Goal: Transaction & Acquisition: Purchase product/service

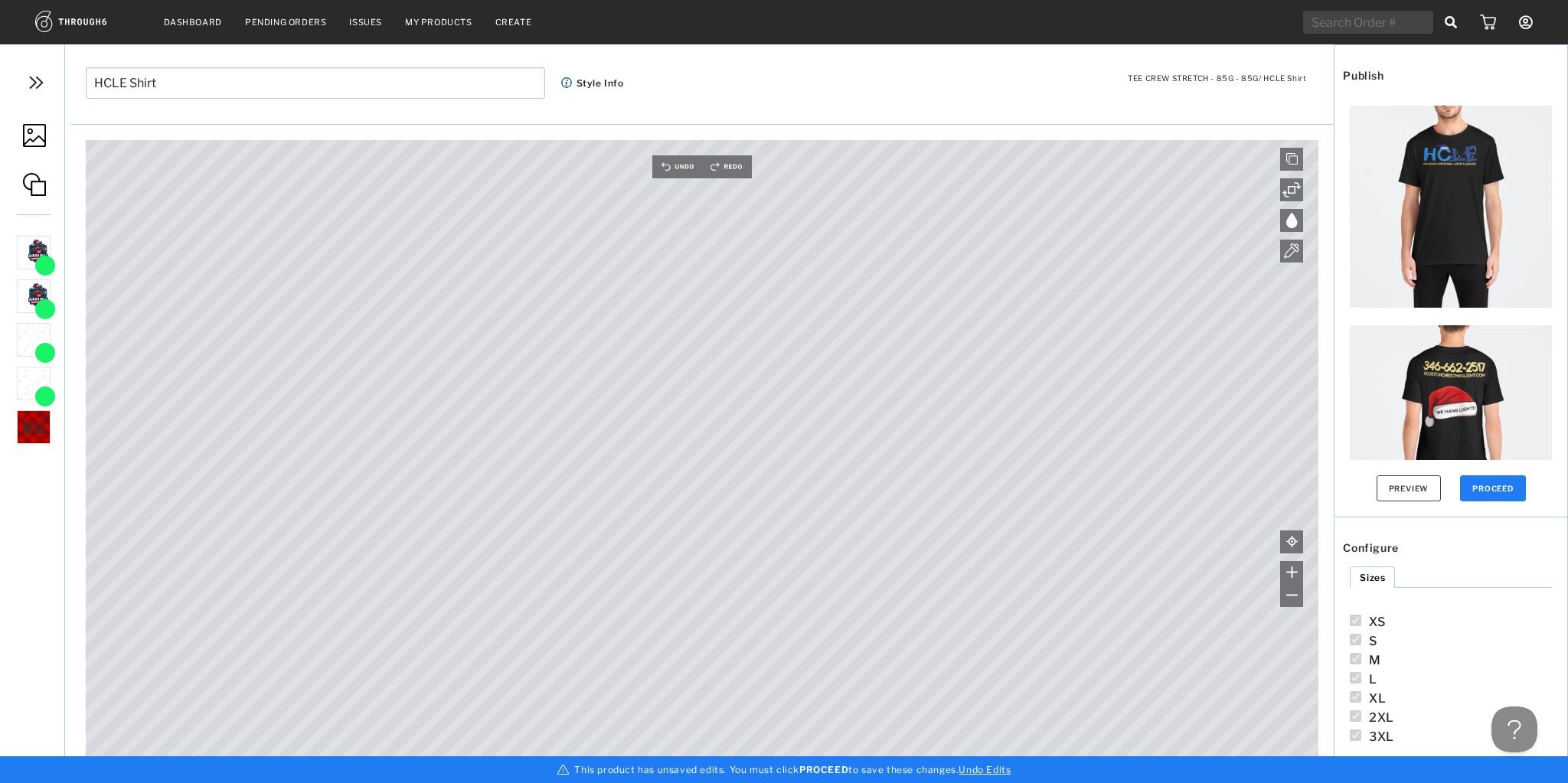
click at [39, 133] on img at bounding box center [35, 135] width 23 height 23
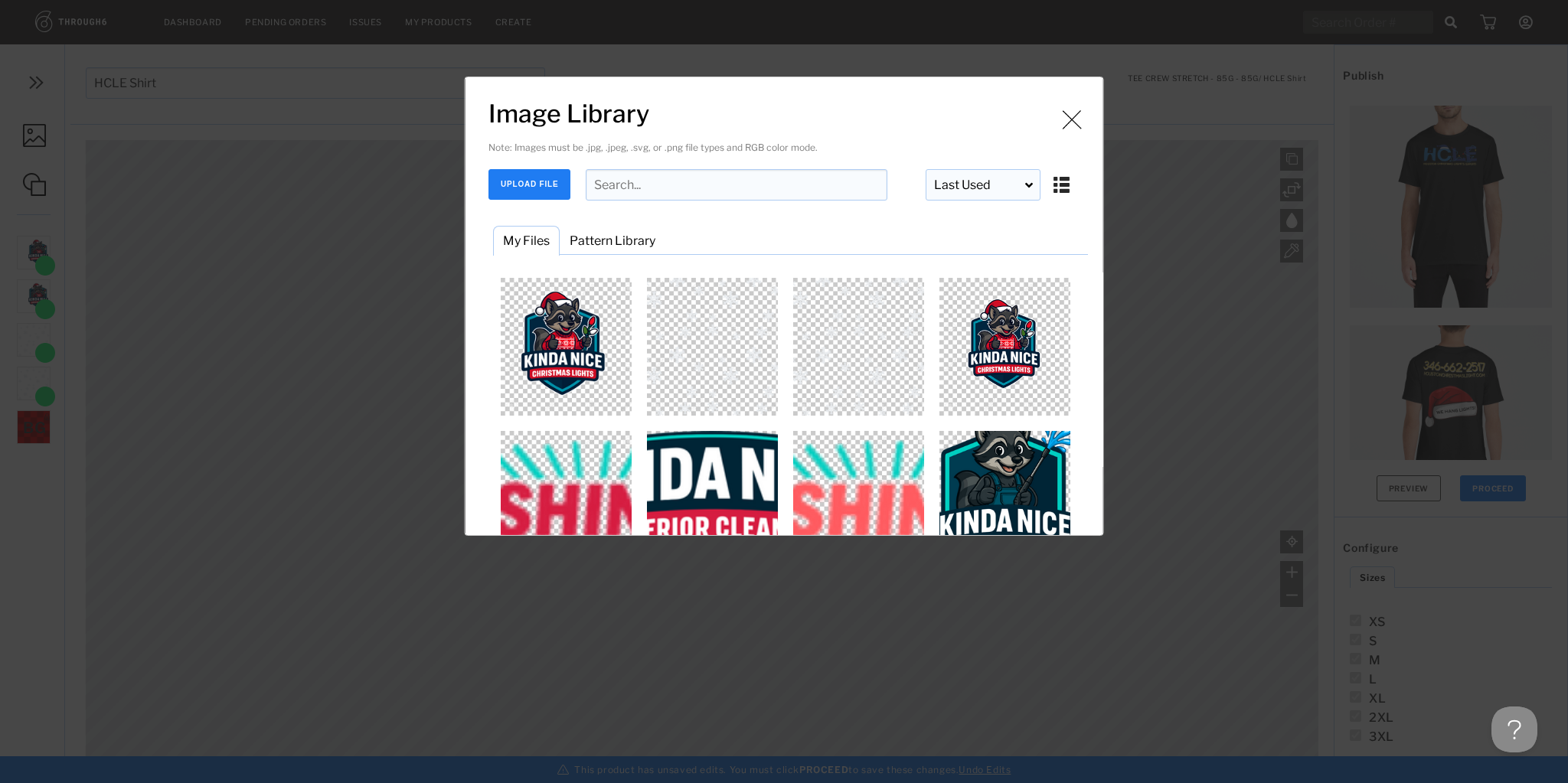
click at [529, 191] on button "UPLOAD FILE" at bounding box center [530, 184] width 82 height 30
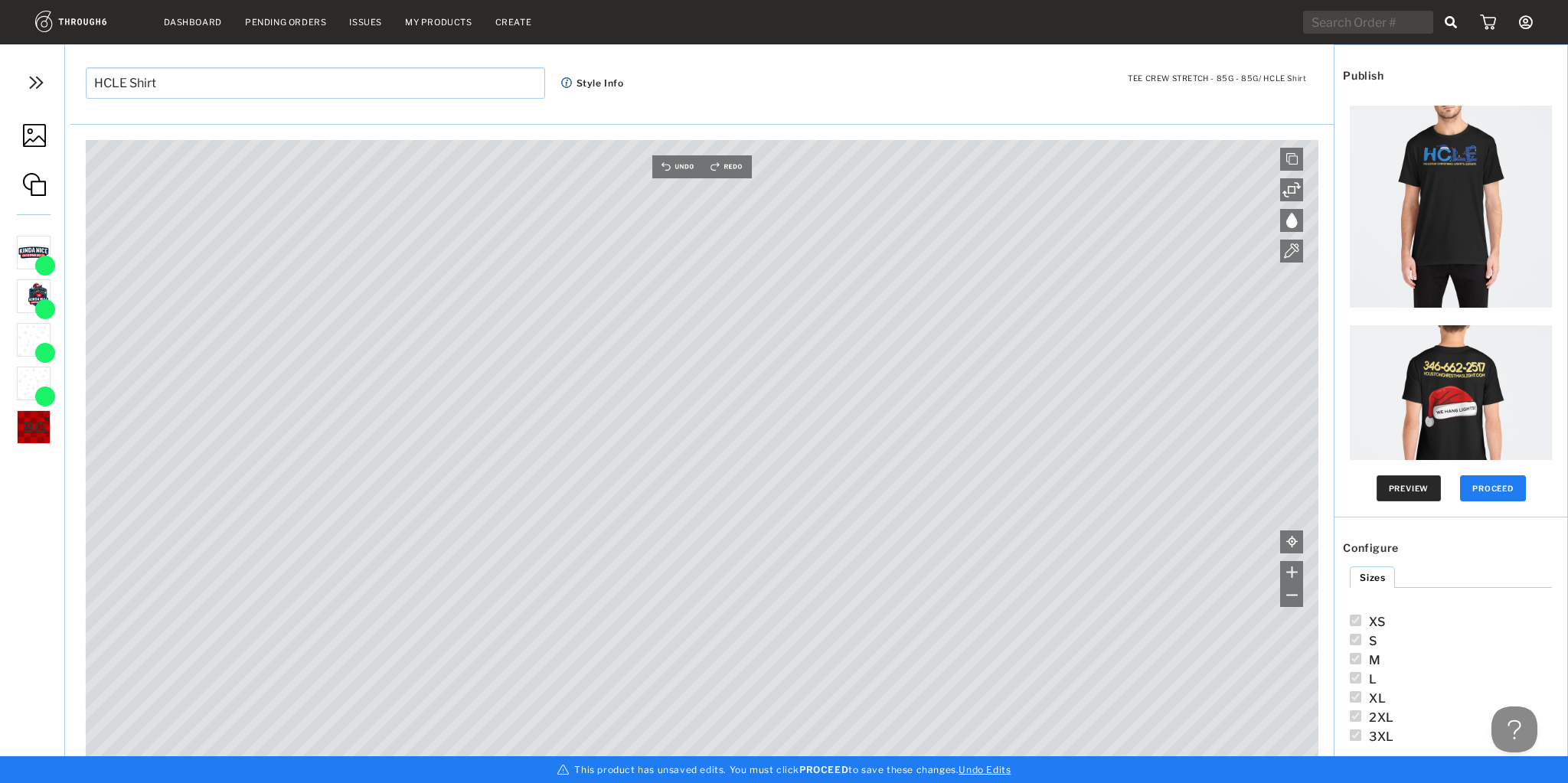
click at [1420, 487] on button "Preview" at bounding box center [1409, 488] width 65 height 26
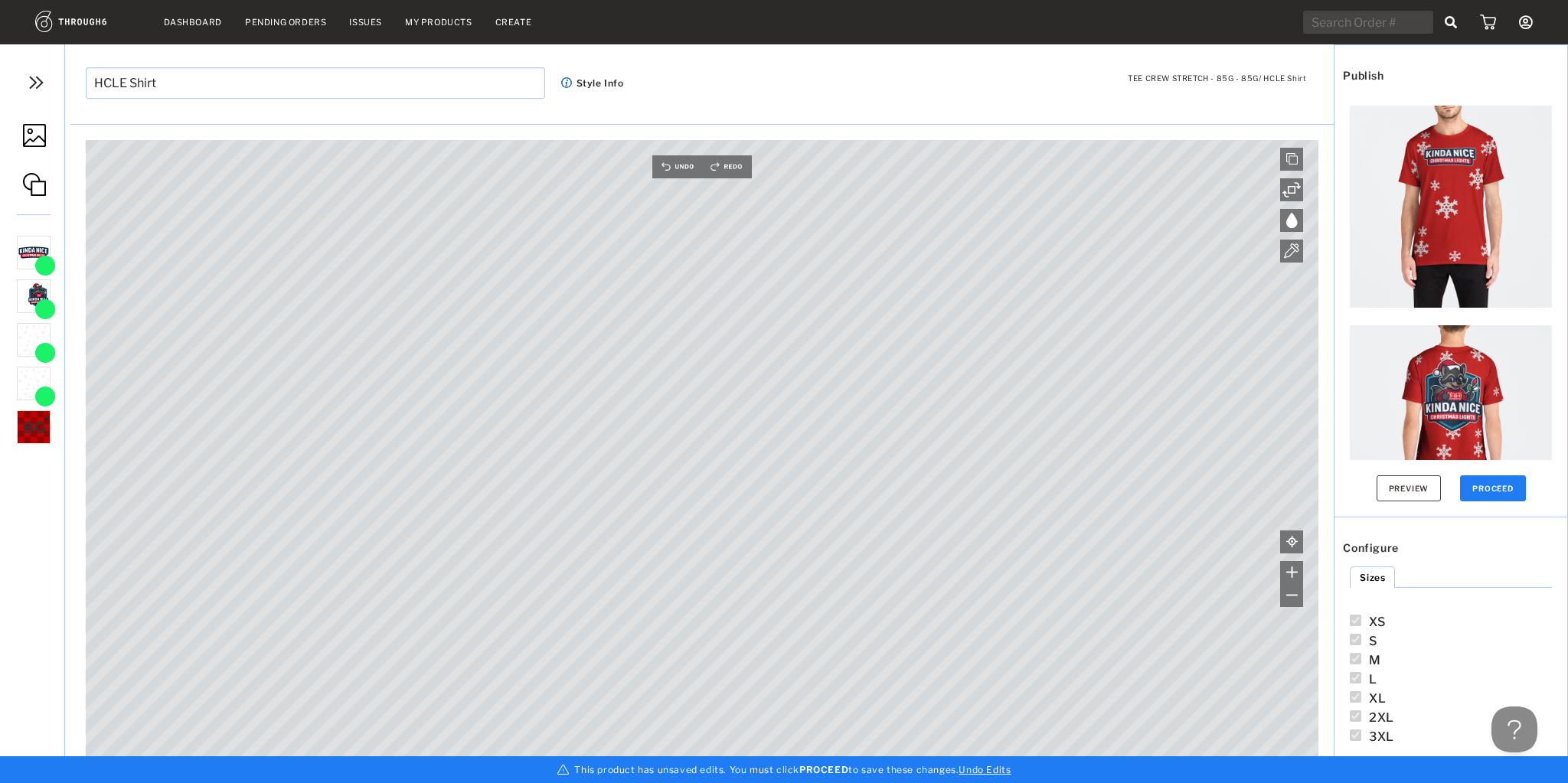
click at [1460, 199] on img at bounding box center [1451, 207] width 203 height 203
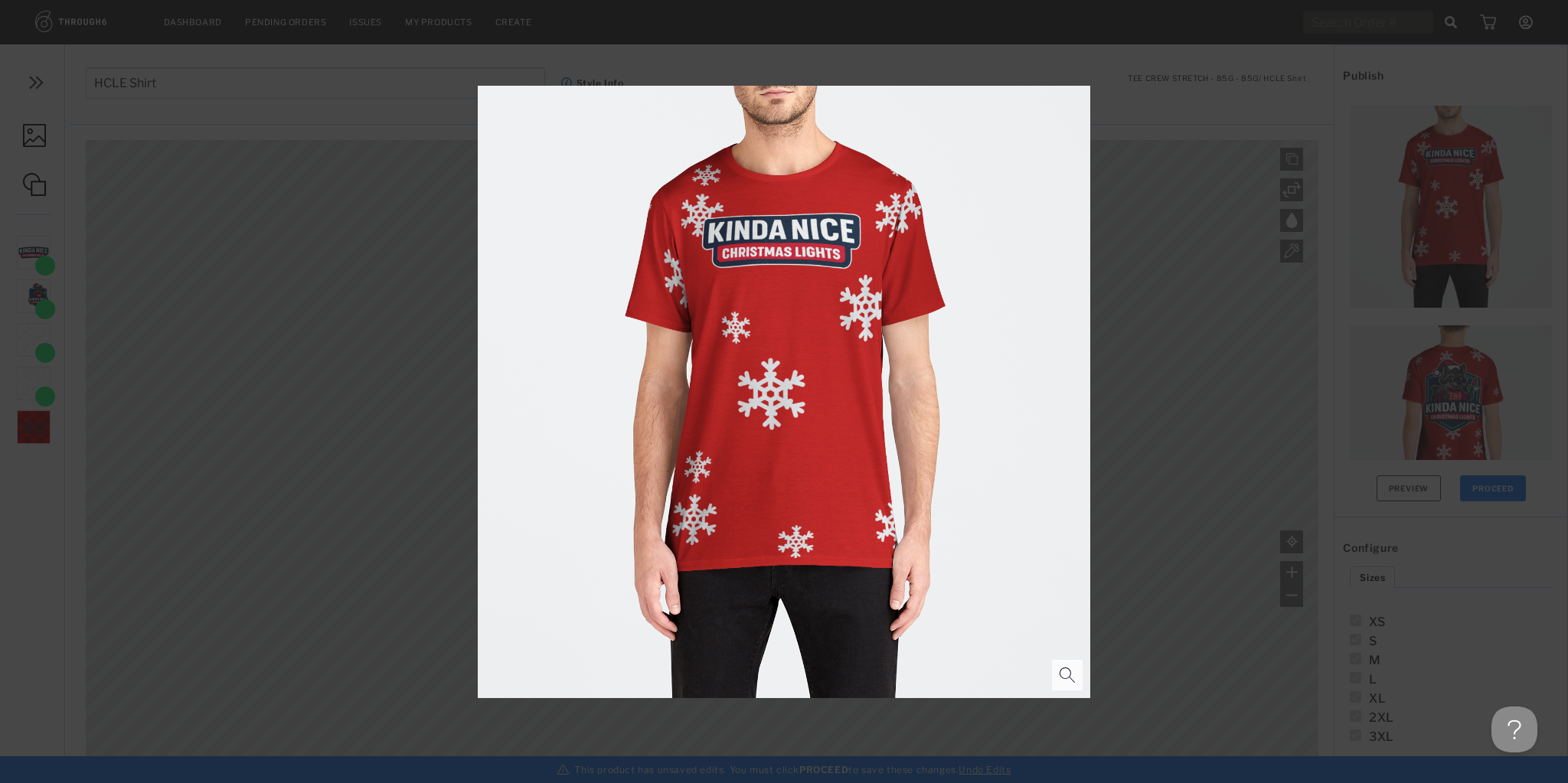
click at [1206, 373] on div at bounding box center [784, 392] width 1568 height 783
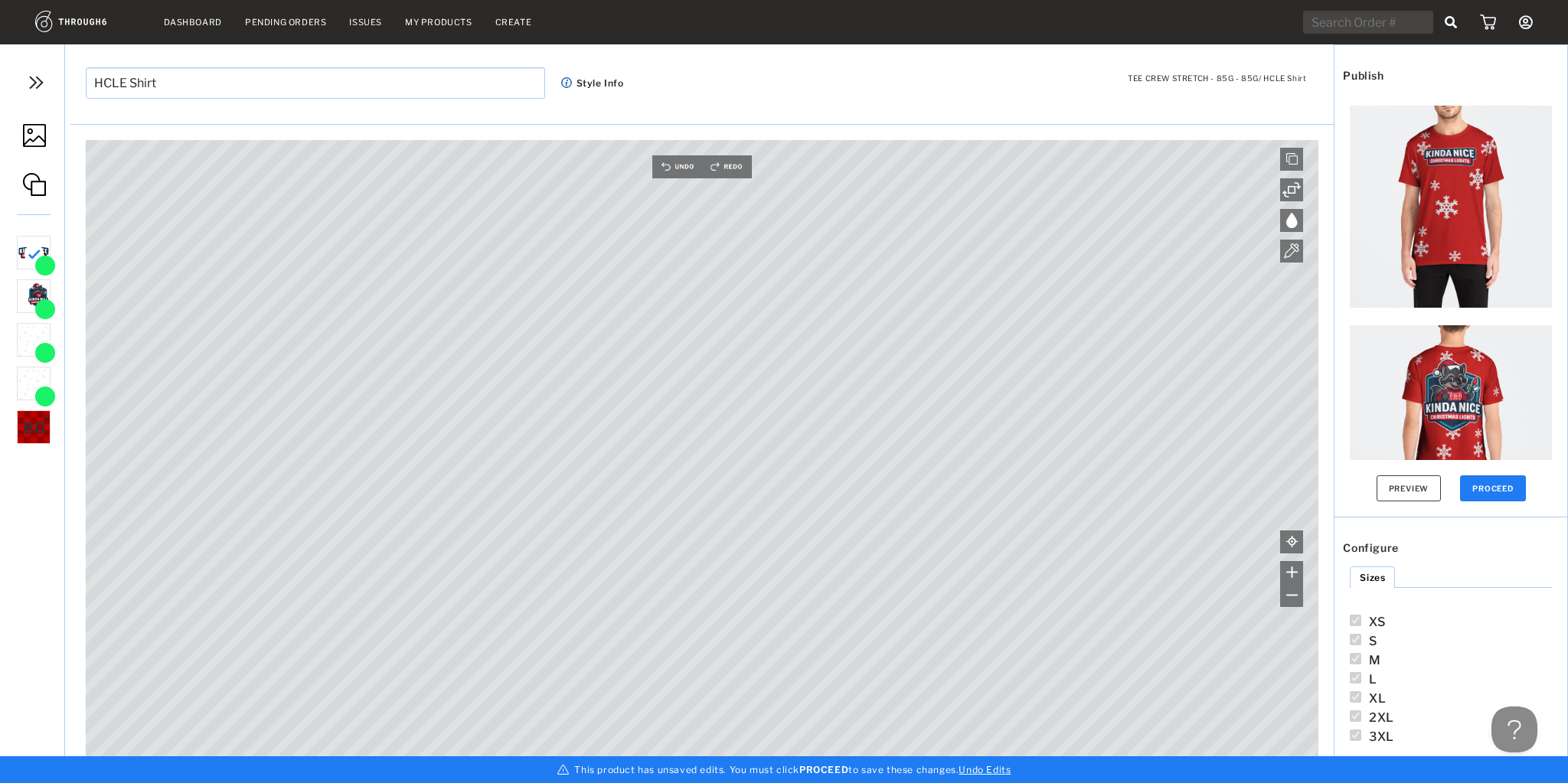
click at [1478, 613] on div "XS S M L XL 2XL 3XL" at bounding box center [1451, 615] width 203 height 23
click at [1406, 486] on button "Preview" at bounding box center [1409, 488] width 65 height 26
click at [1384, 493] on button "Preview" at bounding box center [1409, 488] width 65 height 26
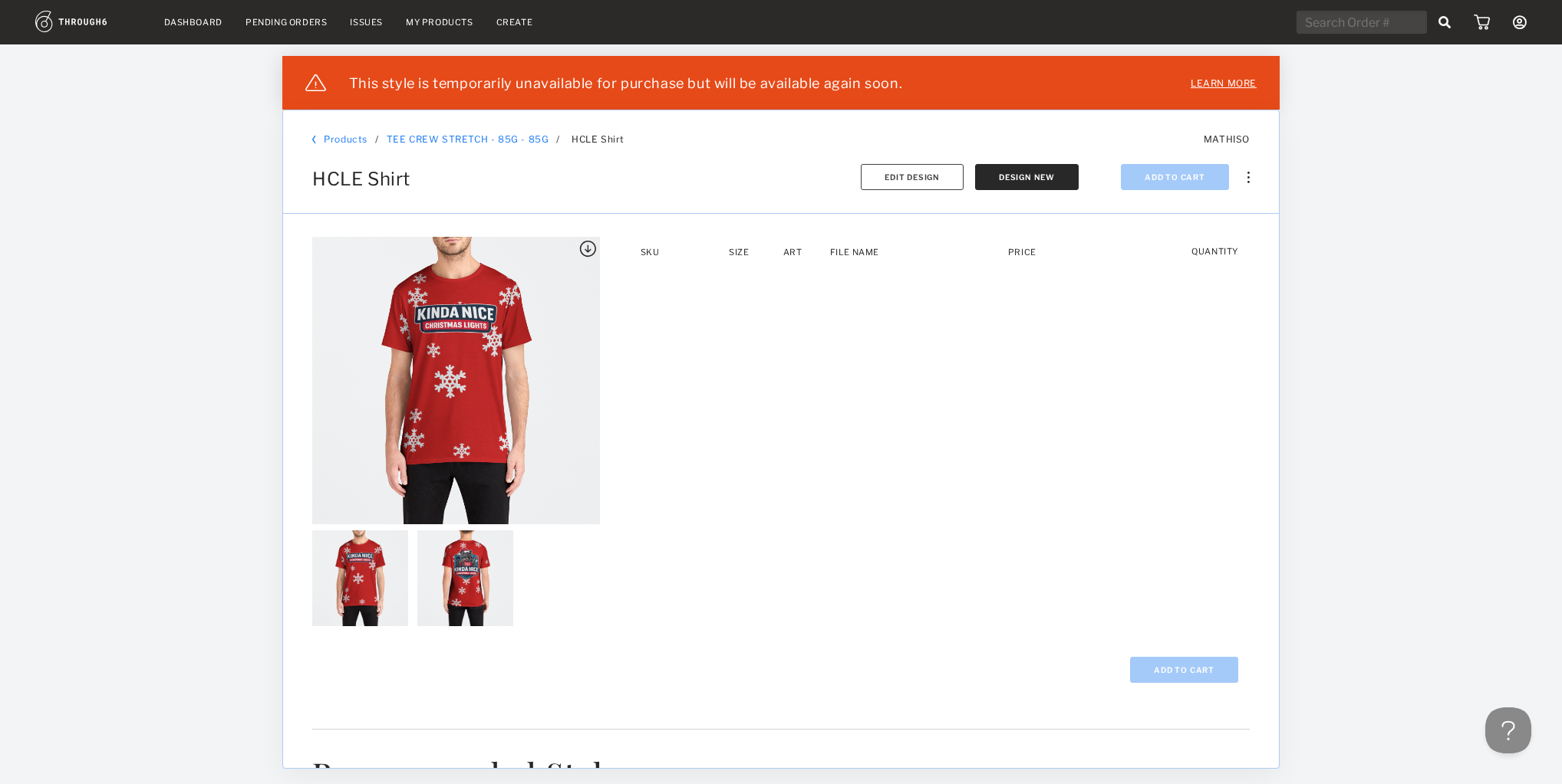
click at [1208, 81] on link "Learn more" at bounding box center [1223, 83] width 66 height 31
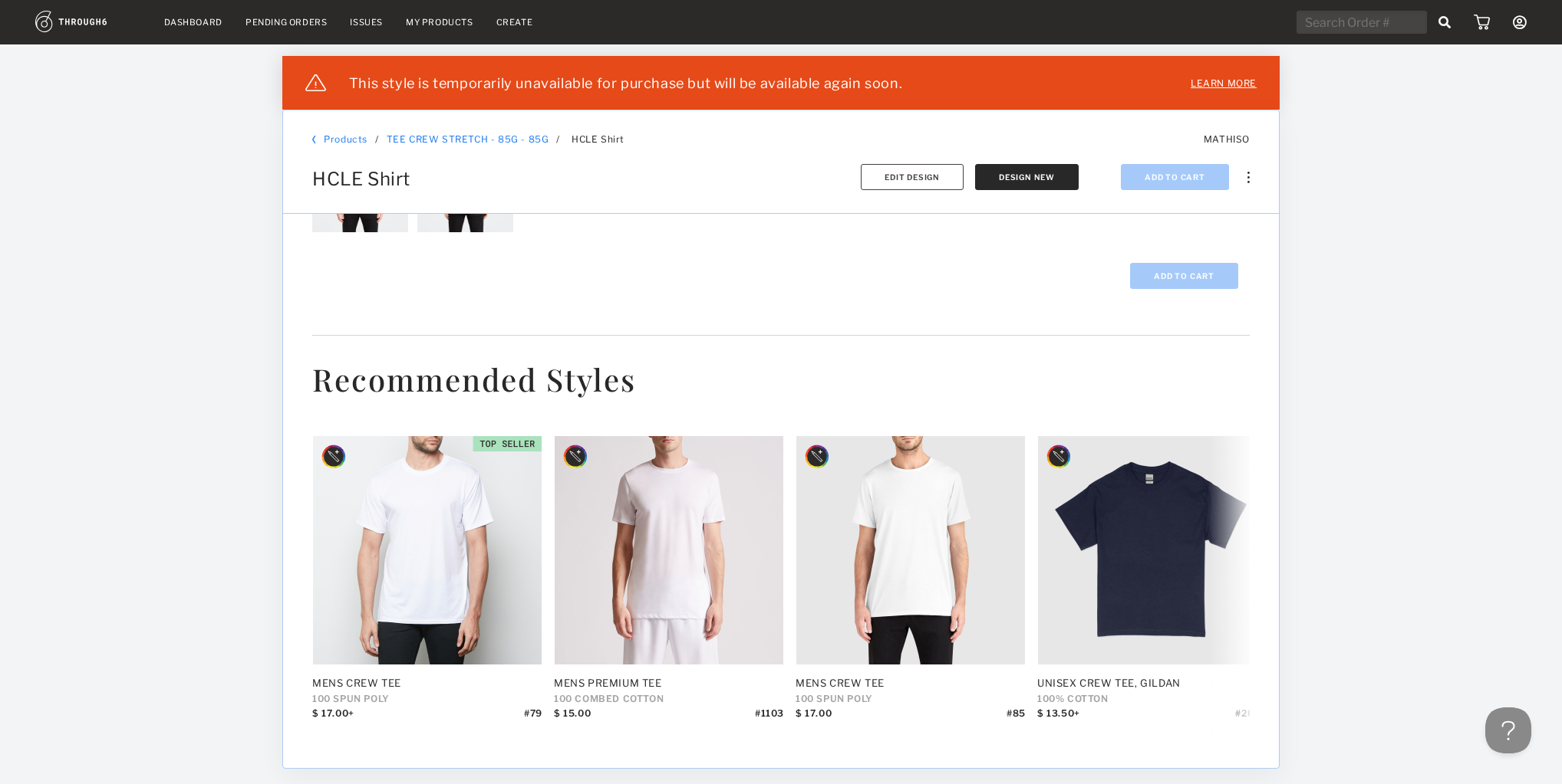
scroll to position [490, 0]
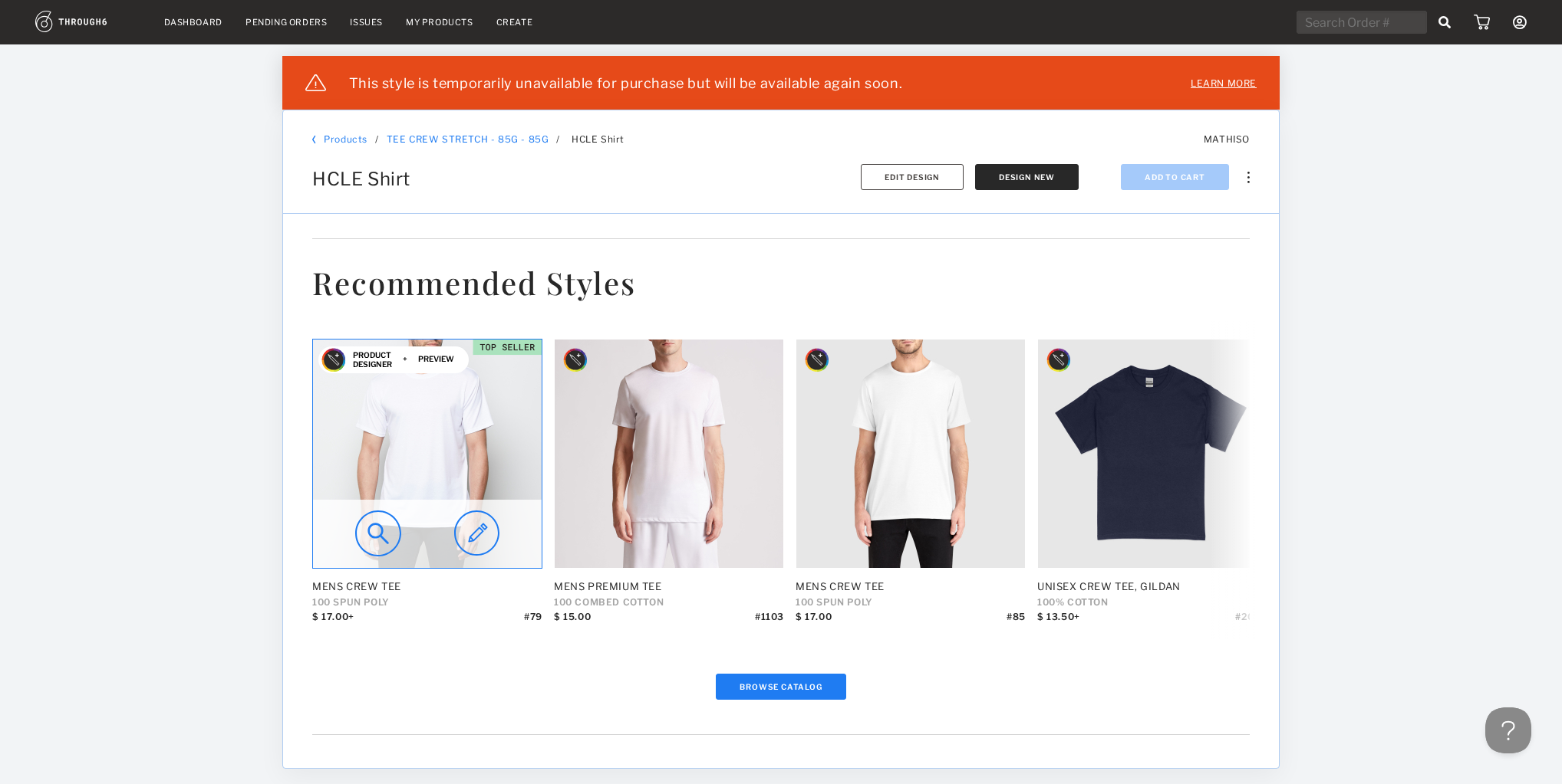
click at [479, 525] on img at bounding box center [476, 533] width 45 height 46
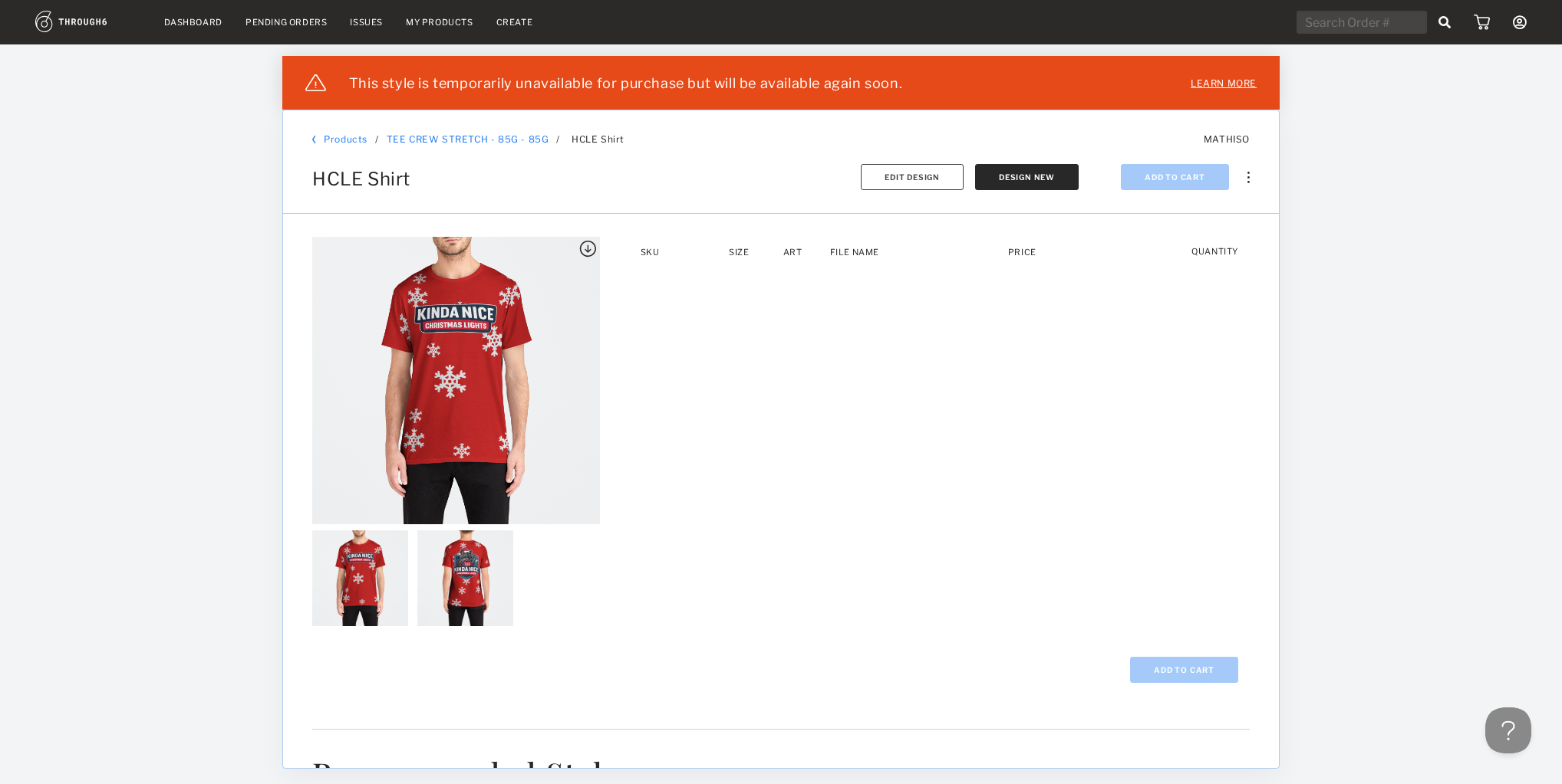
scroll to position [307, 0]
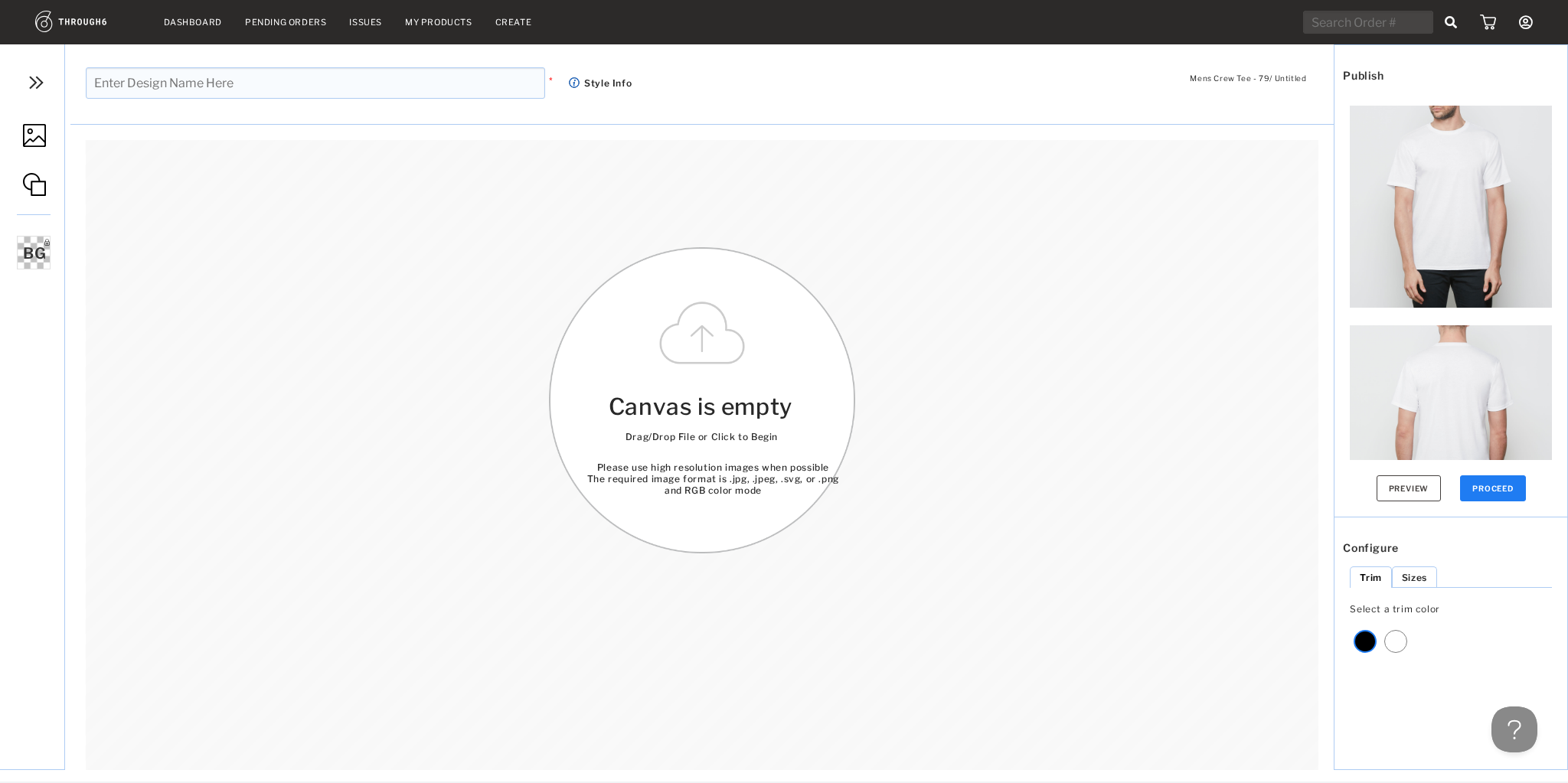
click at [45, 145] on img at bounding box center [35, 135] width 23 height 23
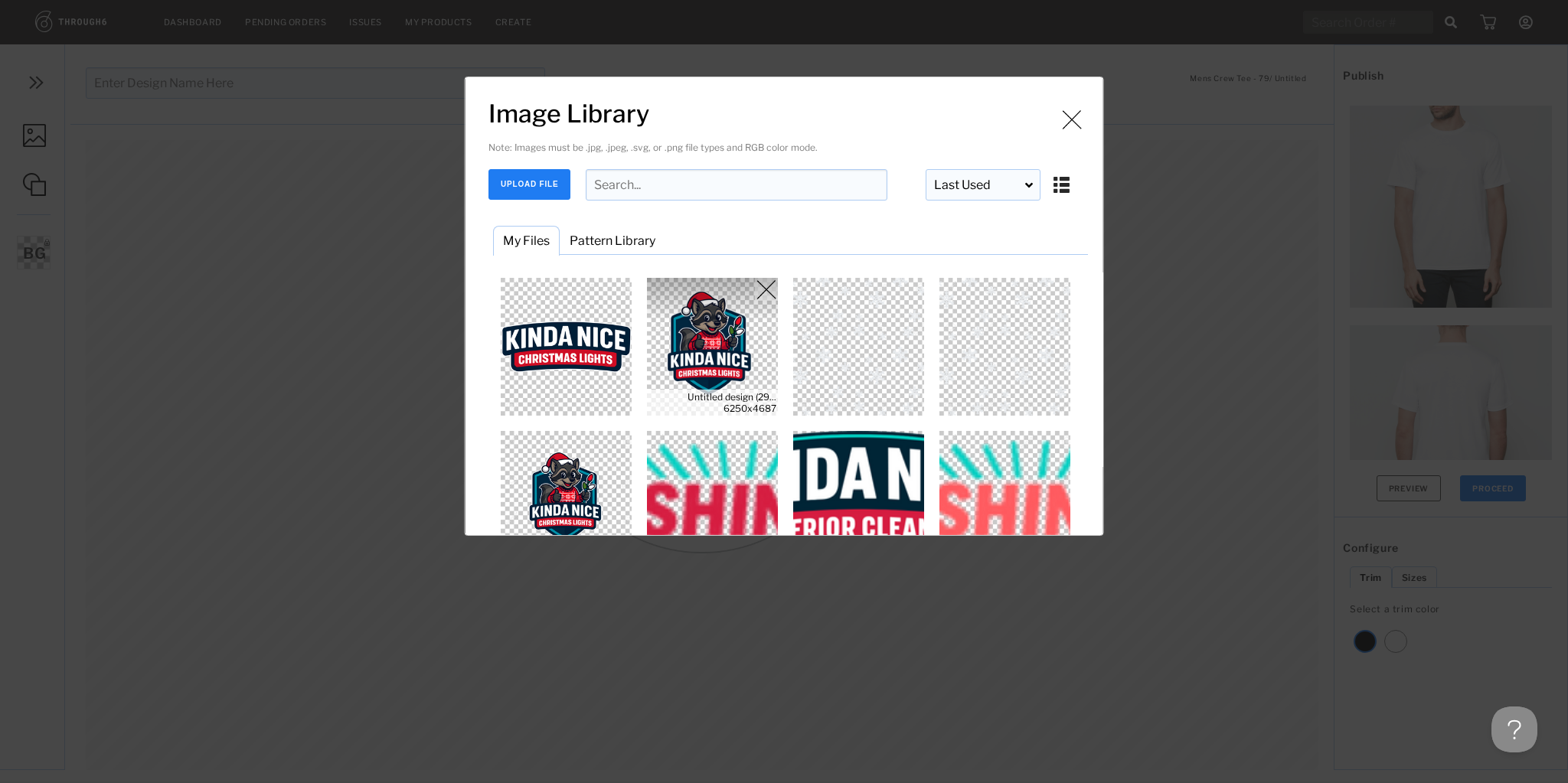
click at [666, 361] on img "Image Library" at bounding box center [713, 347] width 138 height 138
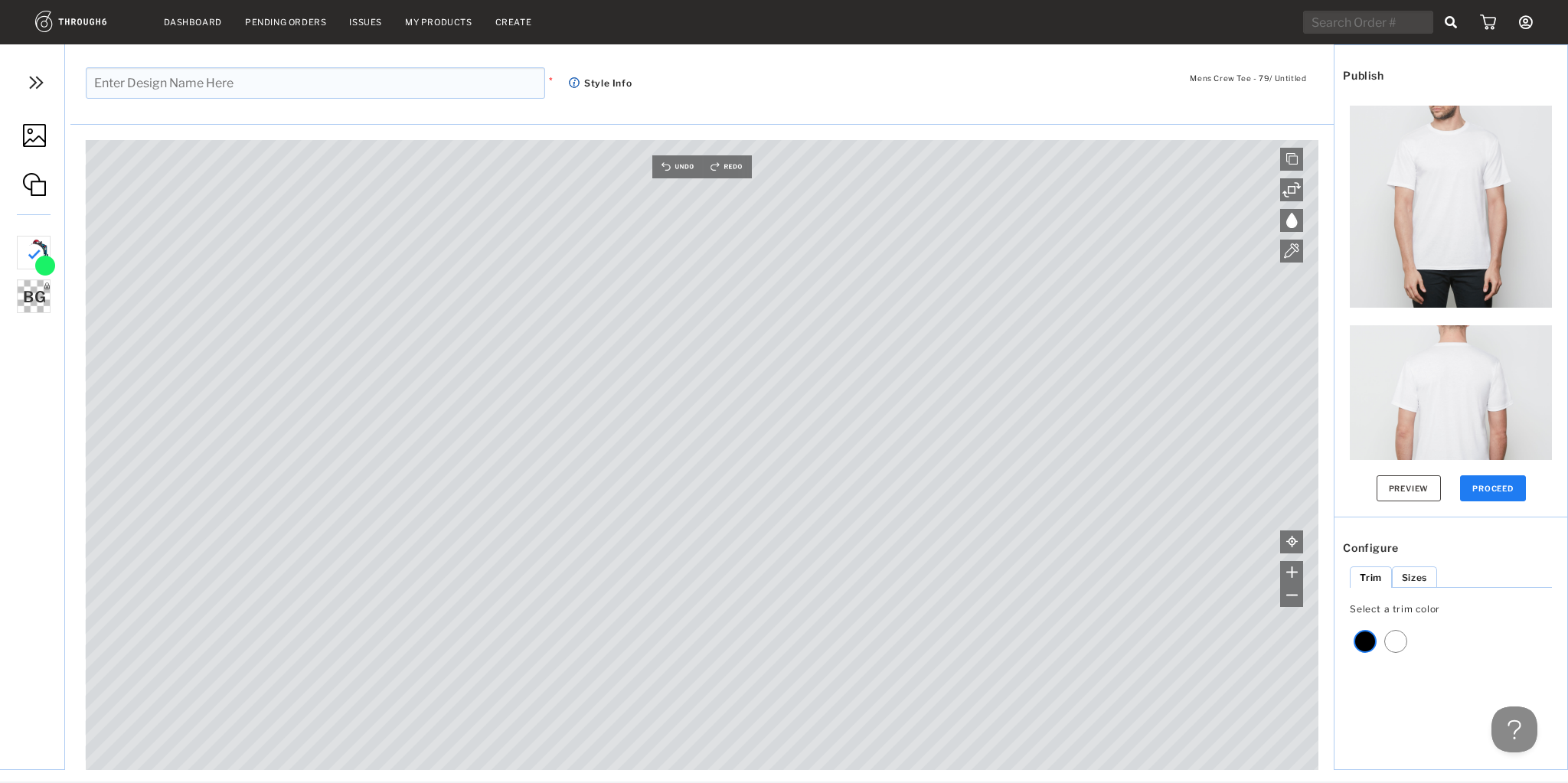
click at [37, 142] on img at bounding box center [35, 135] width 23 height 23
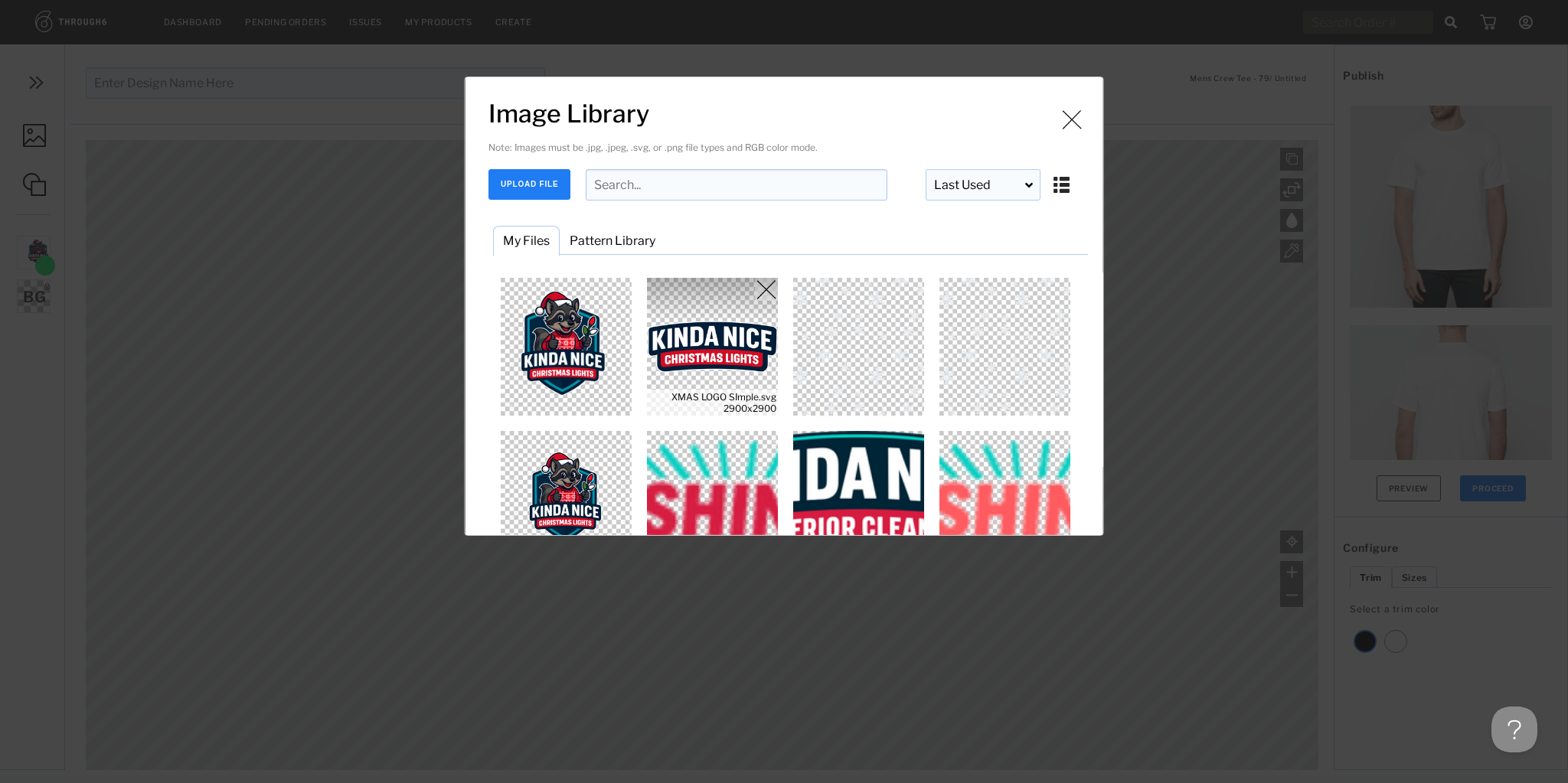
click at [708, 358] on img "Image Library" at bounding box center [713, 347] width 138 height 138
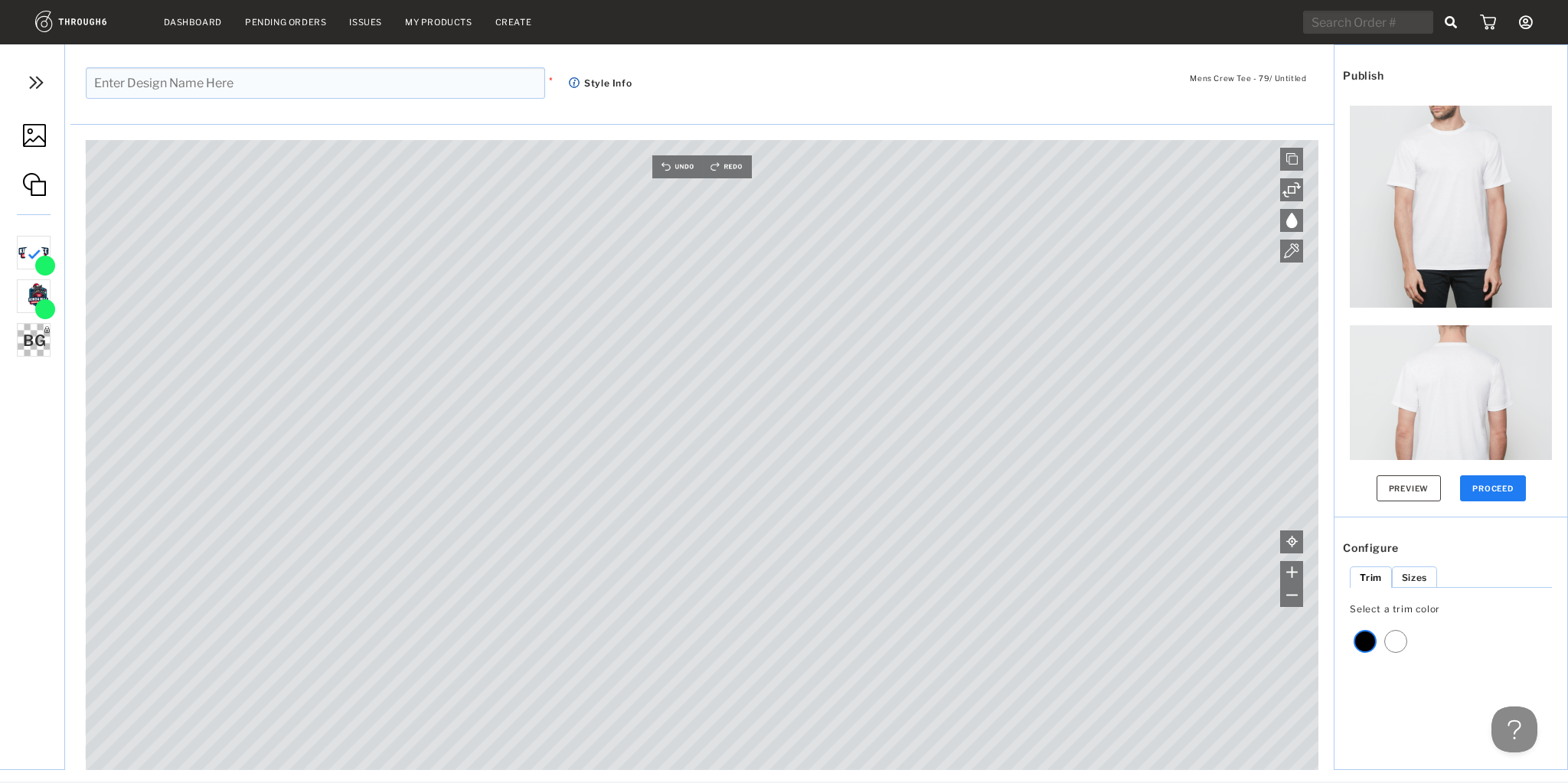
click at [34, 345] on span "BG" at bounding box center [35, 340] width 23 height 19
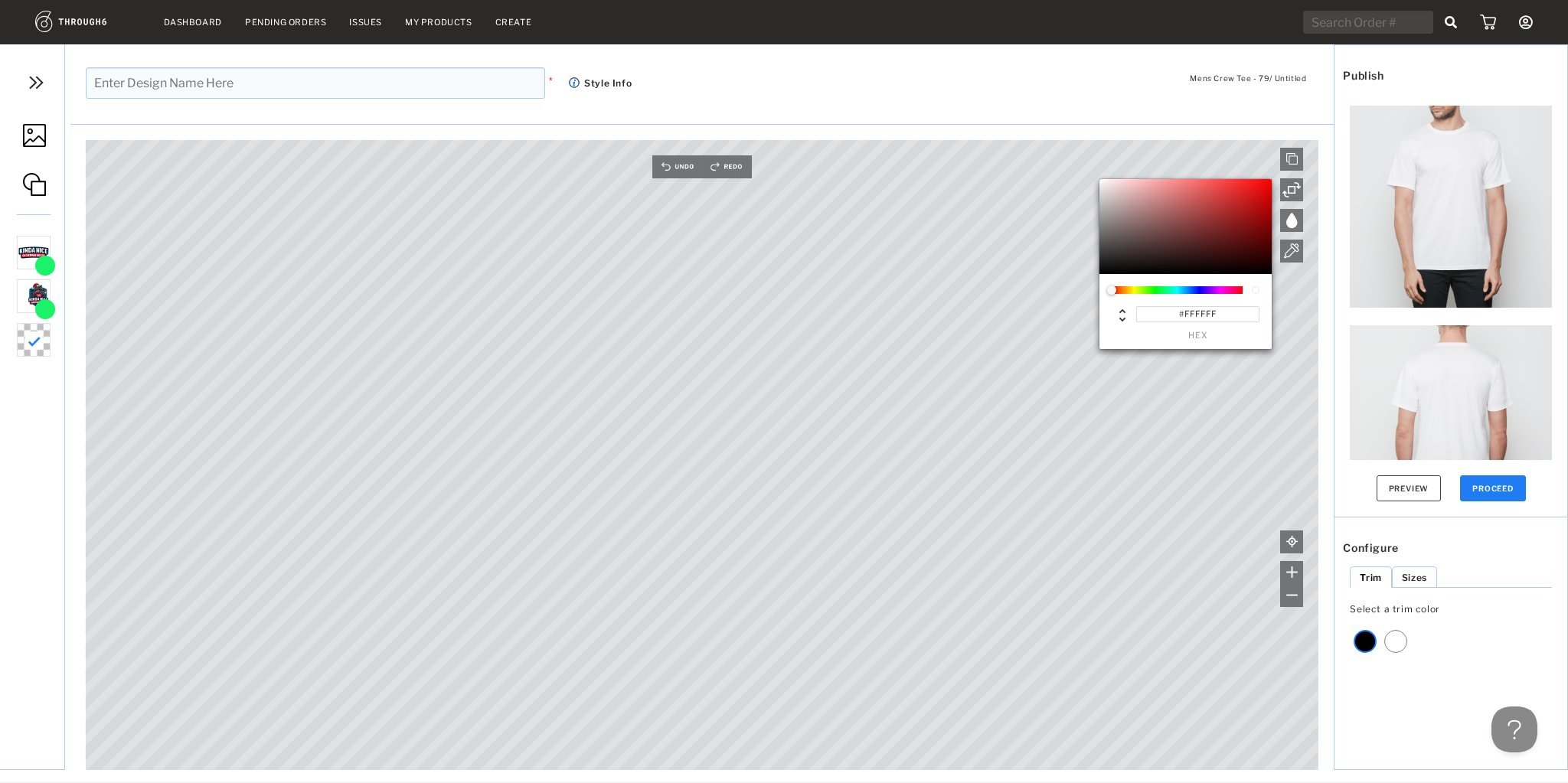
type input "#981E1E"
type input "#981D1D"
type input "#AF1414"
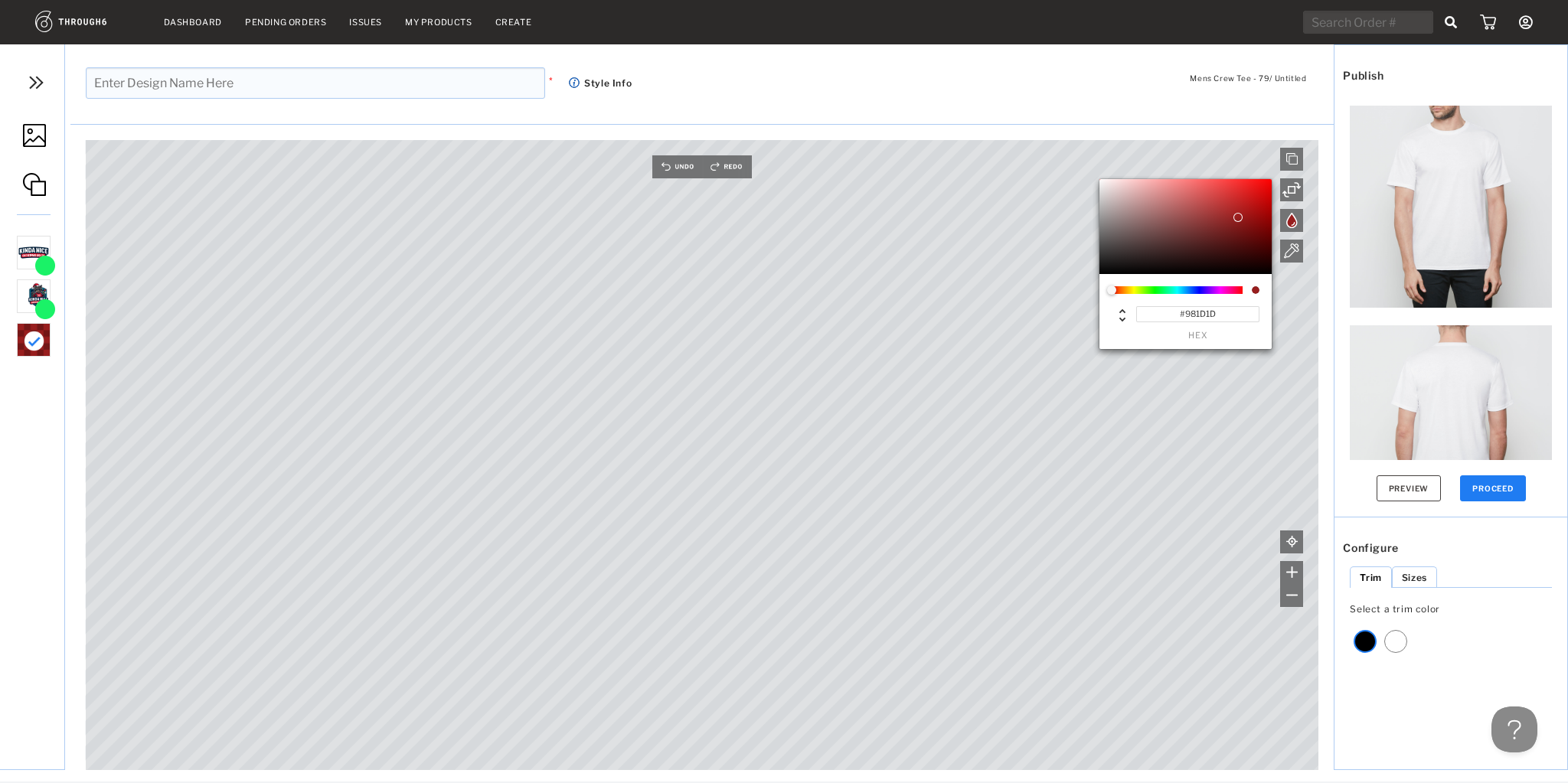
type input "#AF1414"
type input "#C40505"
type input "#D00000"
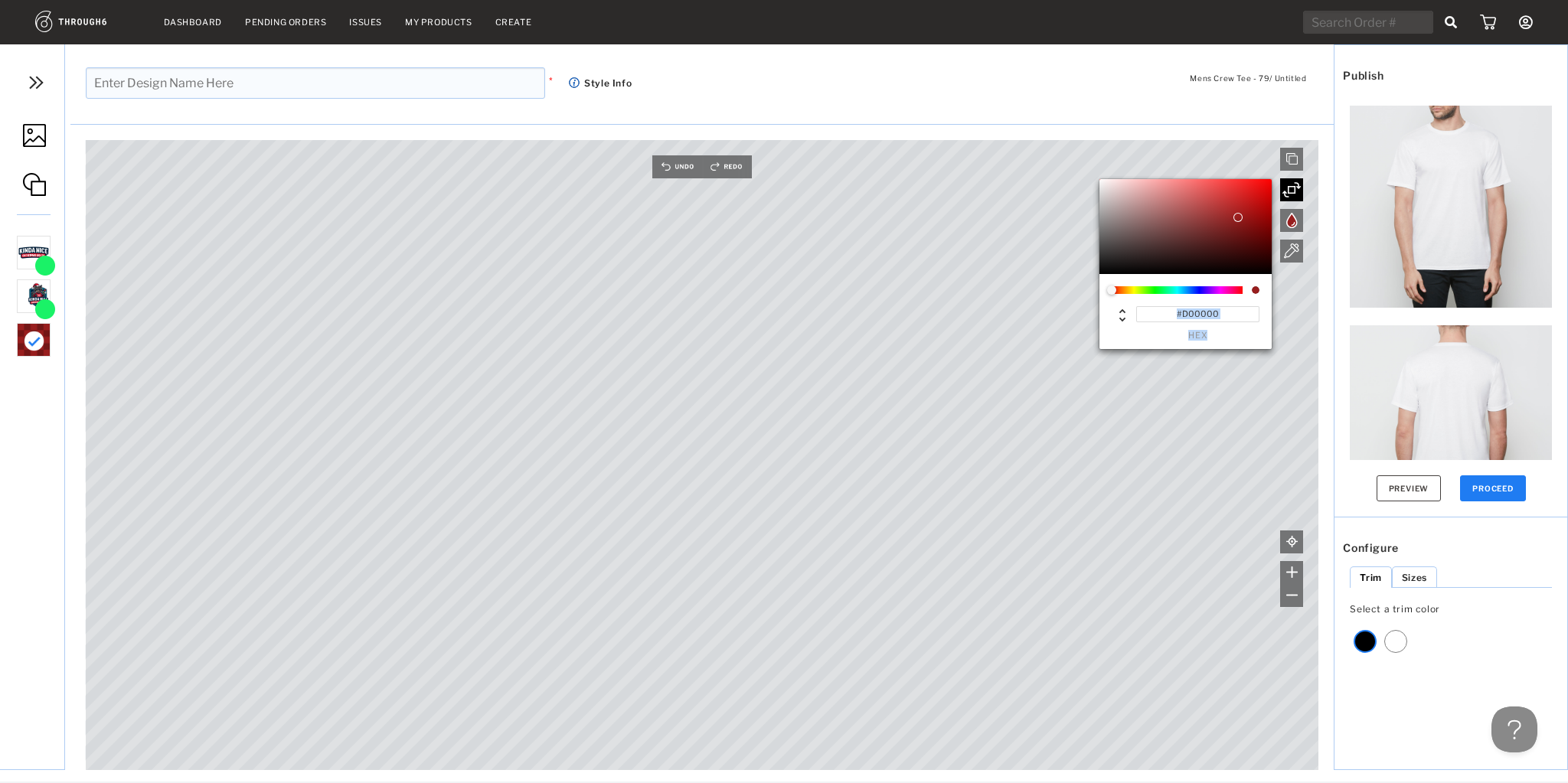
type input "#D20000"
type input "#D40000"
type input "#D80000"
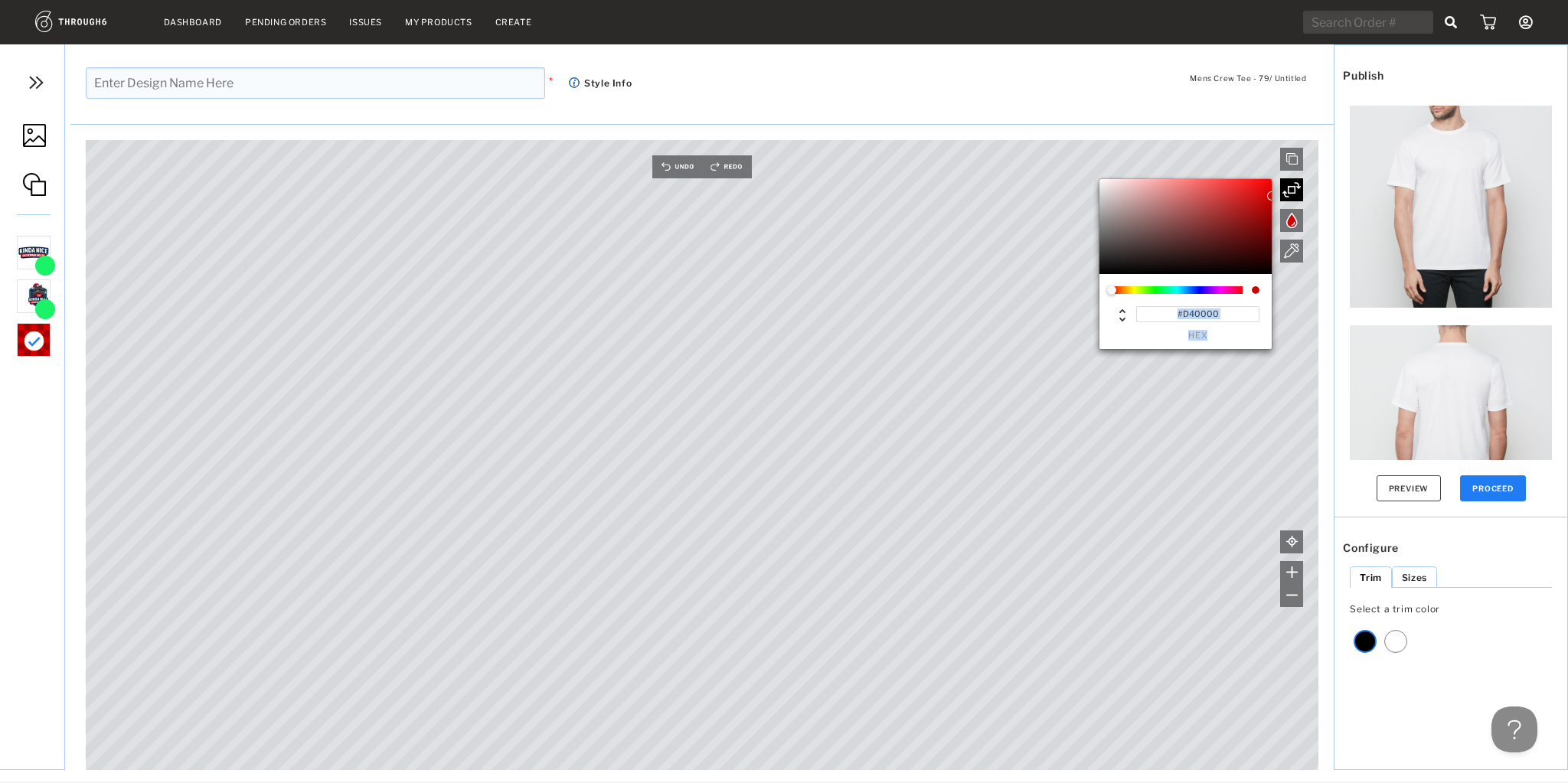
type input "#D80000"
type input "#DA0000"
type input "#CE0000"
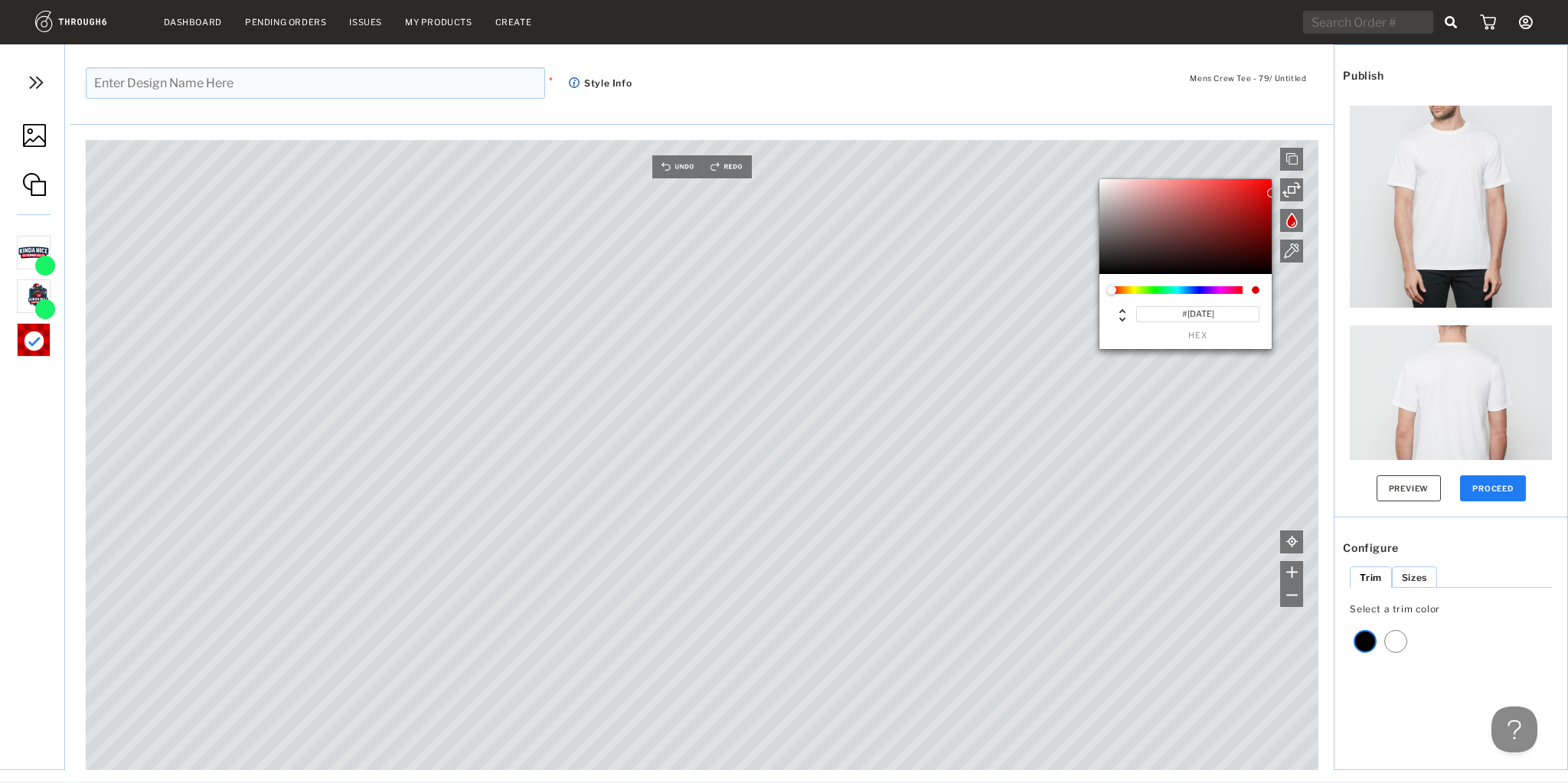
type input "#C60000"
type input "#C40000"
type input "#C20000"
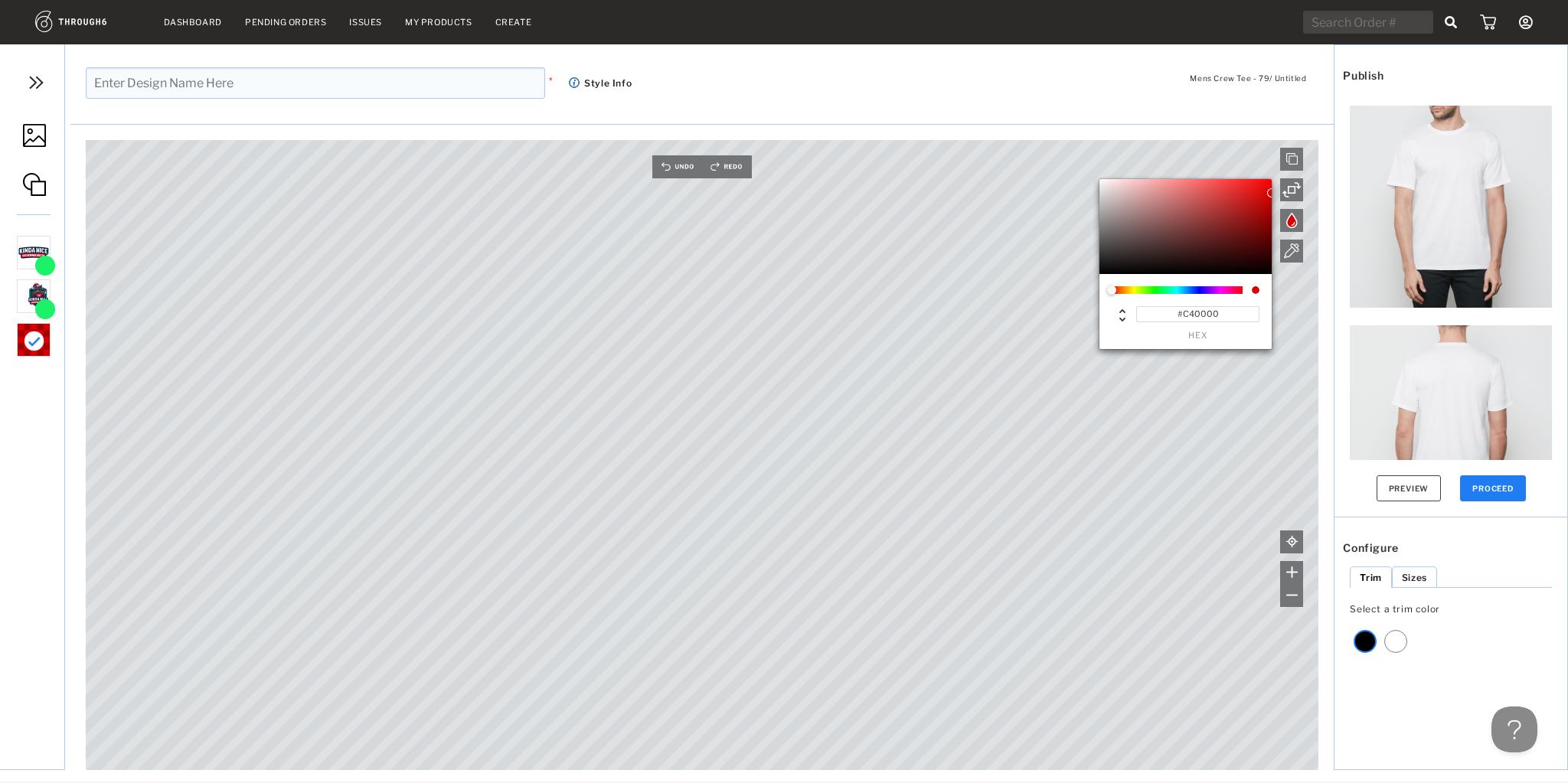
type input "#C20000"
type input "#C00000"
type input "#C20000"
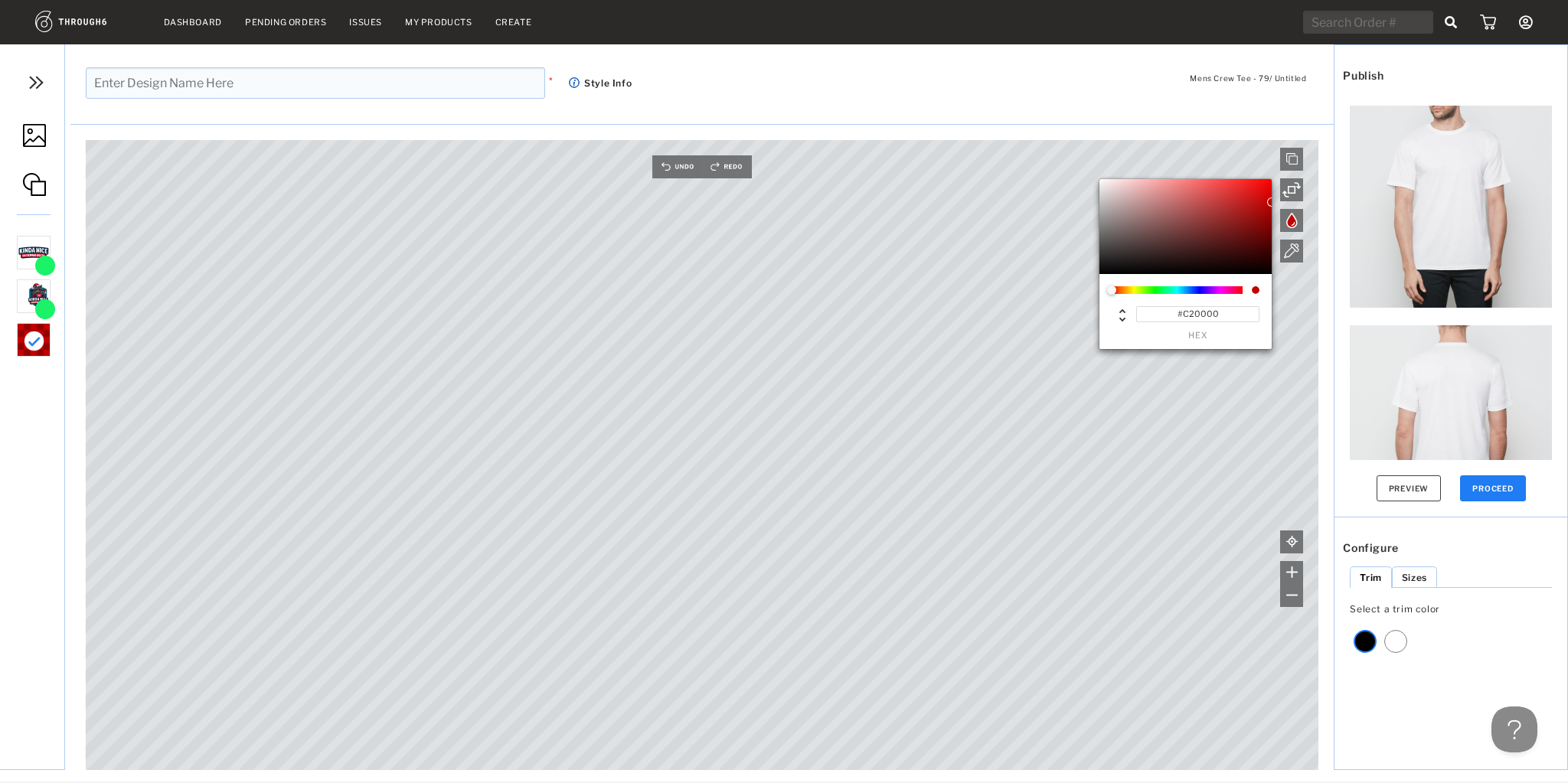
type input "#C80000"
type input "#CA0000"
type input "#CC0000"
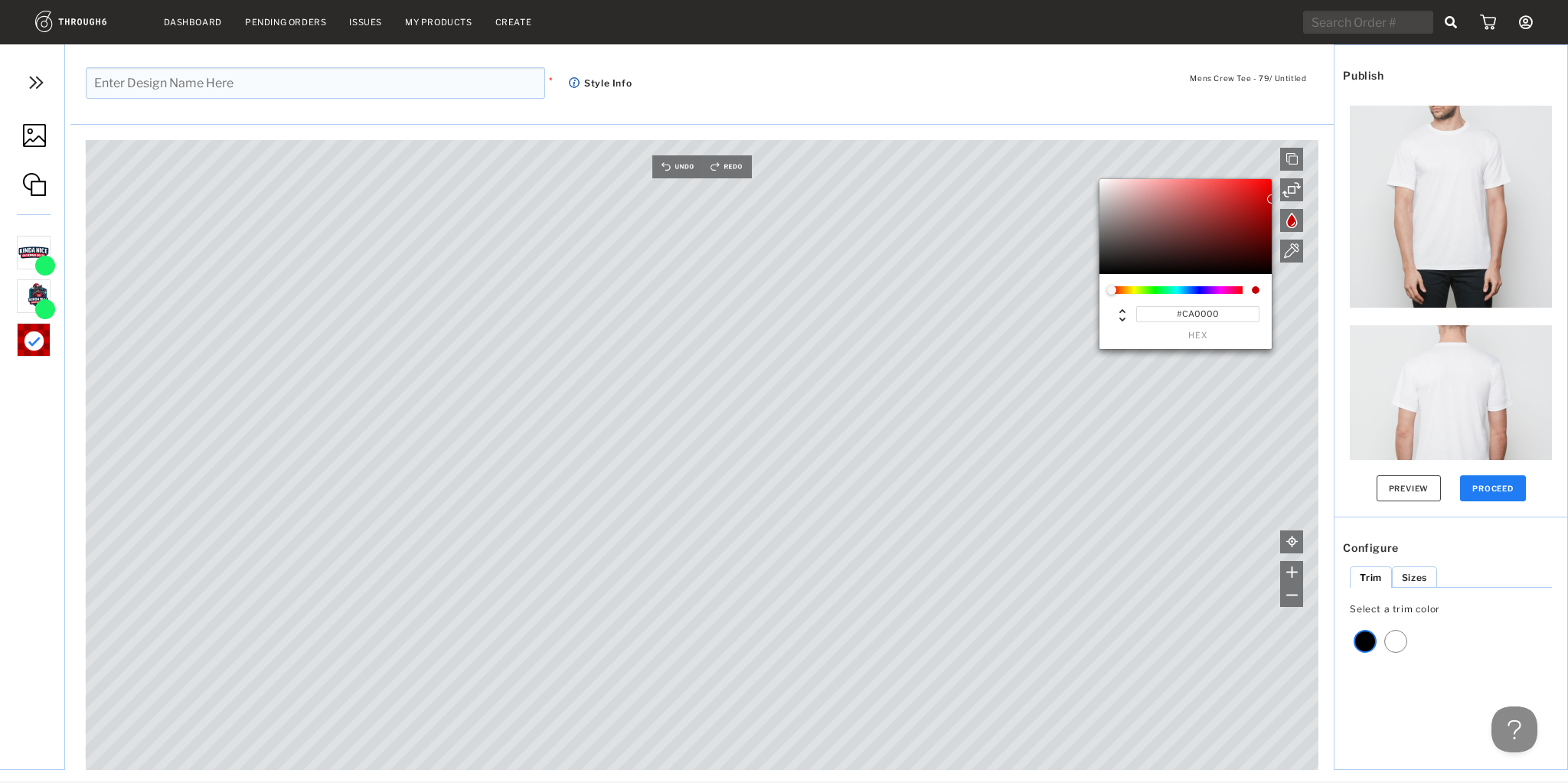
type input "#CC0000"
drag, startPoint x: 1238, startPoint y: 217, endPoint x: 1322, endPoint y: 199, distance: 85.9
click at [1322, 199] on div "#CC0000 hex" at bounding box center [1242, 270] width 184 height 181
click at [1424, 479] on button "Preview" at bounding box center [1409, 488] width 65 height 26
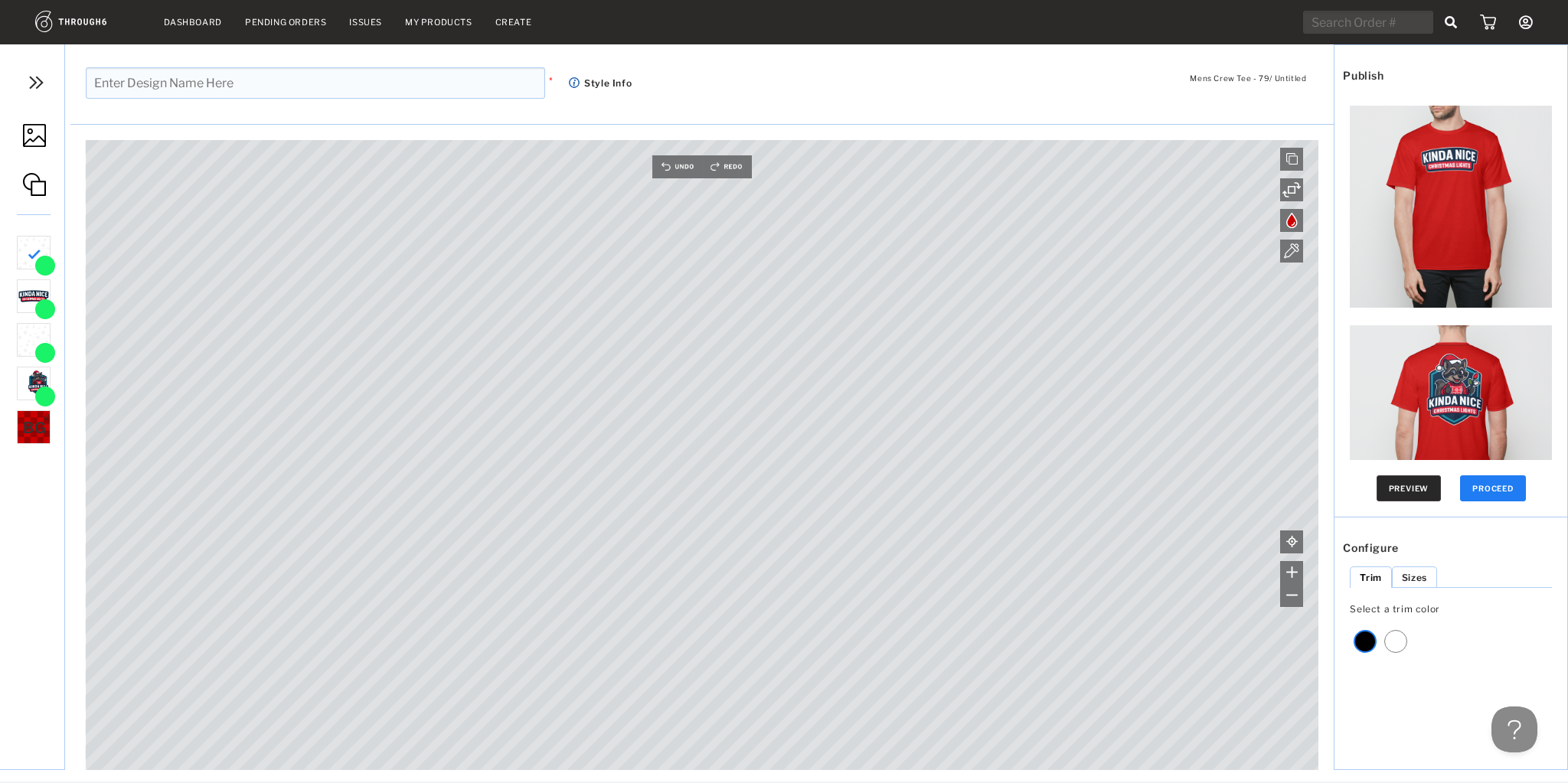
click at [1421, 485] on button "Preview" at bounding box center [1409, 488] width 65 height 26
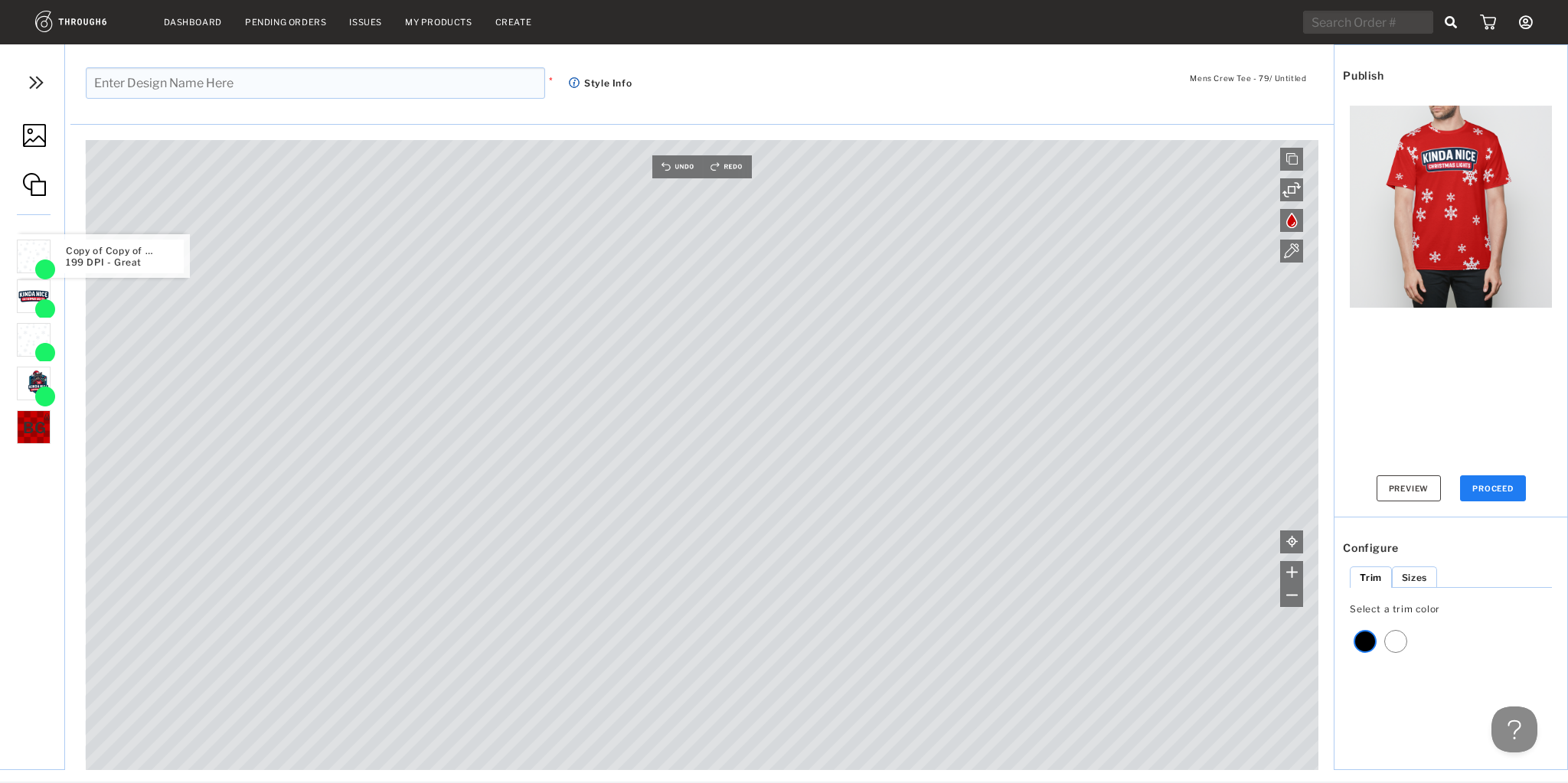
drag, startPoint x: 25, startPoint y: 261, endPoint x: 25, endPoint y: 285, distance: 24.0
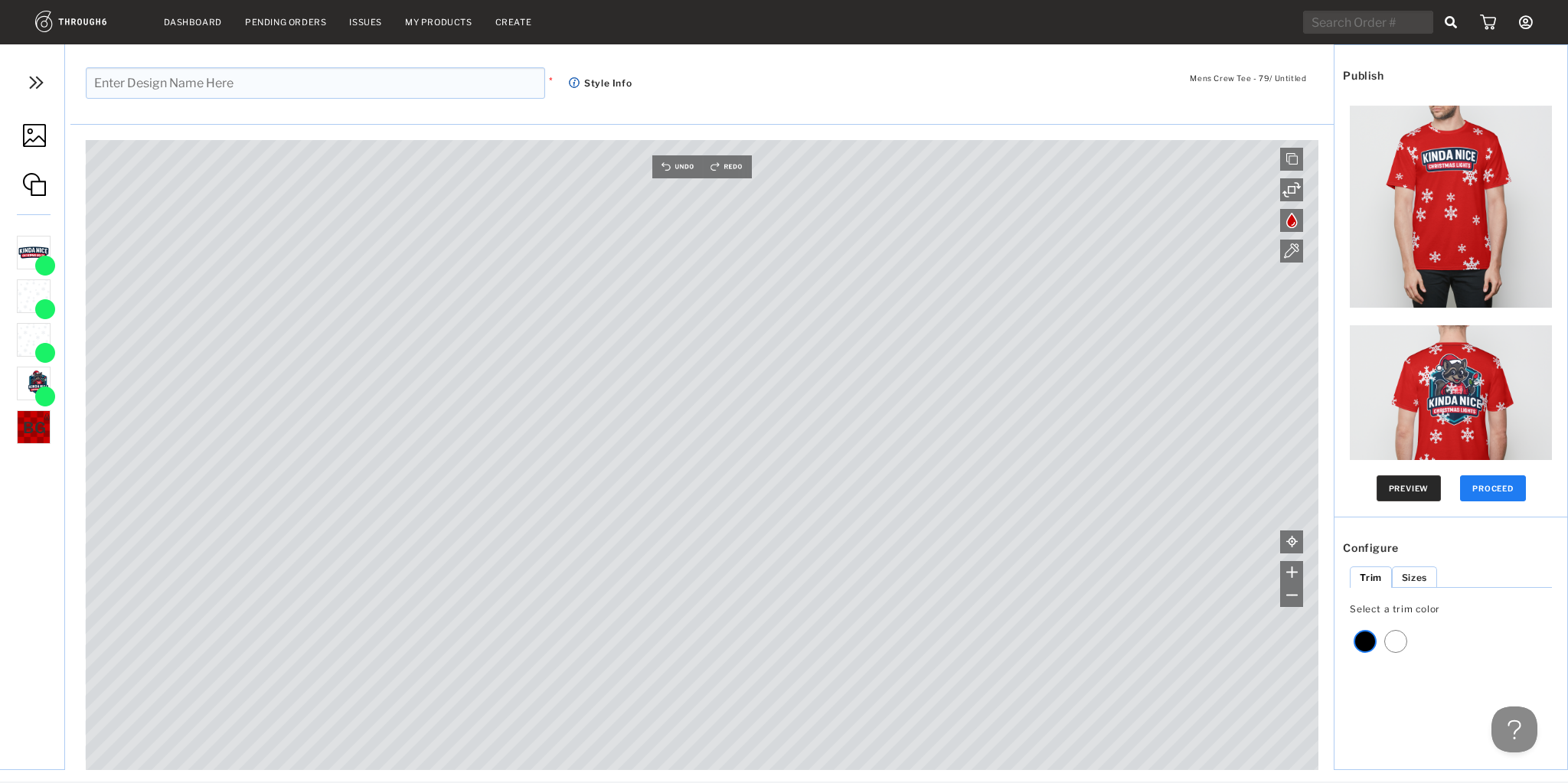
click at [1419, 487] on button "Preview" at bounding box center [1409, 488] width 65 height 26
drag, startPoint x: 34, startPoint y: 374, endPoint x: 34, endPoint y: 256, distance: 118.0
click at [1412, 500] on button "Preview" at bounding box center [1409, 488] width 65 height 26
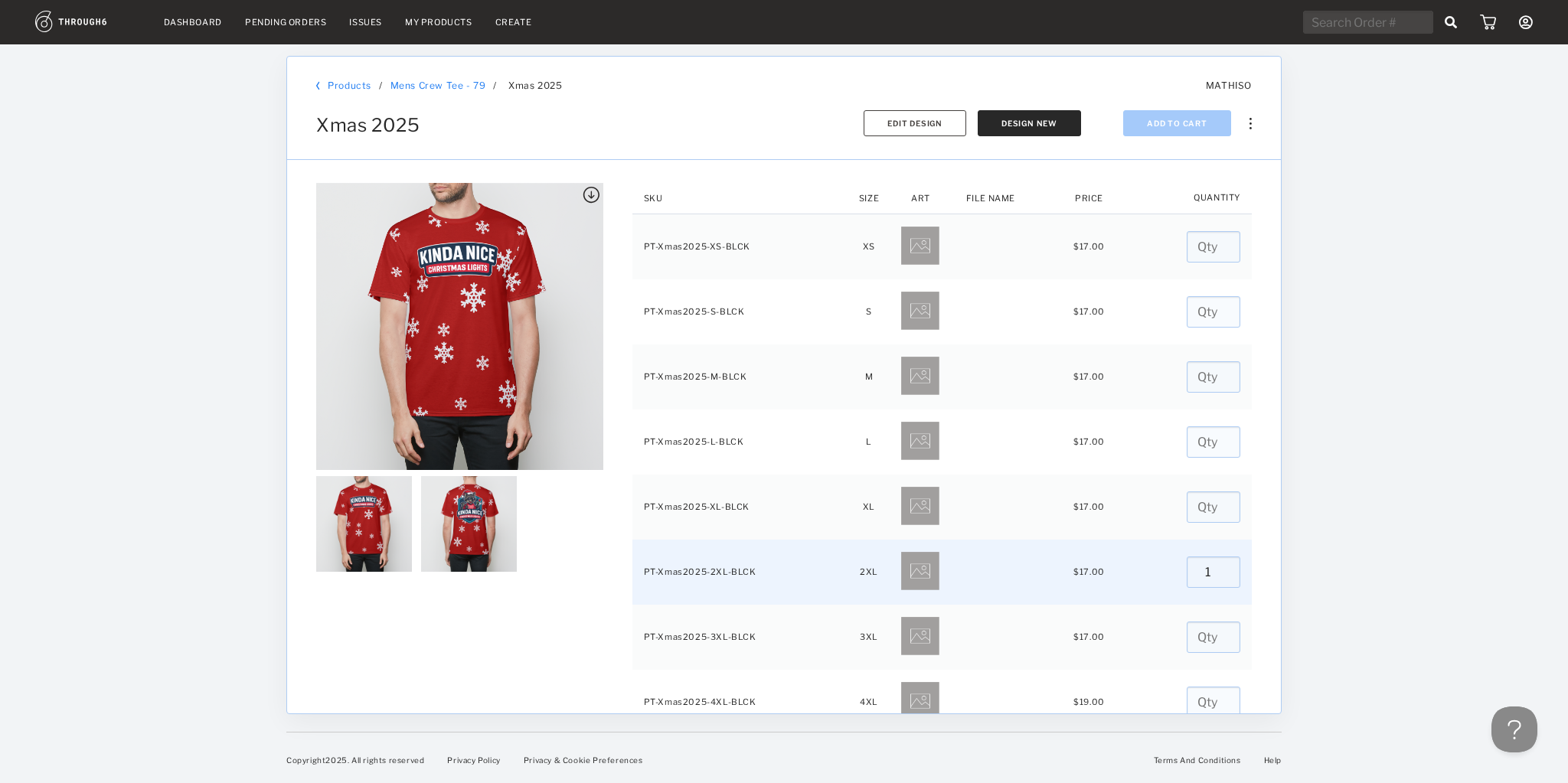
click at [1216, 565] on input "1" at bounding box center [1213, 573] width 54 height 31
click at [1216, 565] on input "2" at bounding box center [1213, 573] width 54 height 31
type input "3"
click at [1216, 565] on input "3" at bounding box center [1213, 573] width 54 height 31
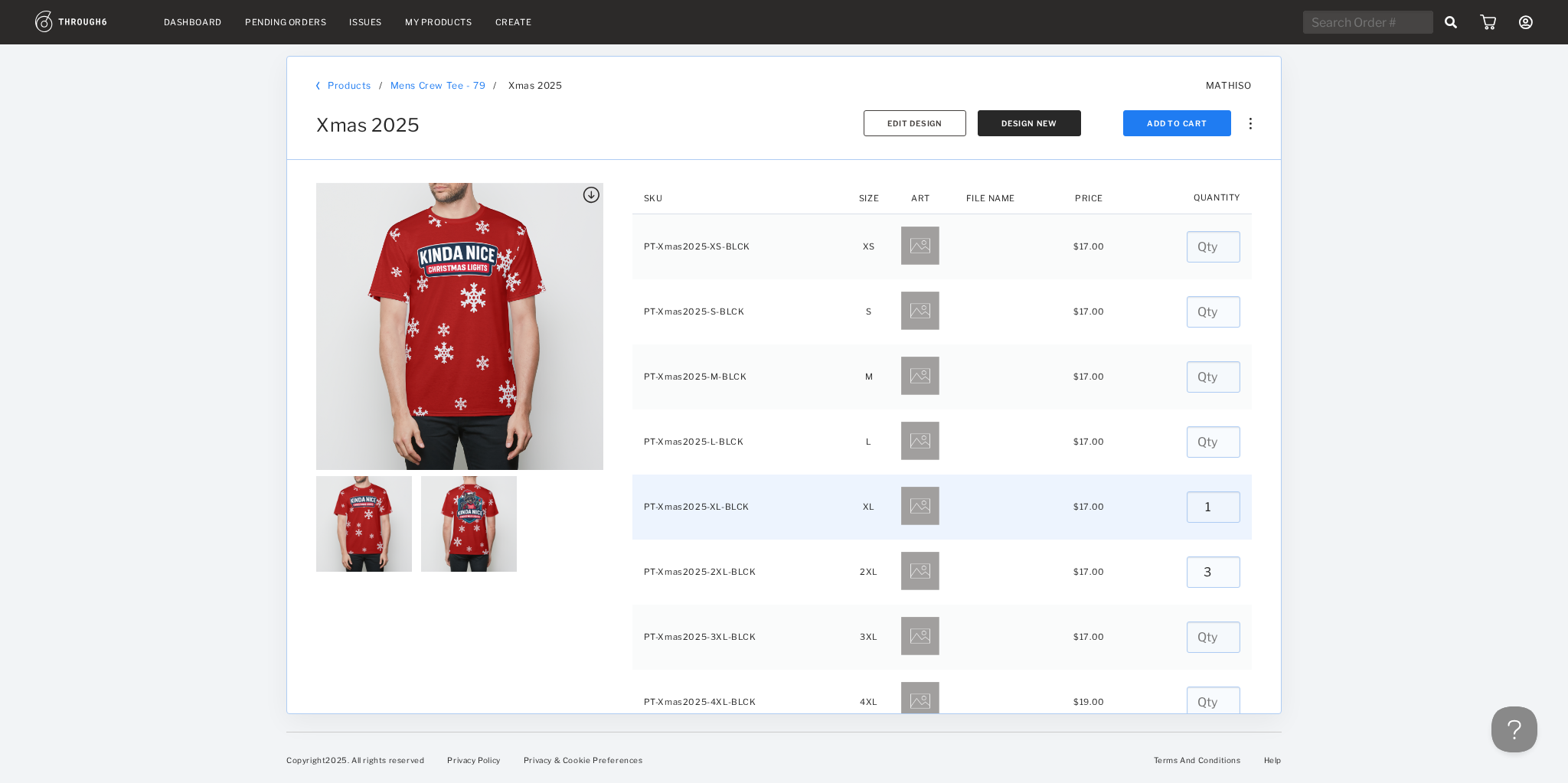
click at [1220, 502] on input "1" at bounding box center [1213, 507] width 54 height 31
click at [1220, 502] on input "2" at bounding box center [1213, 507] width 54 height 31
click at [1220, 502] on input "3" at bounding box center [1213, 507] width 54 height 31
click at [1220, 502] on input "4" at bounding box center [1213, 507] width 54 height 31
type input "5"
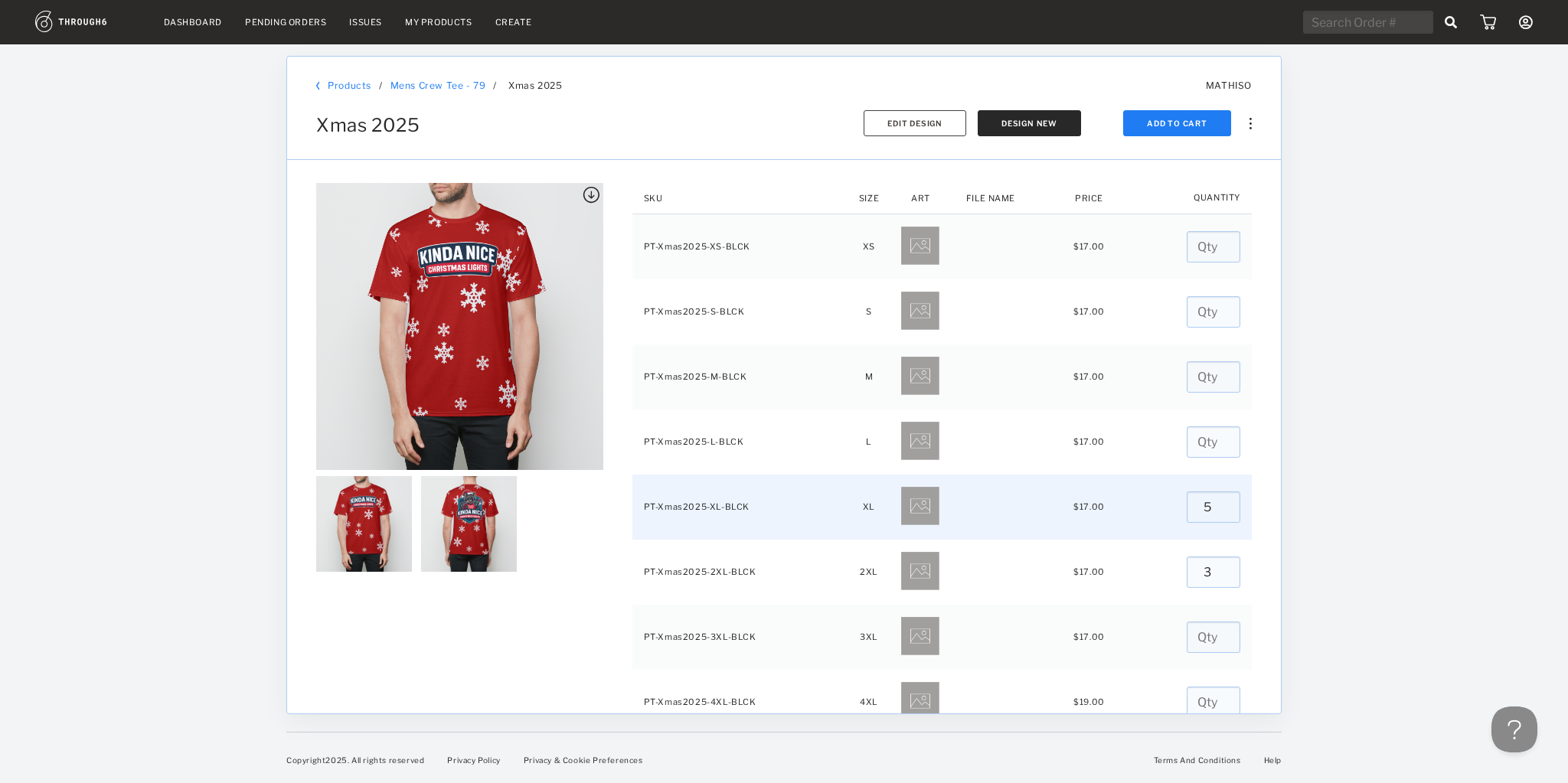
click at [1220, 502] on input "5" at bounding box center [1213, 507] width 54 height 31
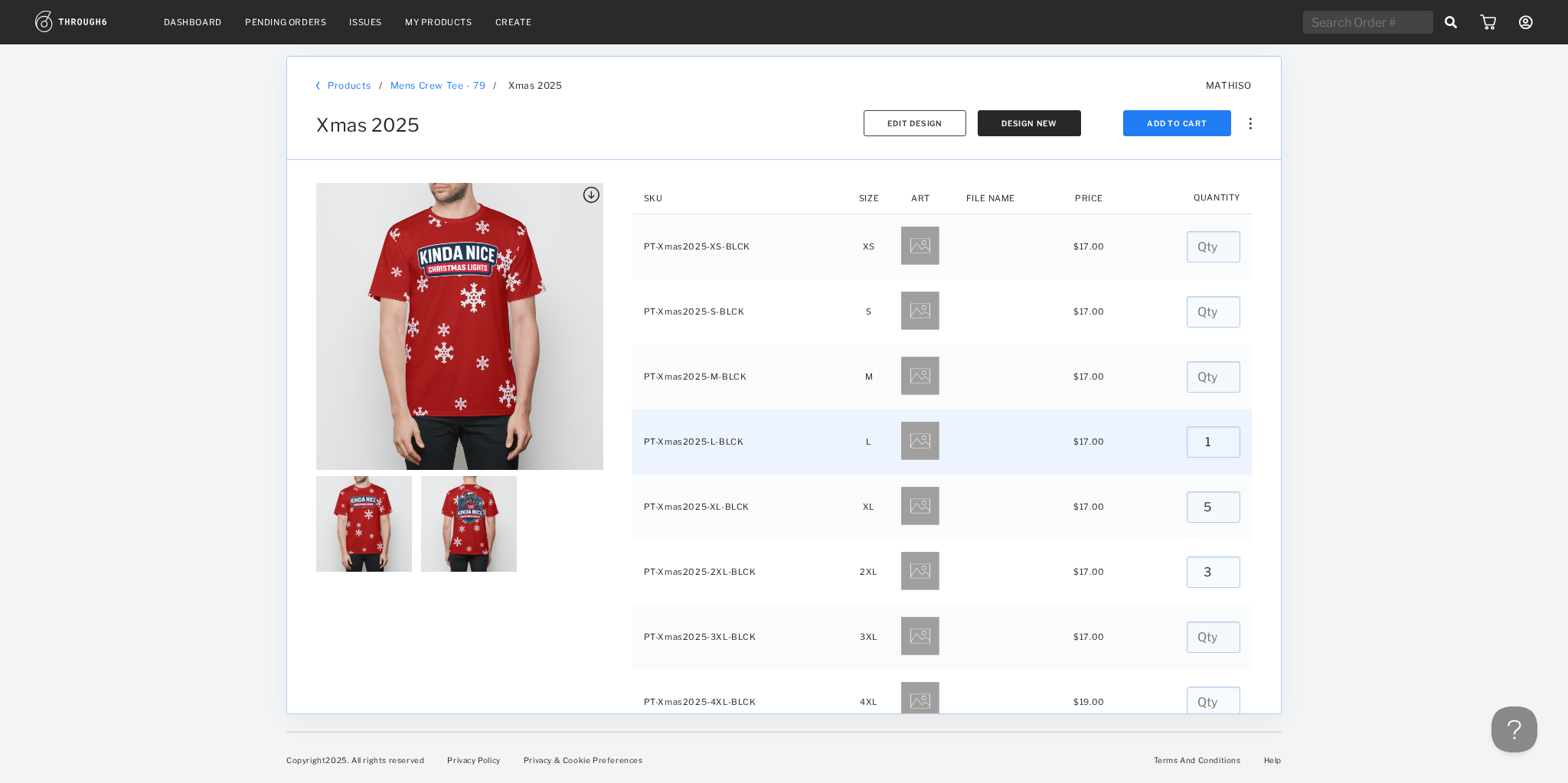
click at [1219, 437] on input "1" at bounding box center [1213, 442] width 54 height 31
click at [1219, 437] on input "2" at bounding box center [1213, 442] width 54 height 31
click at [1219, 437] on input "3" at bounding box center [1213, 442] width 54 height 31
click at [1219, 437] on input "4" at bounding box center [1213, 442] width 54 height 31
click at [1219, 437] on input "5" at bounding box center [1213, 442] width 54 height 31
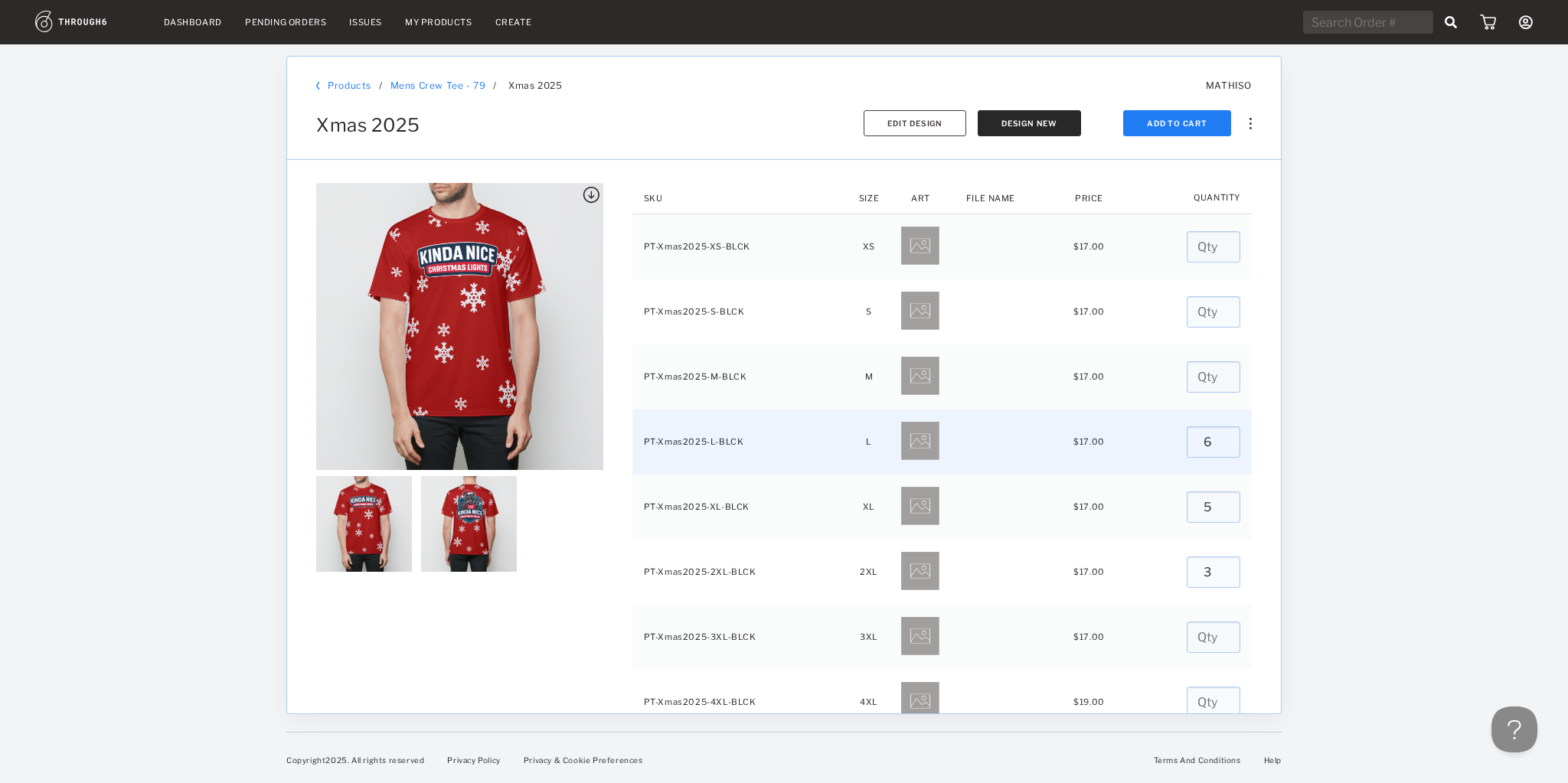
click at [1219, 437] on input "6" at bounding box center [1213, 442] width 54 height 31
click at [1219, 437] on input "7" at bounding box center [1213, 442] width 54 height 31
type input "8"
click at [1219, 437] on input "8" at bounding box center [1213, 442] width 54 height 31
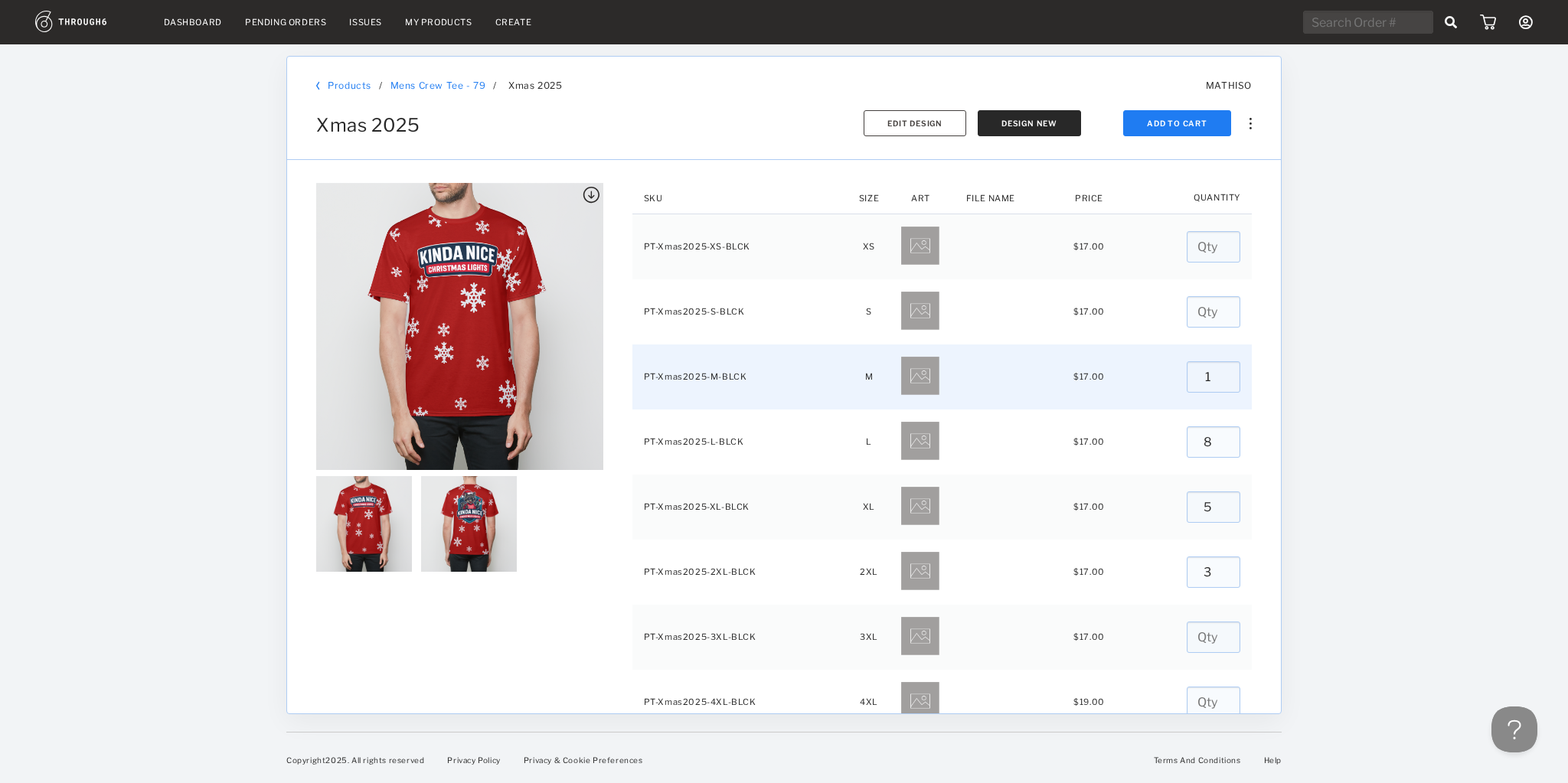
click at [1216, 367] on input "1" at bounding box center [1213, 377] width 54 height 31
type input "2"
click at [1216, 367] on input "2" at bounding box center [1213, 377] width 54 height 31
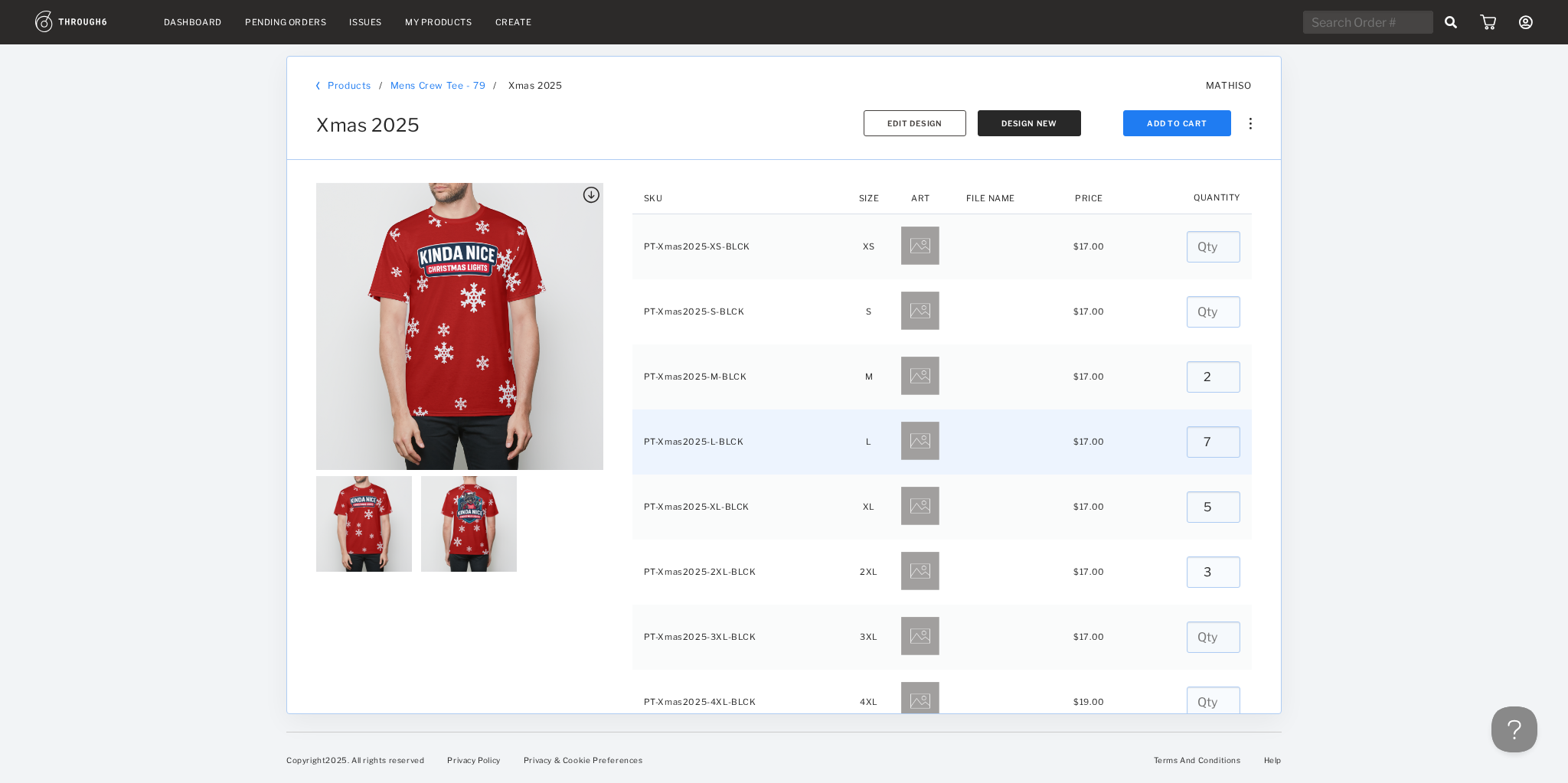
click at [1219, 446] on input "7" at bounding box center [1213, 442] width 54 height 31
type input "6"
click at [1219, 446] on input "6" at bounding box center [1213, 442] width 54 height 31
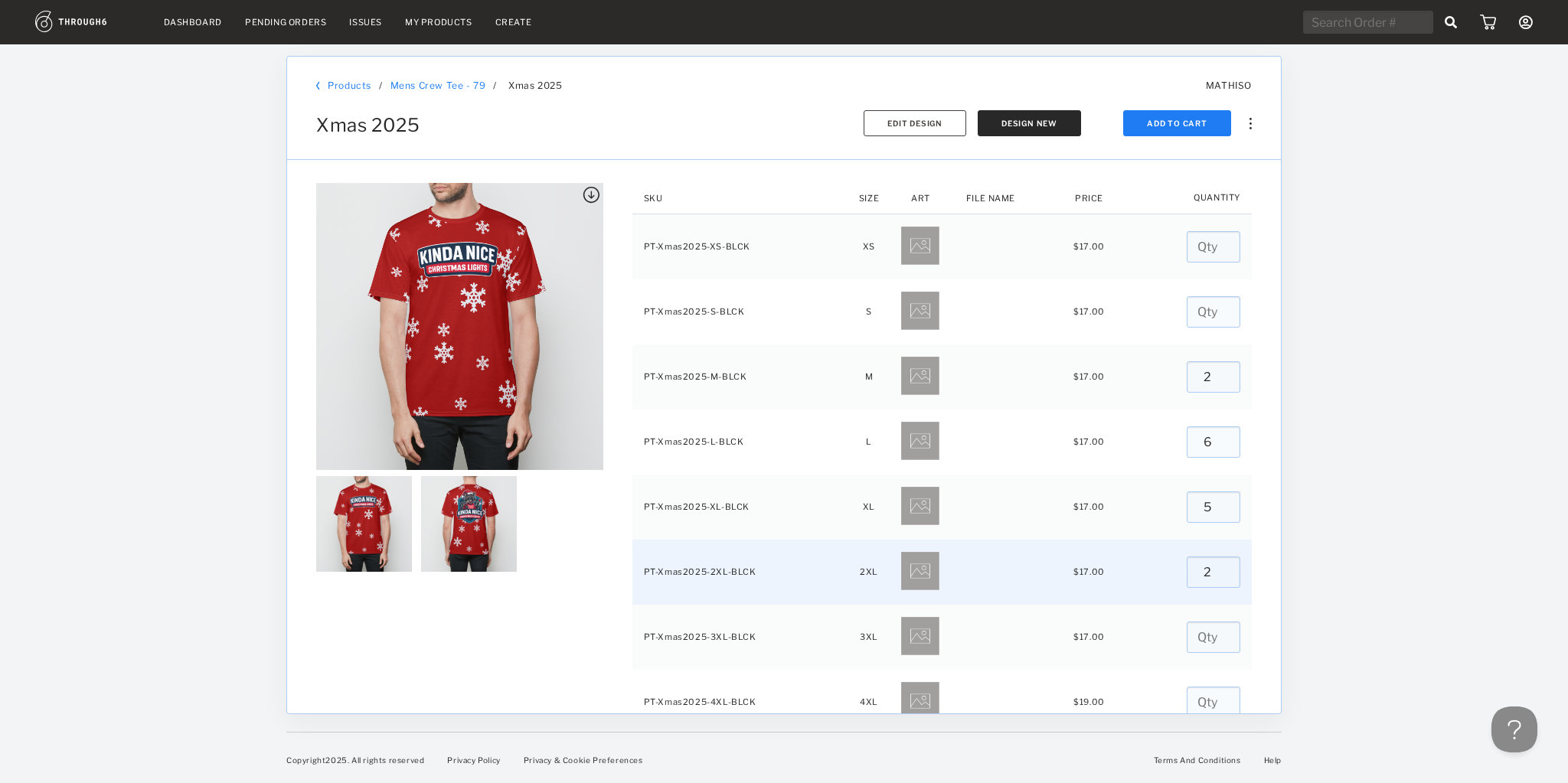
type input "2"
click at [1214, 574] on input "2" at bounding box center [1213, 573] width 54 height 31
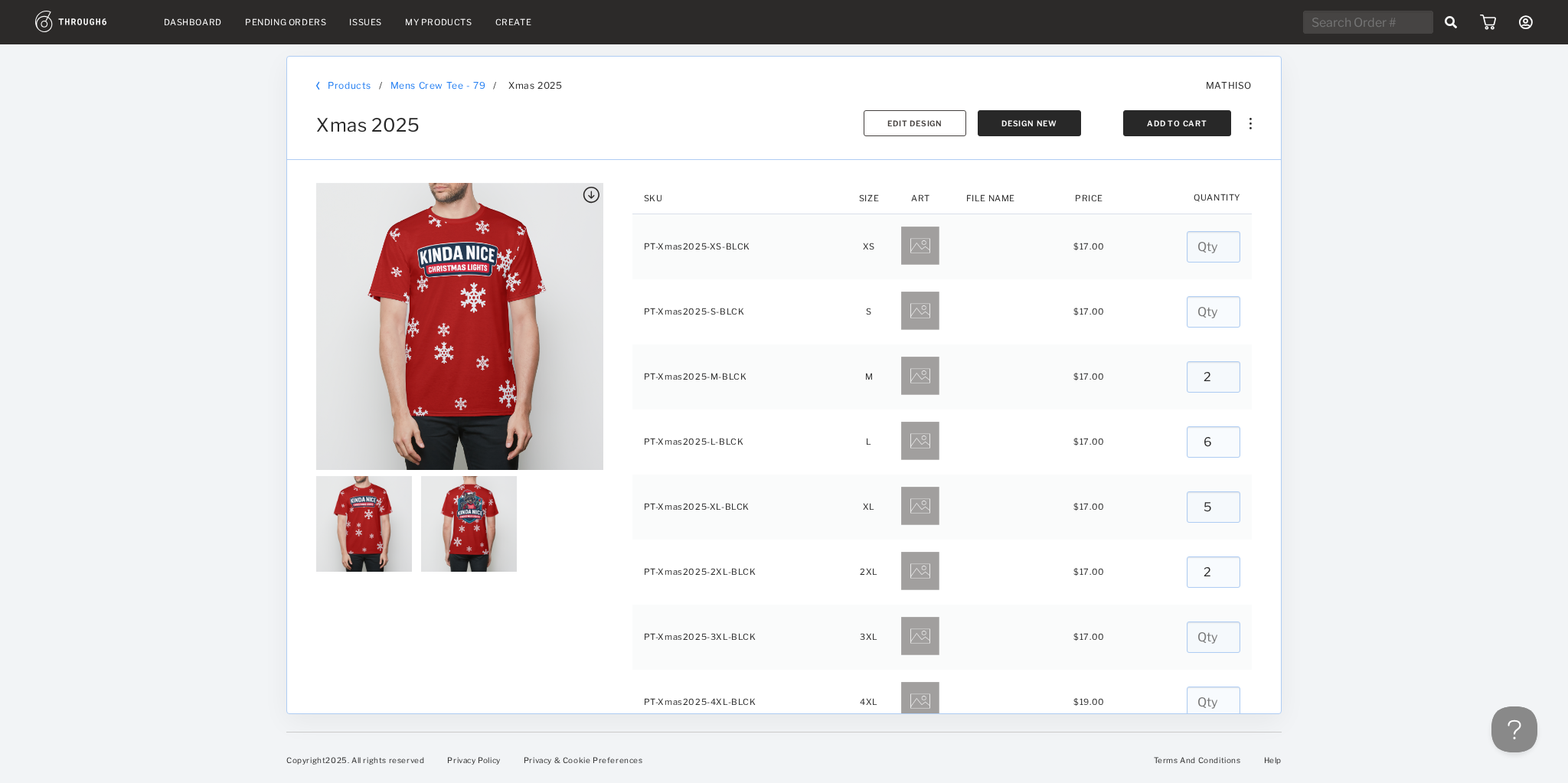
click at [1166, 130] on button "Add To Cart" at bounding box center [1176, 123] width 108 height 26
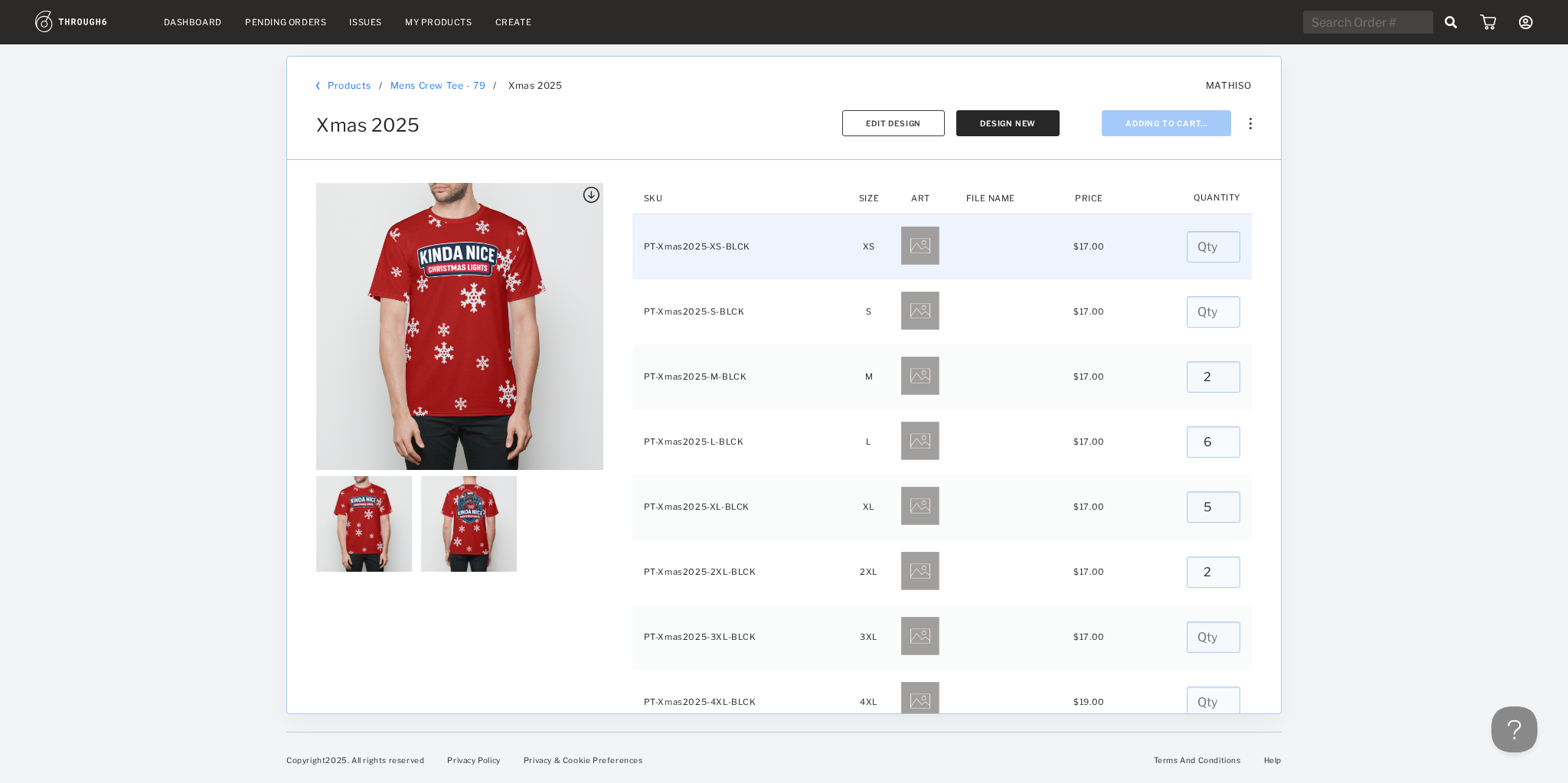
type input "0"
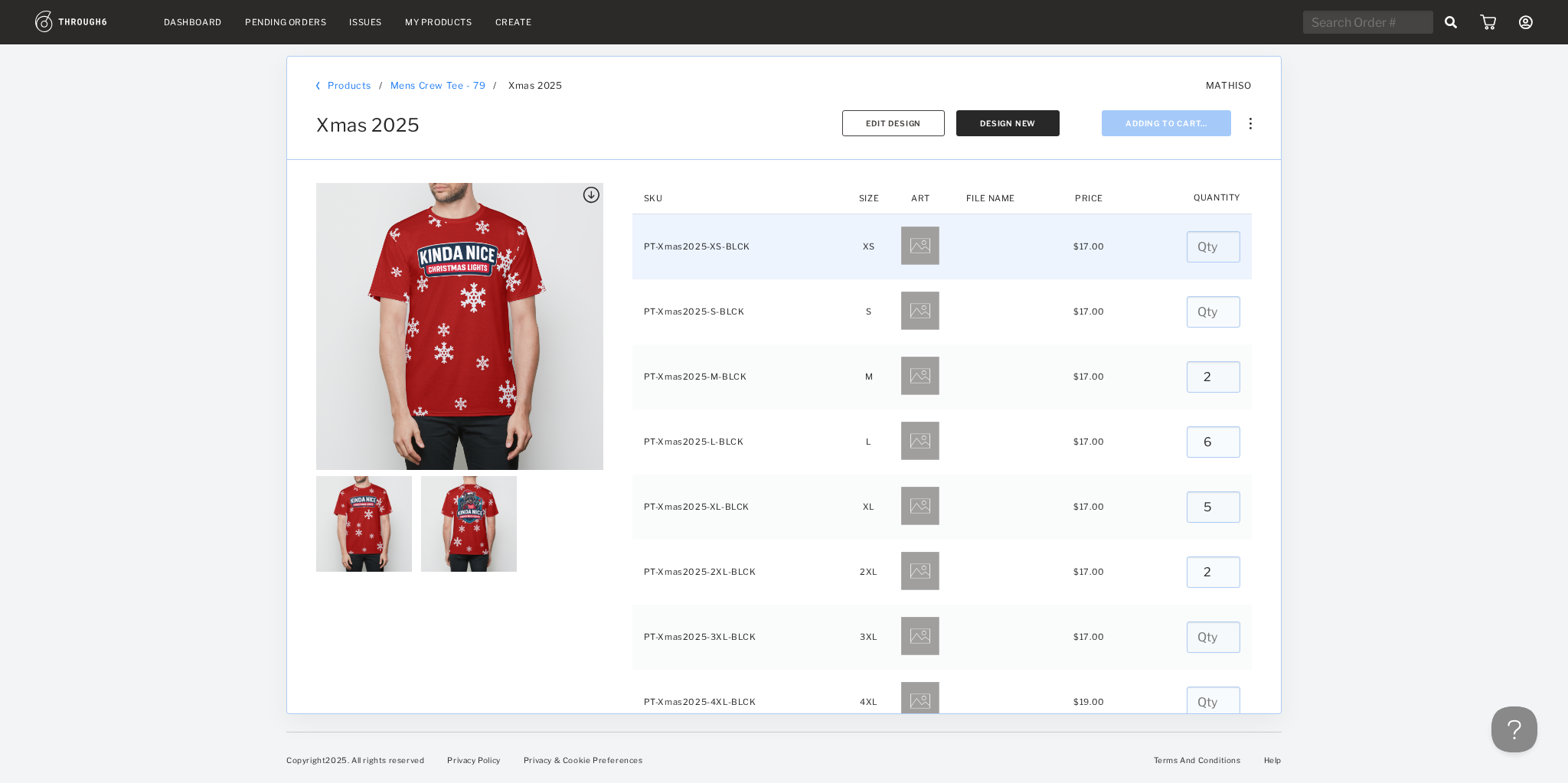
type input "0"
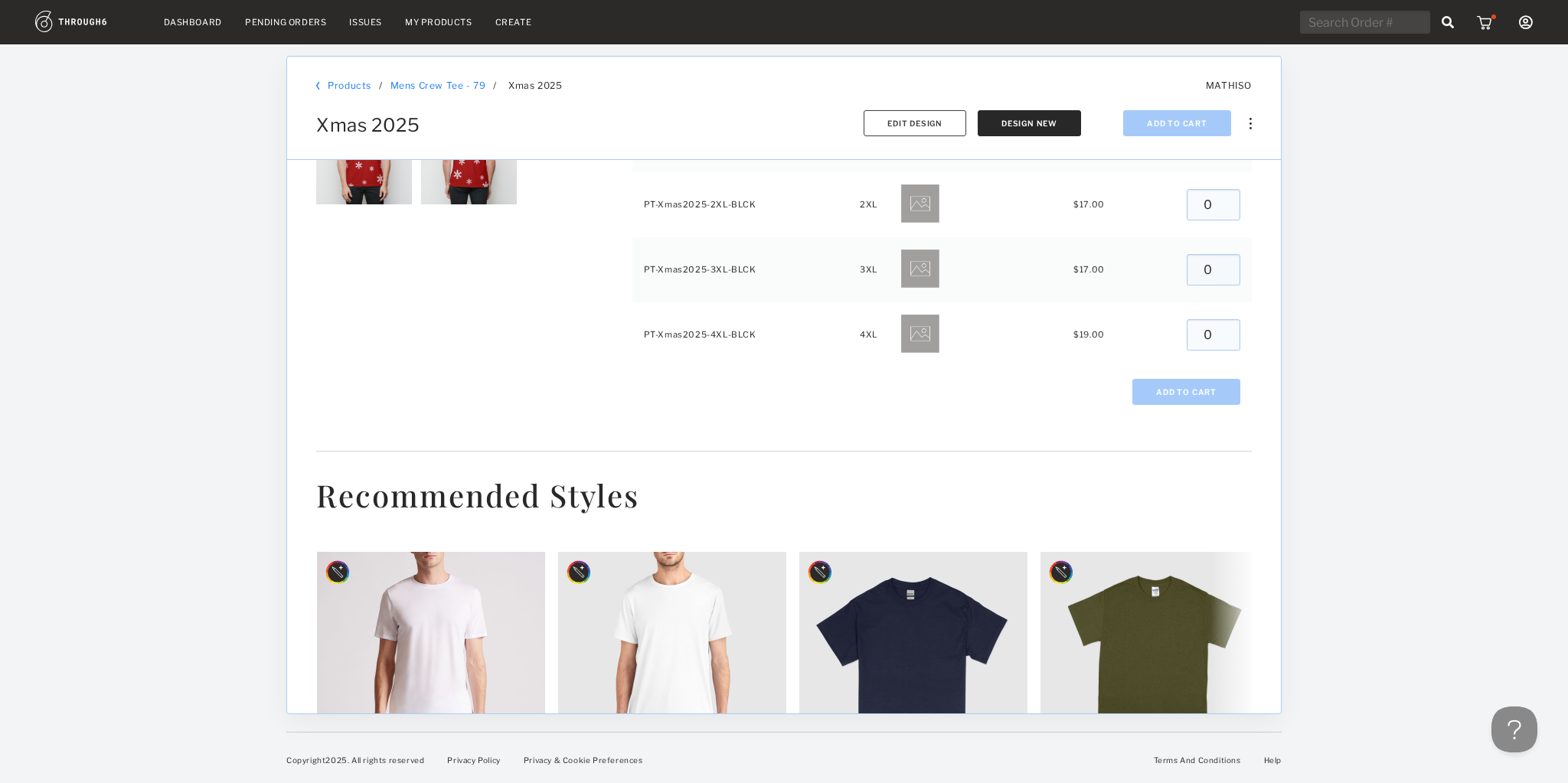
scroll to position [61, 0]
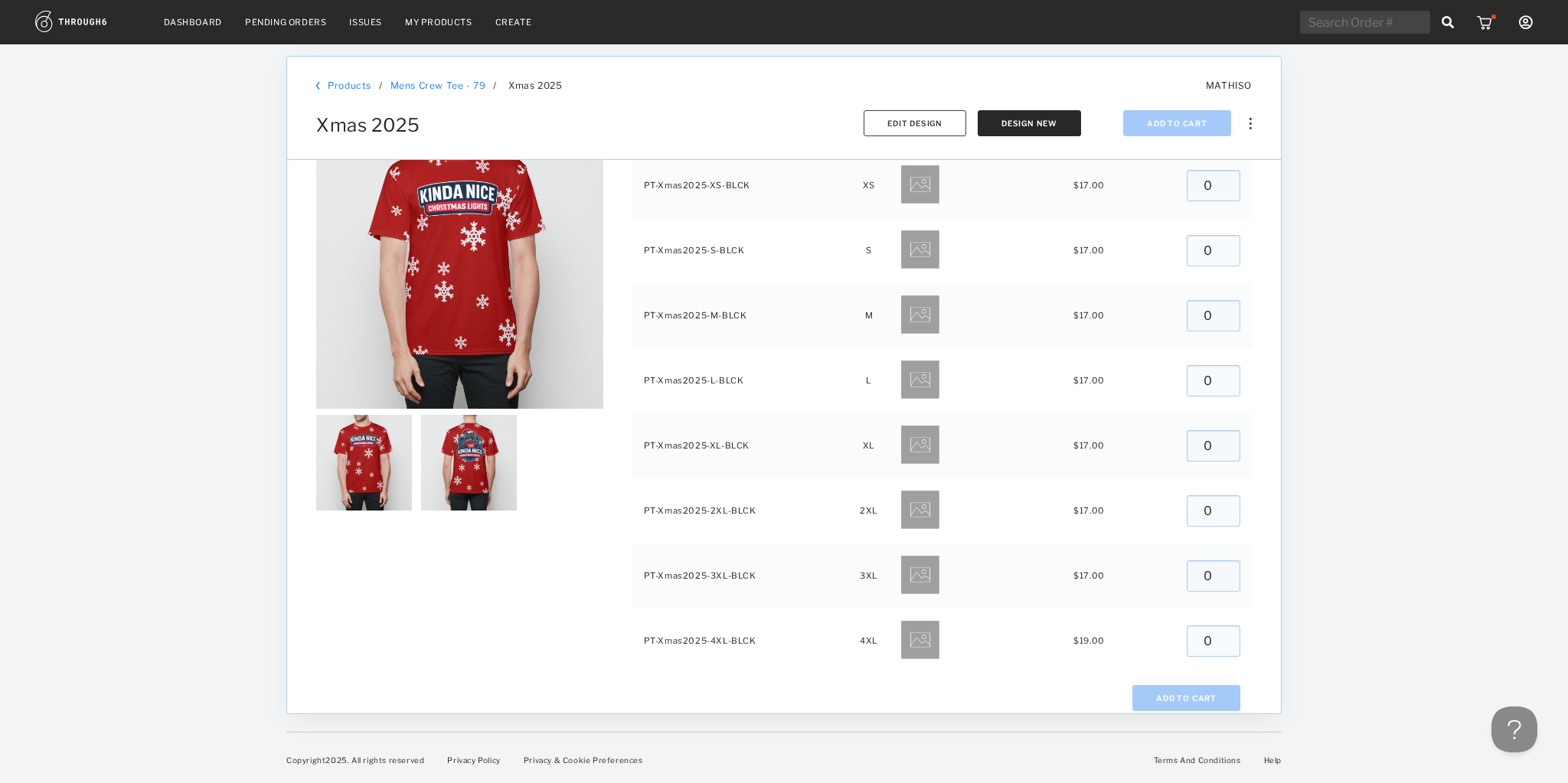
click at [1482, 19] on img at bounding box center [1487, 22] width 19 height 16
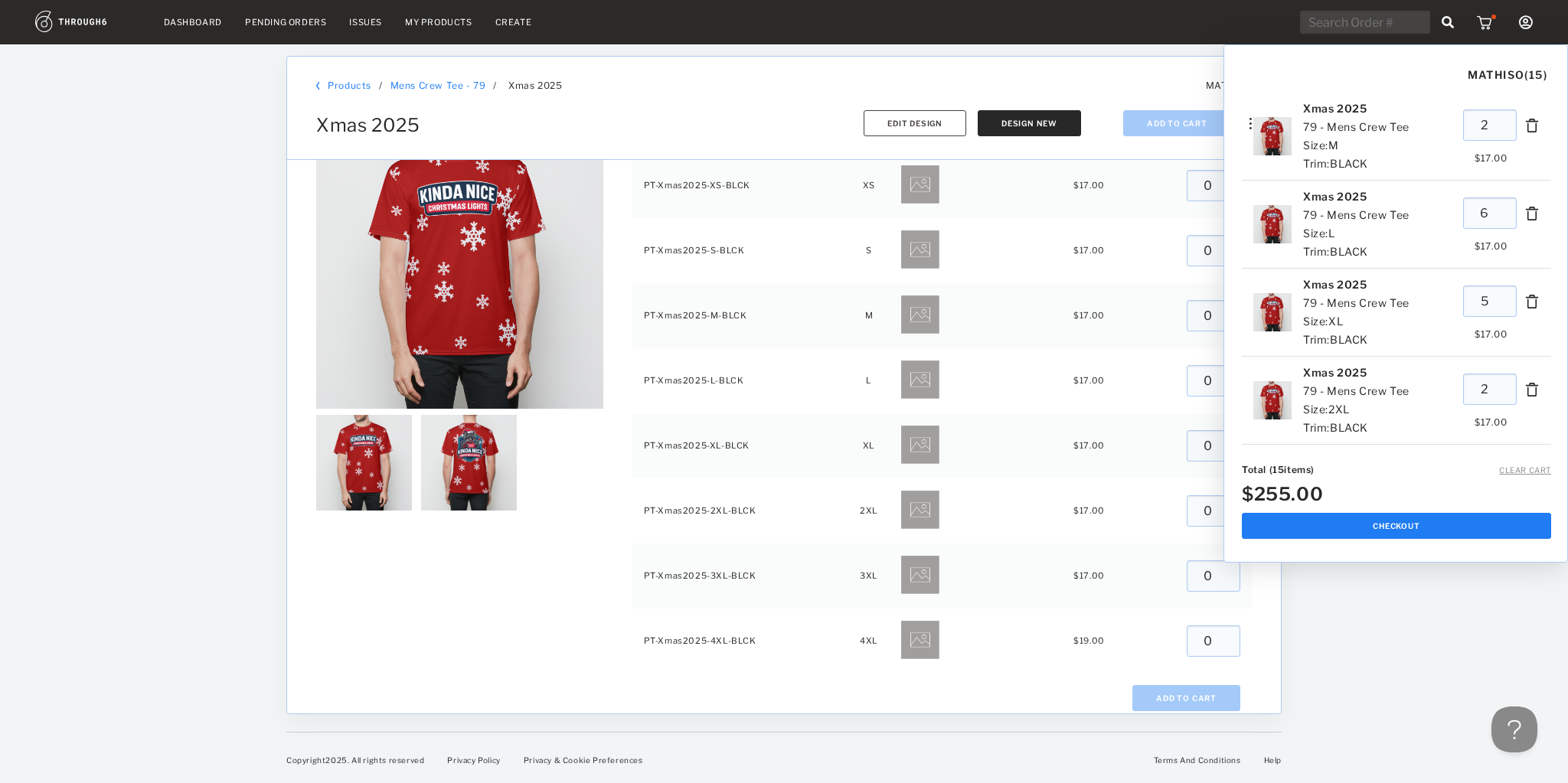
click at [318, 18] on div "MATHISO ( 15 ) Xmas 2025 79 - Mens Crew Tee Size: M Trim: BLACK 2 $ 17.00 Xmas …" at bounding box center [784, 392] width 1568 height 783
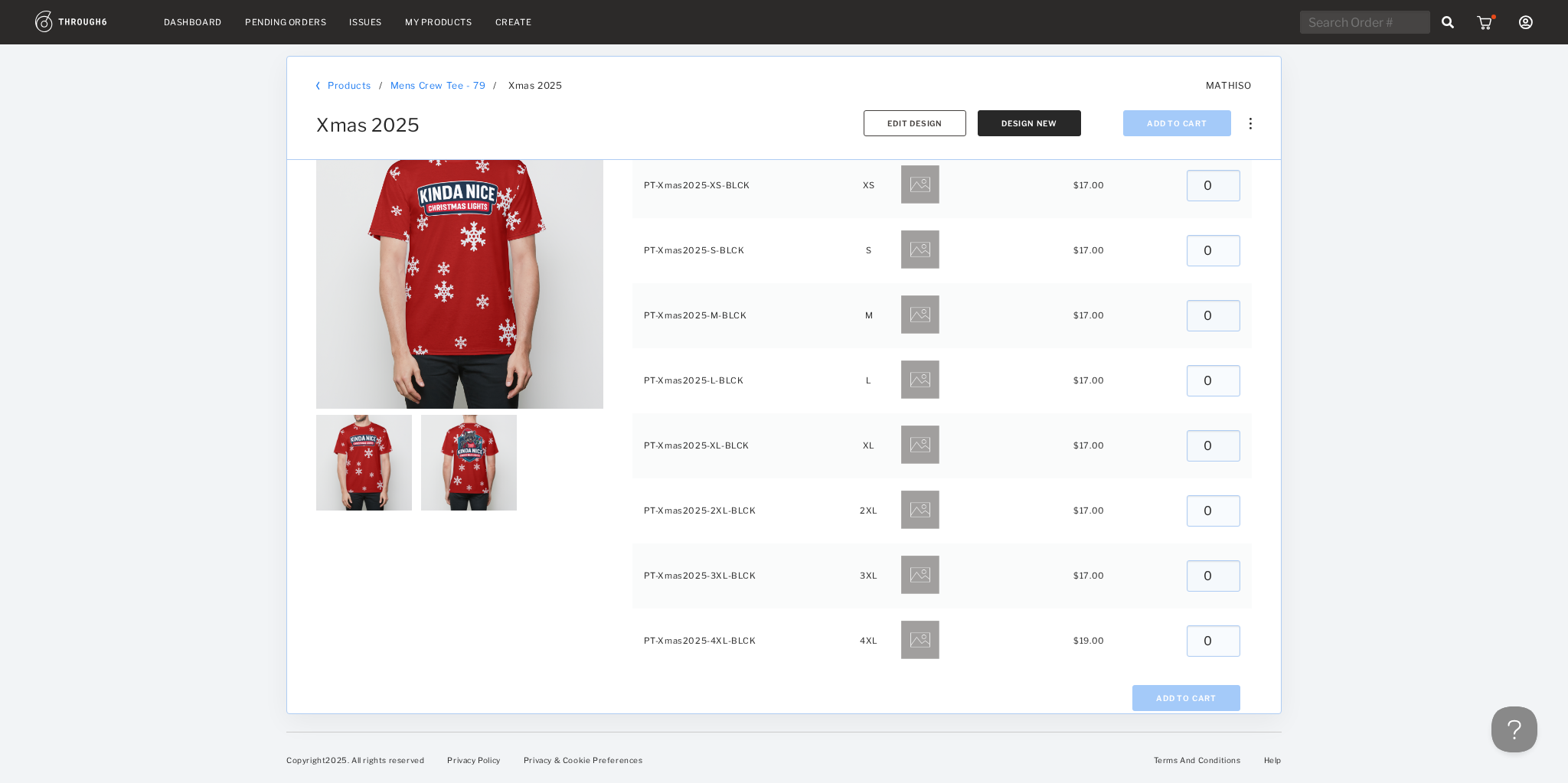
click at [437, 17] on link "My Products" at bounding box center [438, 21] width 67 height 11
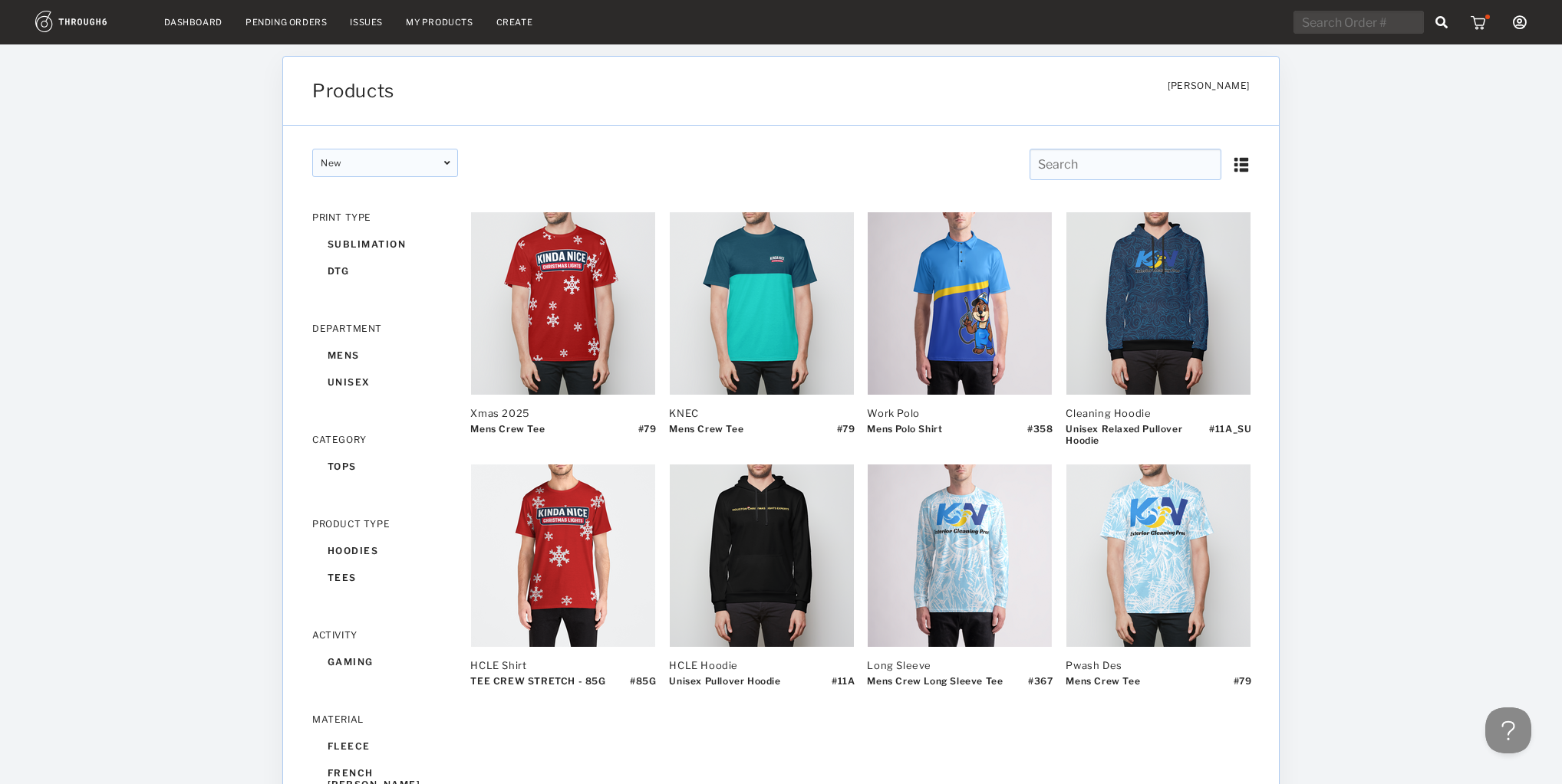
click at [507, 18] on link "Create" at bounding box center [515, 21] width 37 height 11
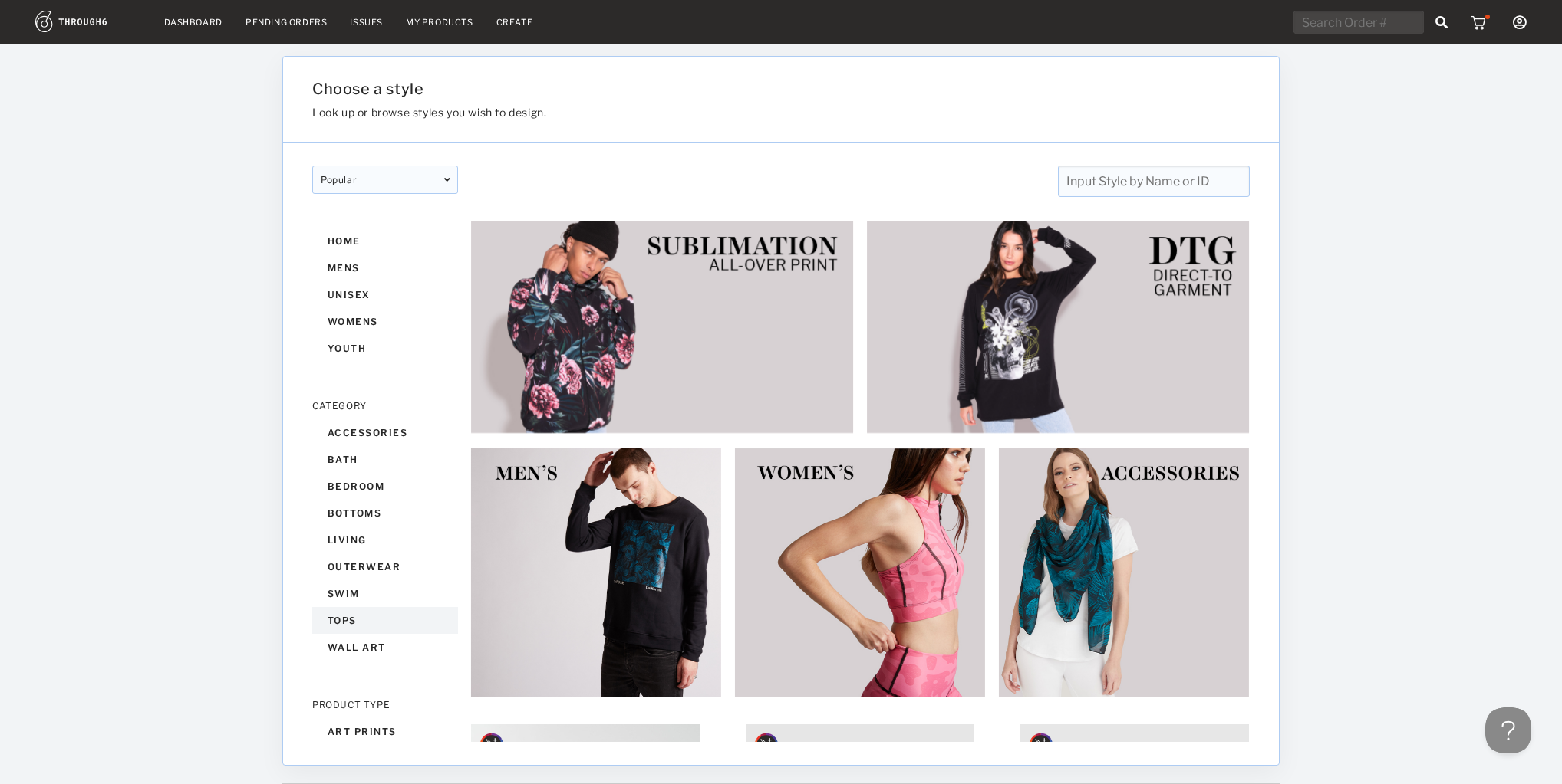
click at [398, 622] on div "tops" at bounding box center [384, 621] width 145 height 27
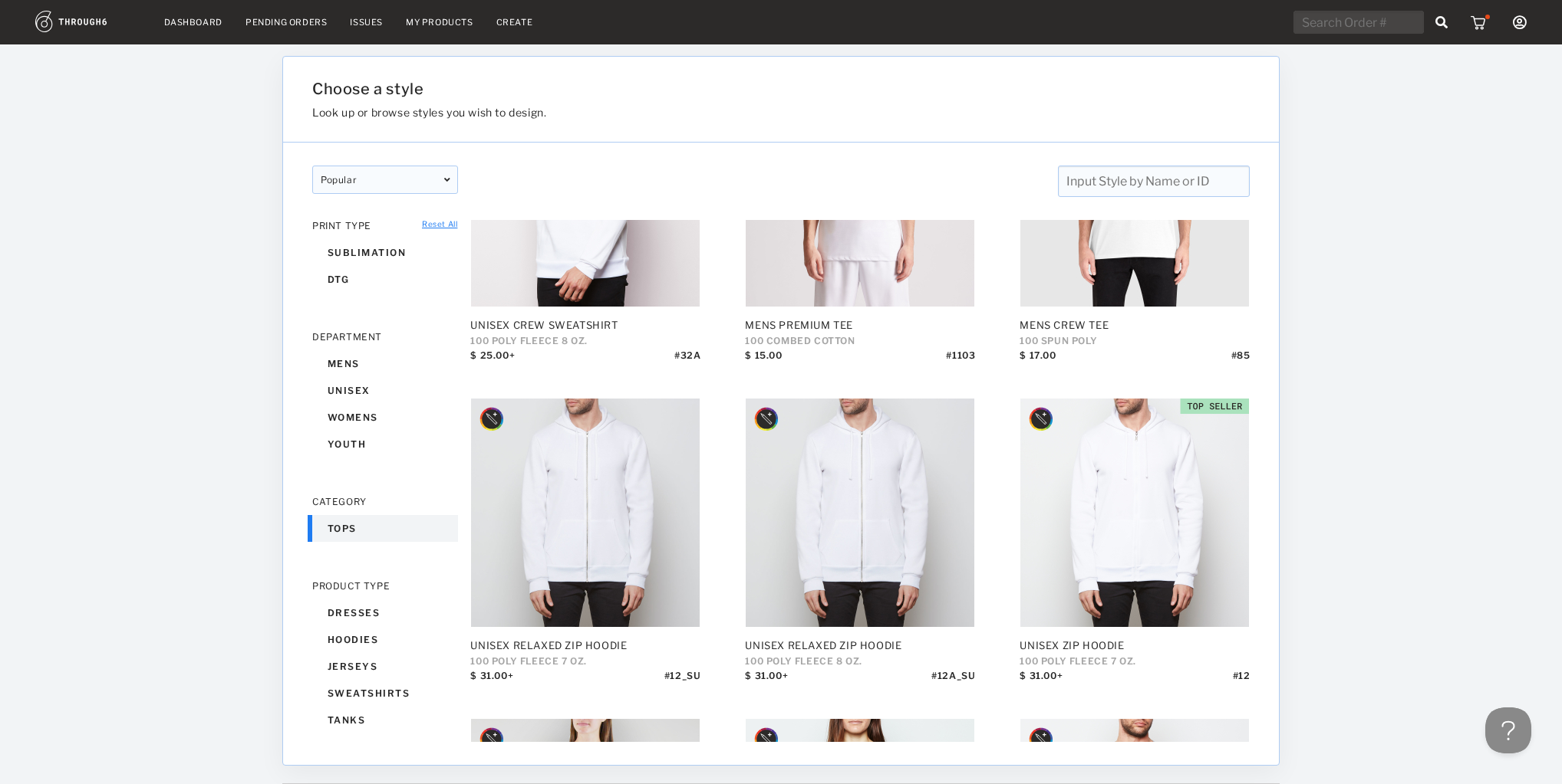
scroll to position [921, 0]
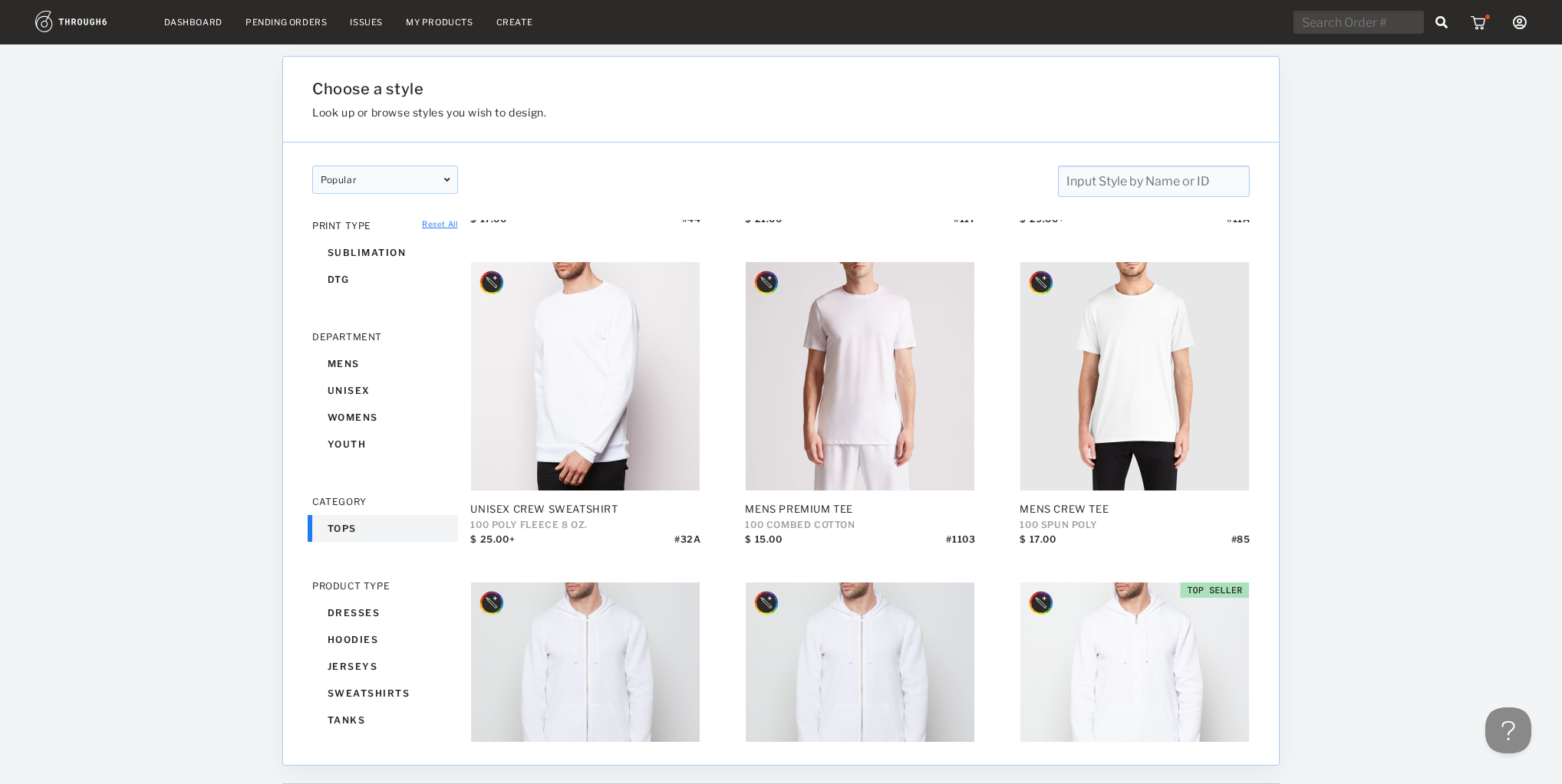
click at [1156, 175] on input "text" at bounding box center [1153, 181] width 192 height 31
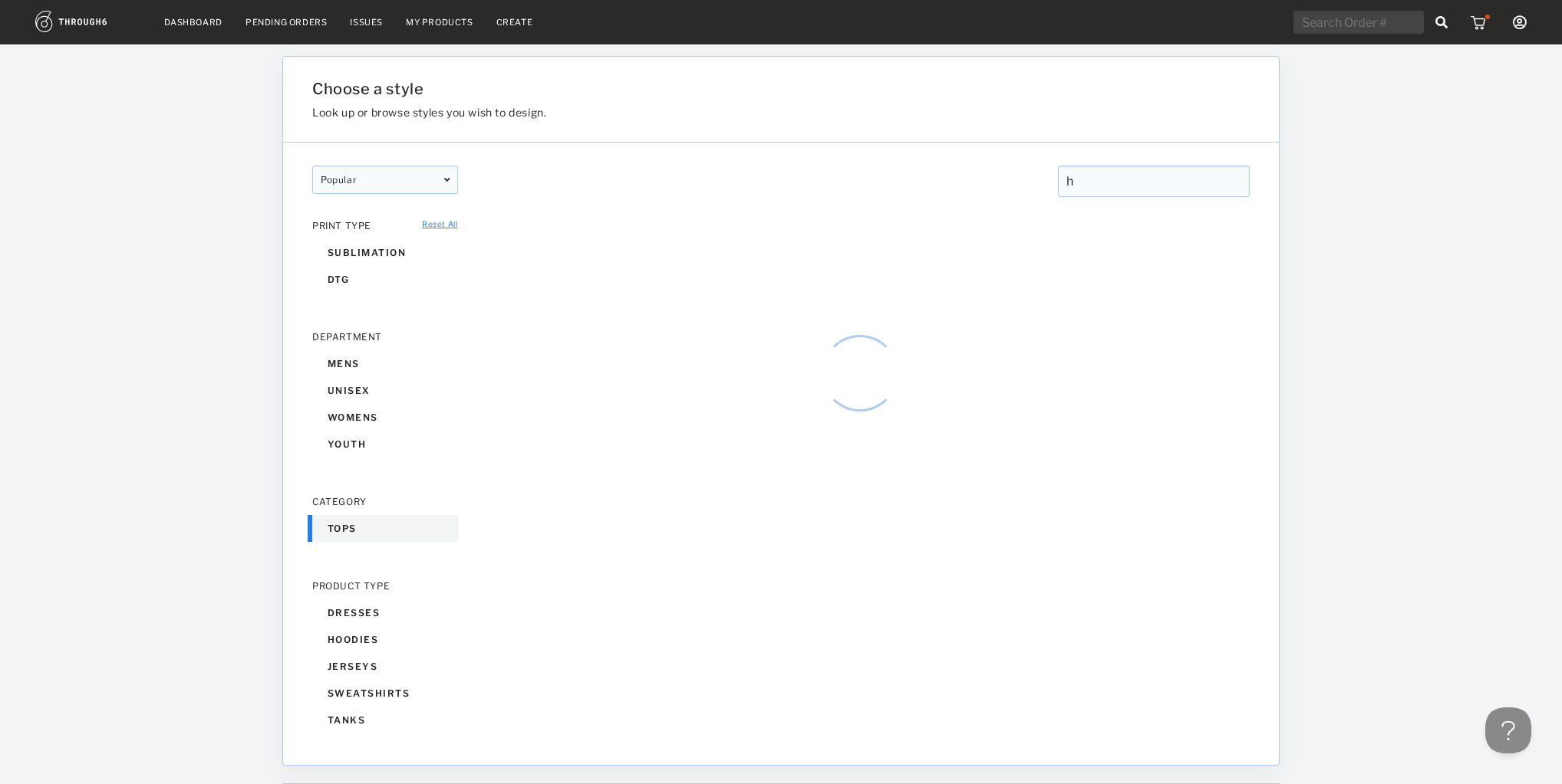
scroll to position [0, 0]
type input "hoodie"
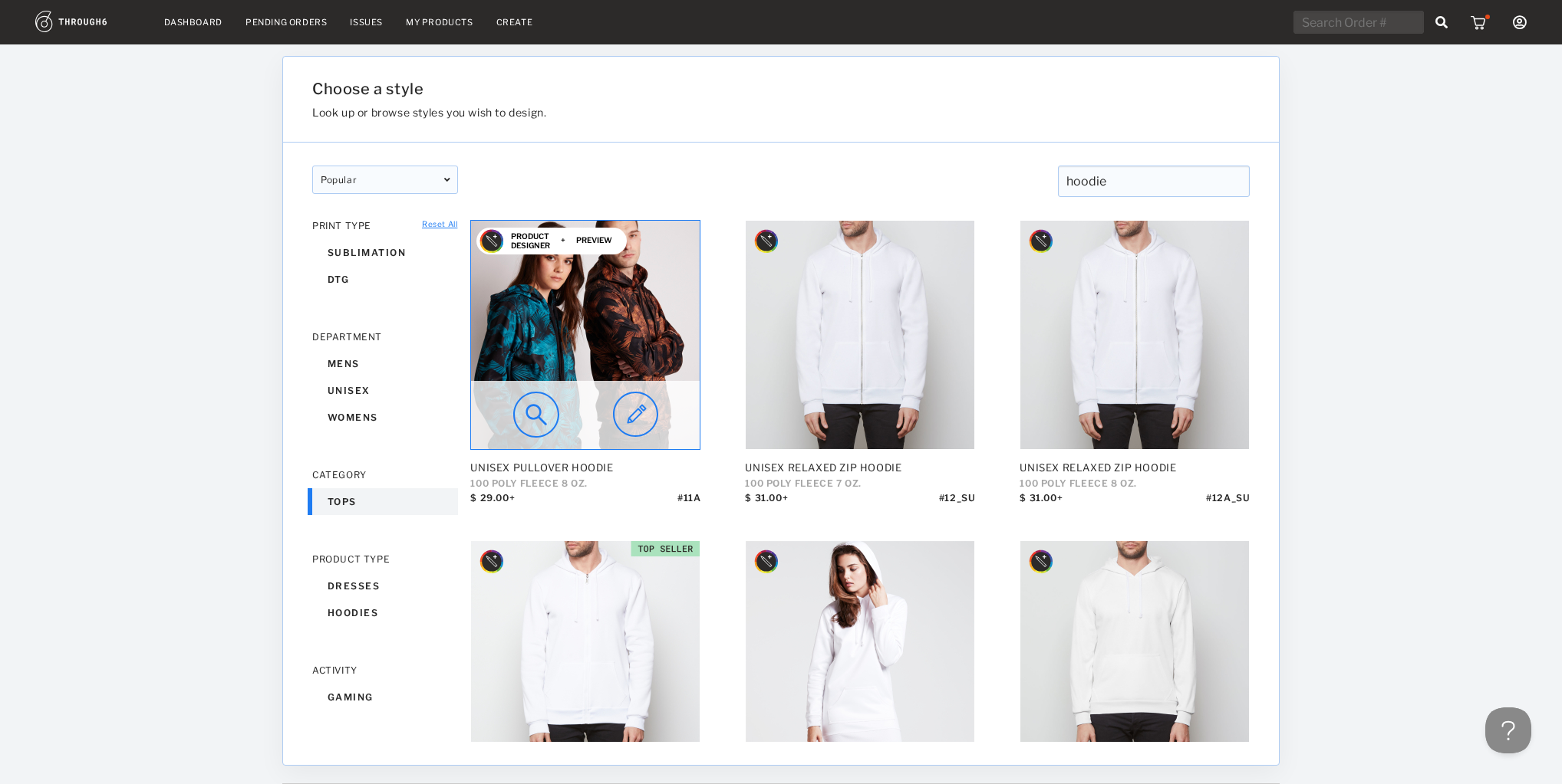
click at [637, 300] on img at bounding box center [585, 334] width 228 height 228
click at [636, 411] on img at bounding box center [635, 414] width 45 height 46
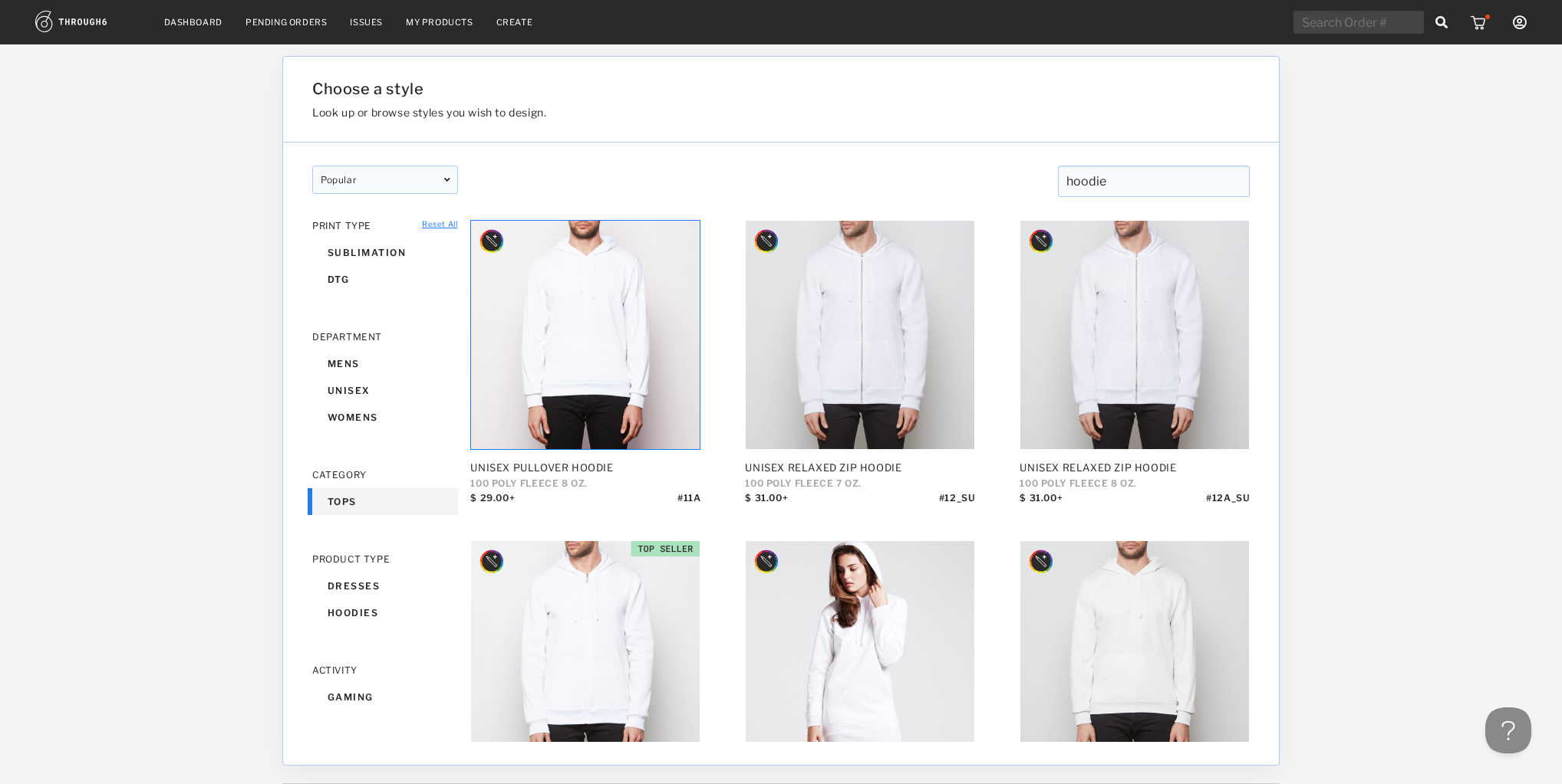
click at [430, 21] on link "My Products" at bounding box center [439, 21] width 67 height 11
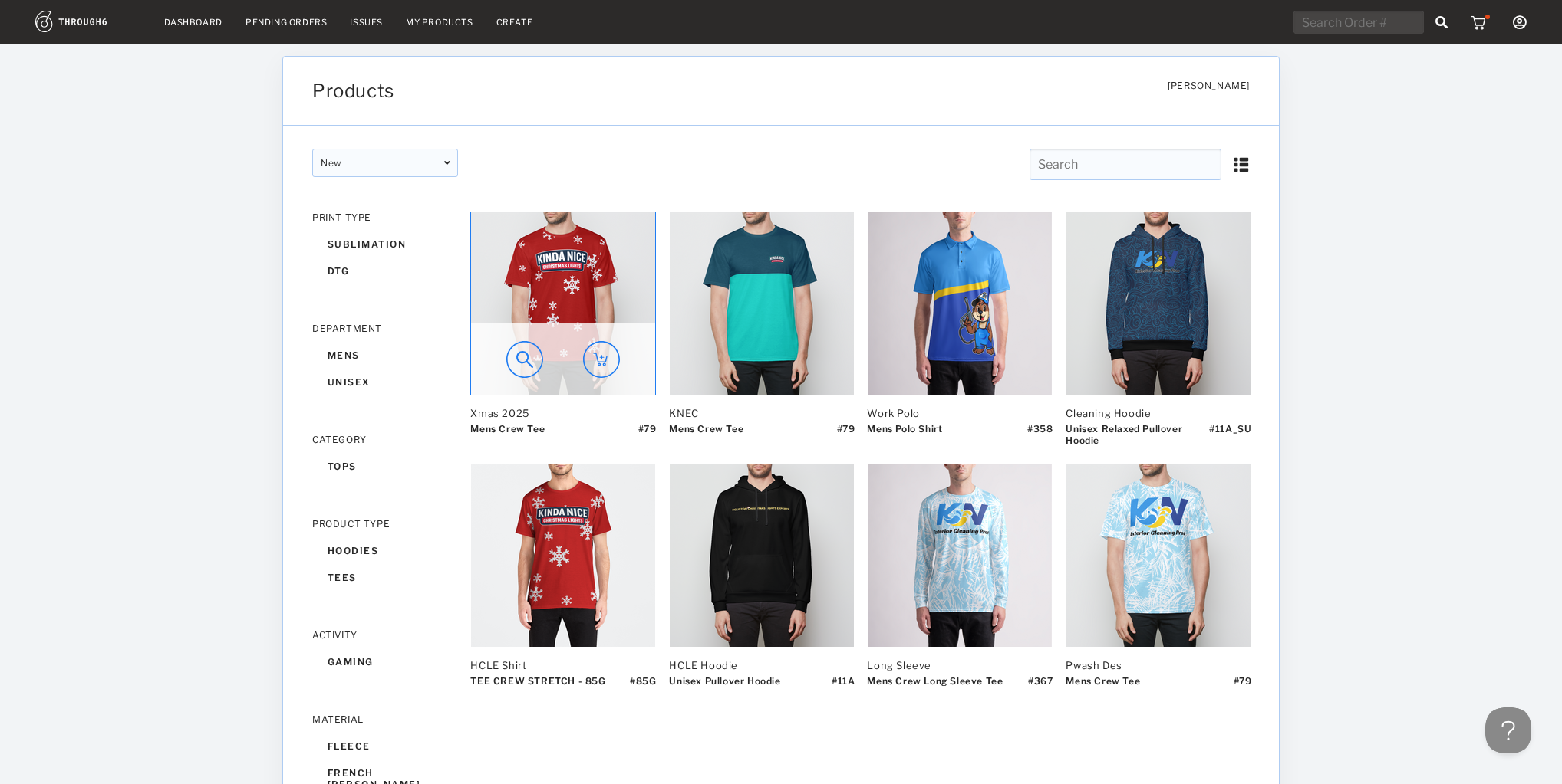
click at [589, 294] on img at bounding box center [563, 303] width 184 height 182
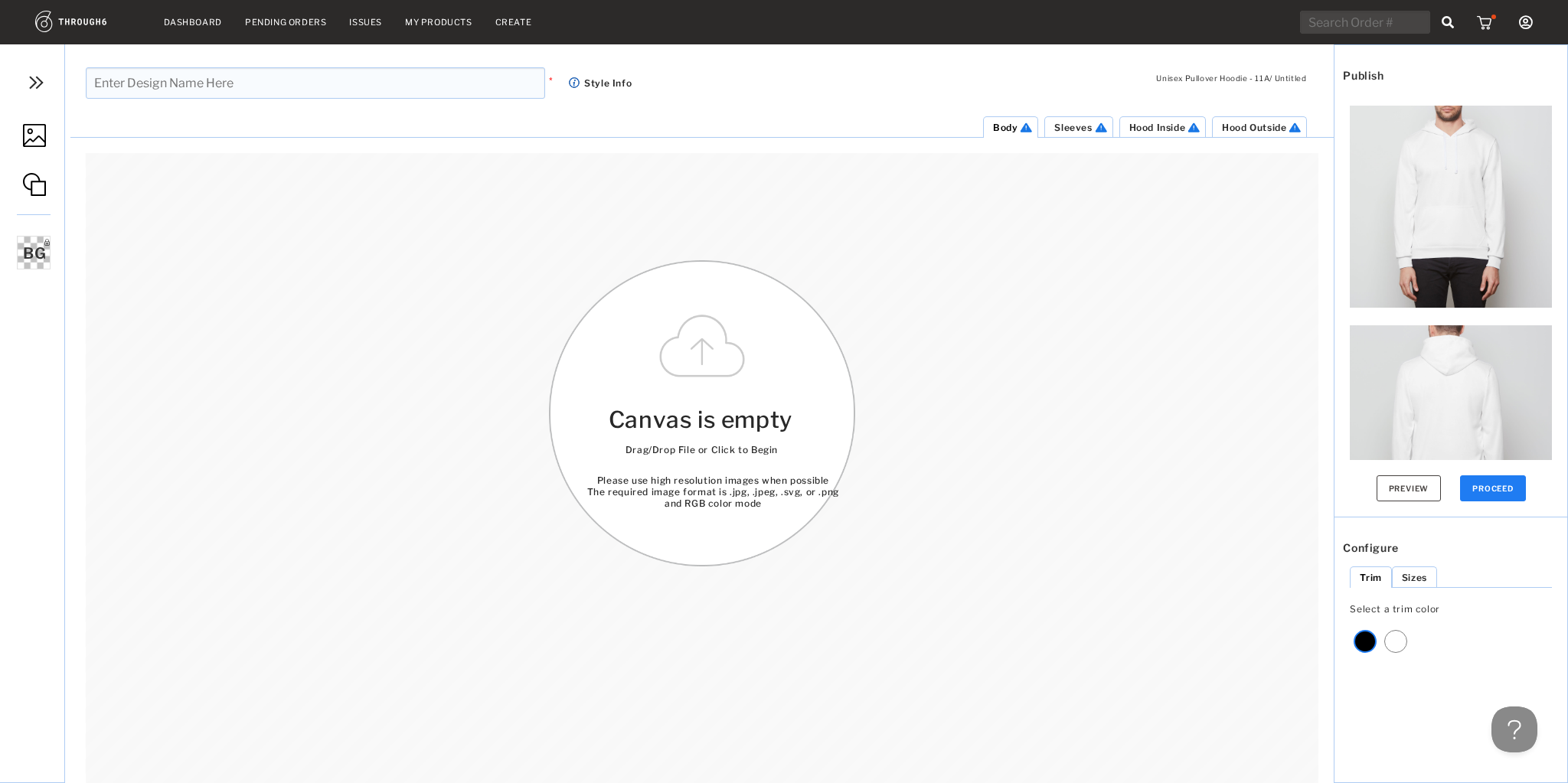
click at [41, 252] on span "BG" at bounding box center [35, 253] width 23 height 19
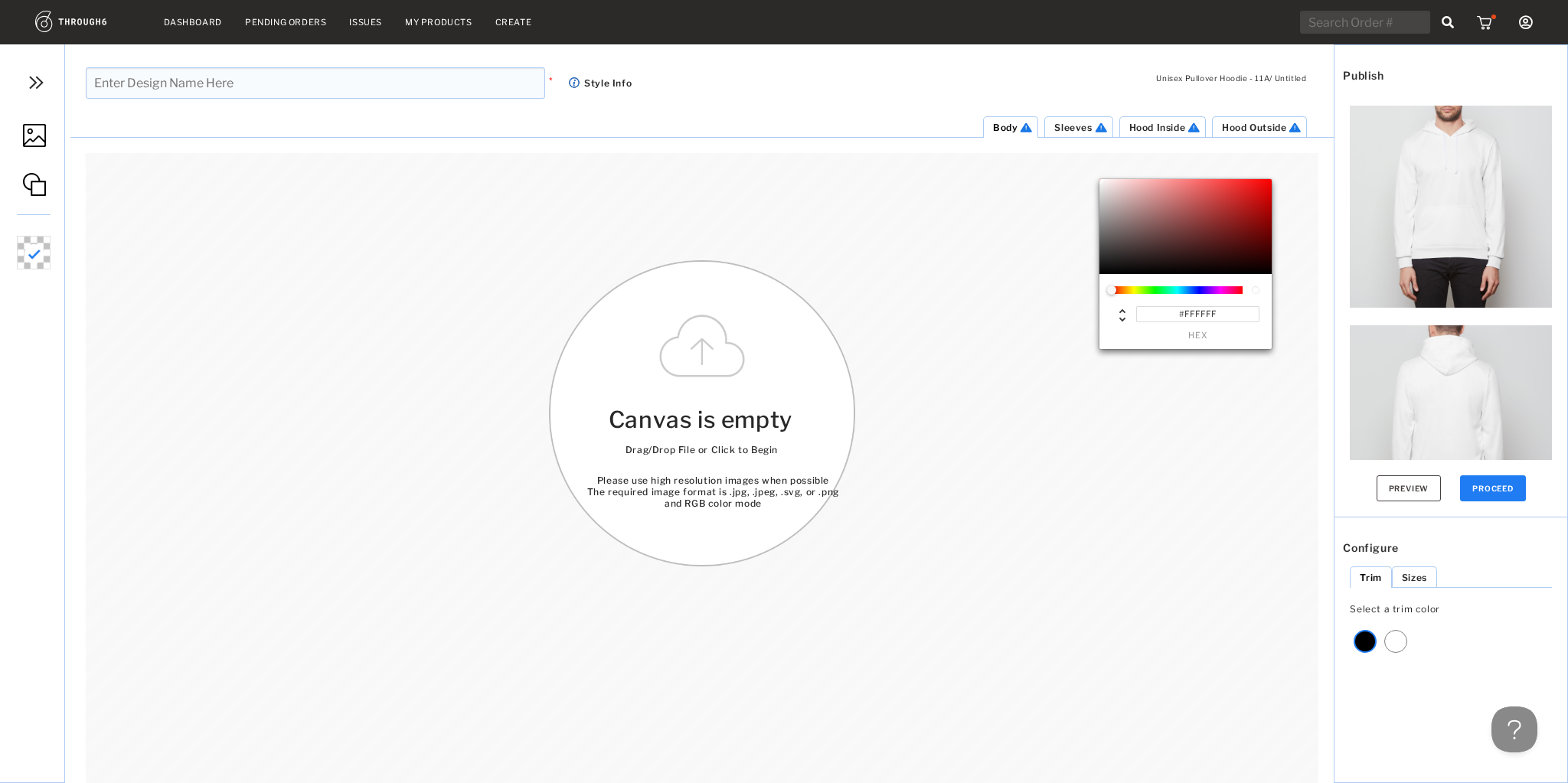
click at [1213, 324] on div "#FFFFFF hex" at bounding box center [1198, 323] width 124 height 34
click at [1218, 316] on input "#FFFFFF" at bounding box center [1198, 315] width 124 height 17
paste input "A70000"
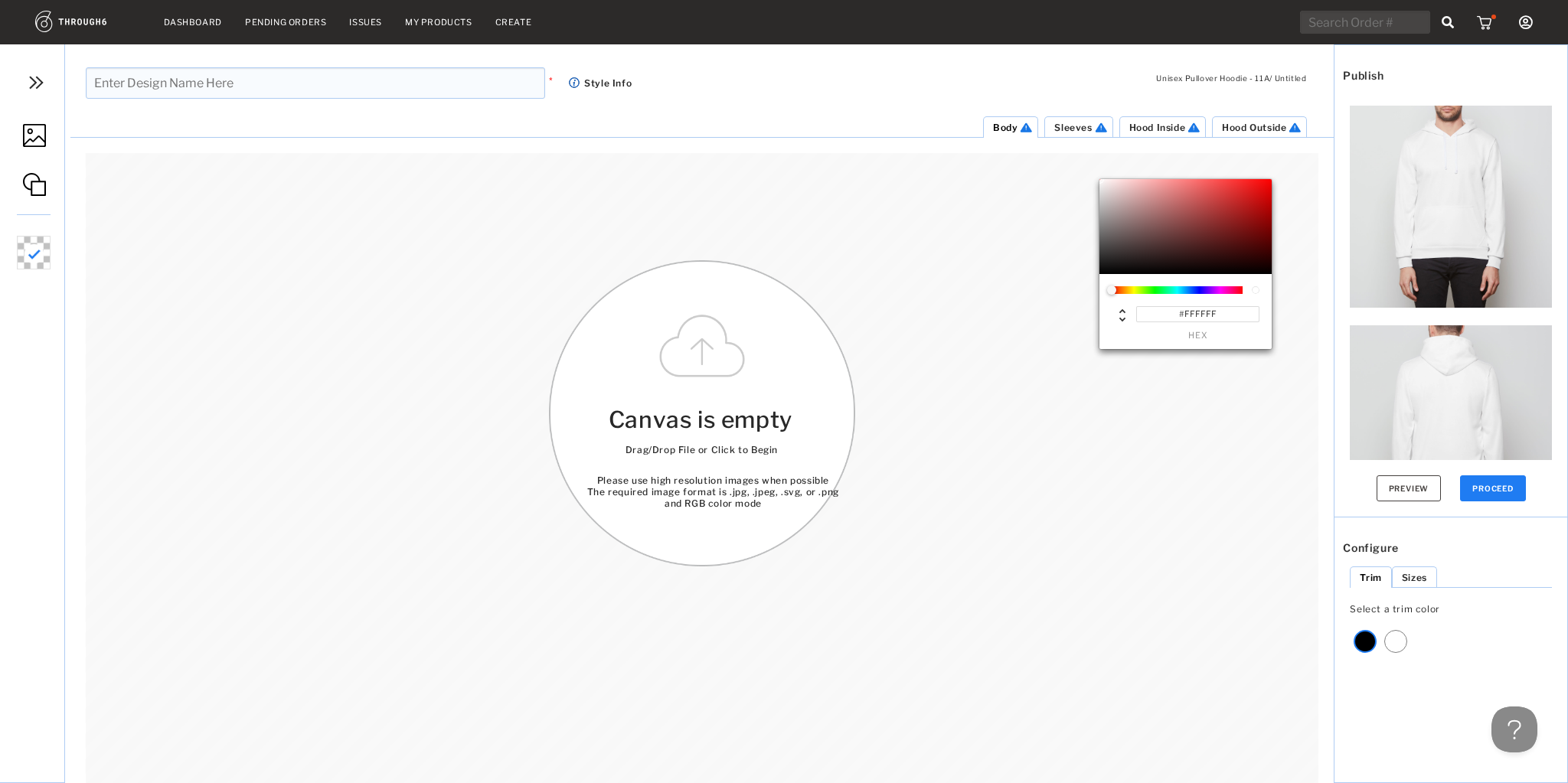
type input "#A70000"
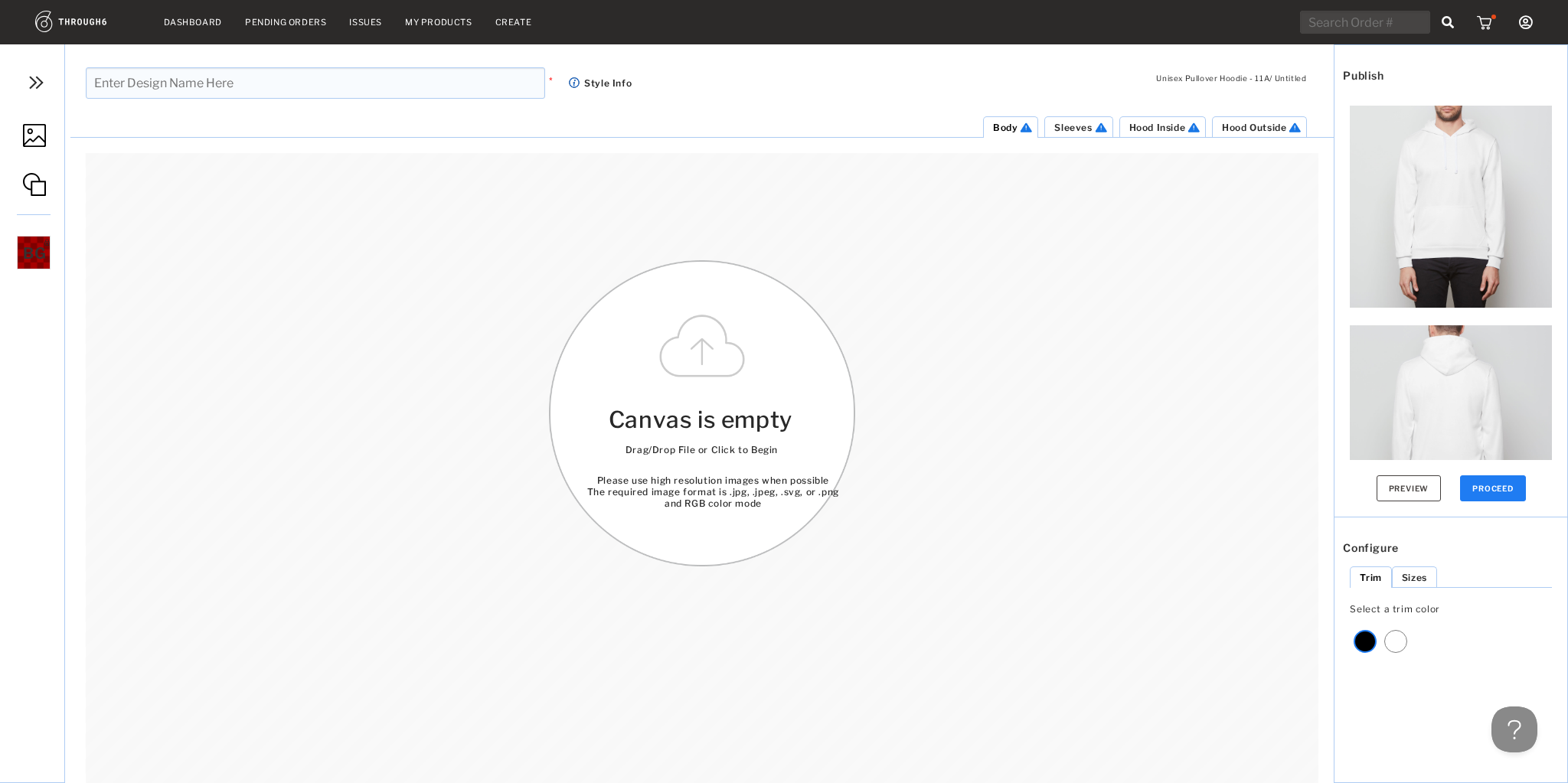
click at [30, 138] on img at bounding box center [35, 135] width 23 height 23
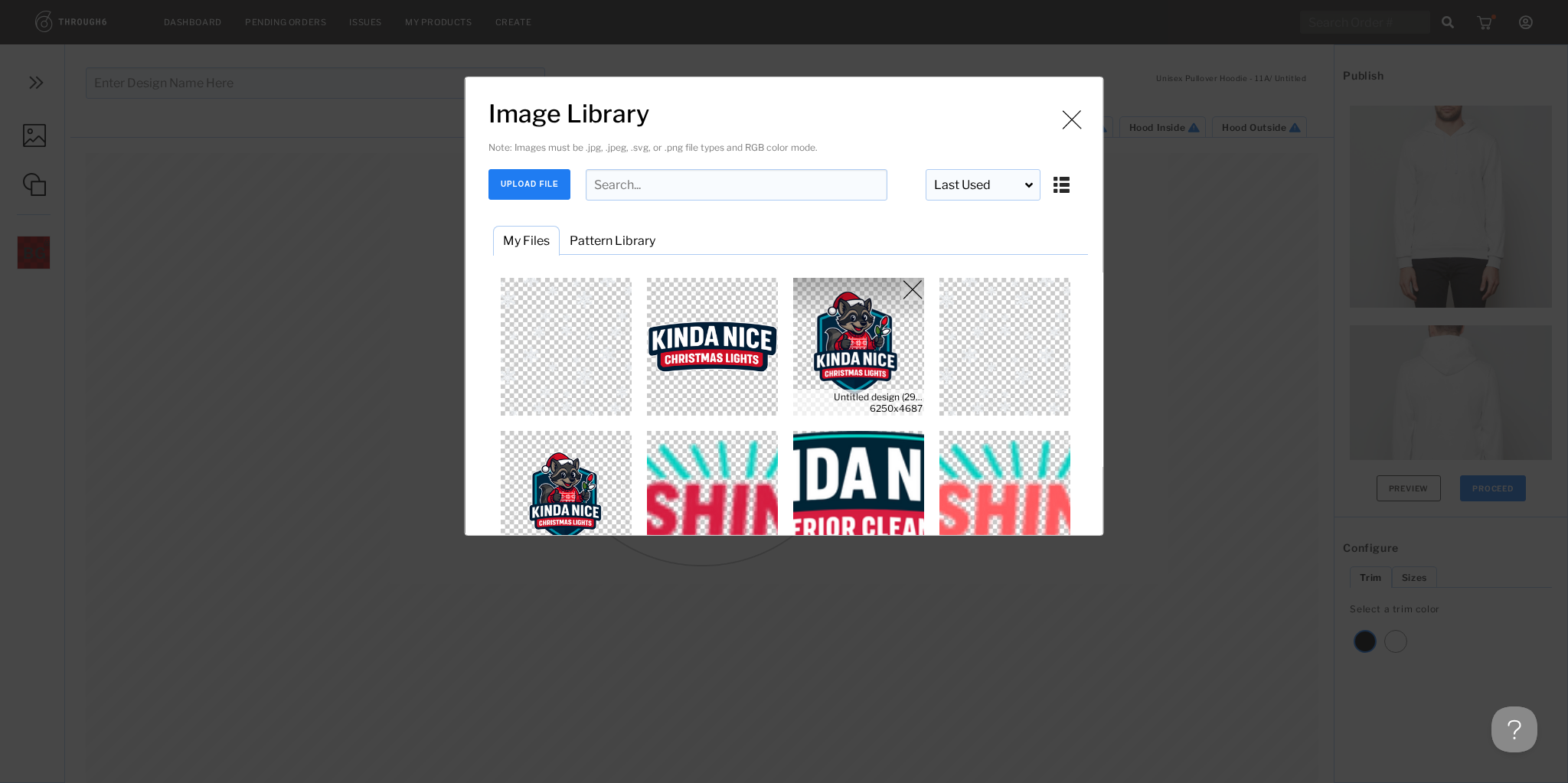
click at [853, 370] on img "Image Library" at bounding box center [859, 347] width 138 height 138
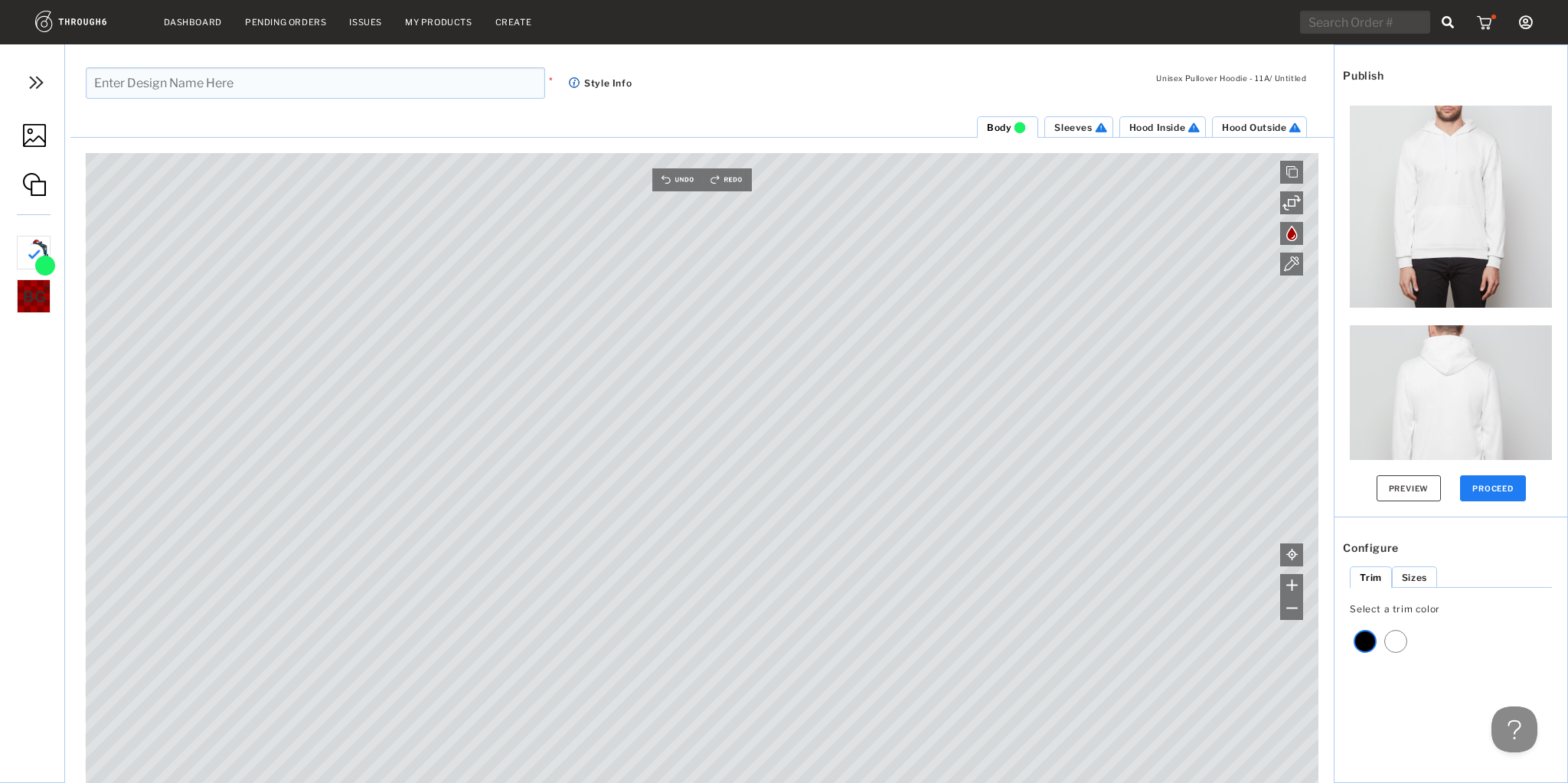
click at [38, 134] on img at bounding box center [35, 135] width 23 height 23
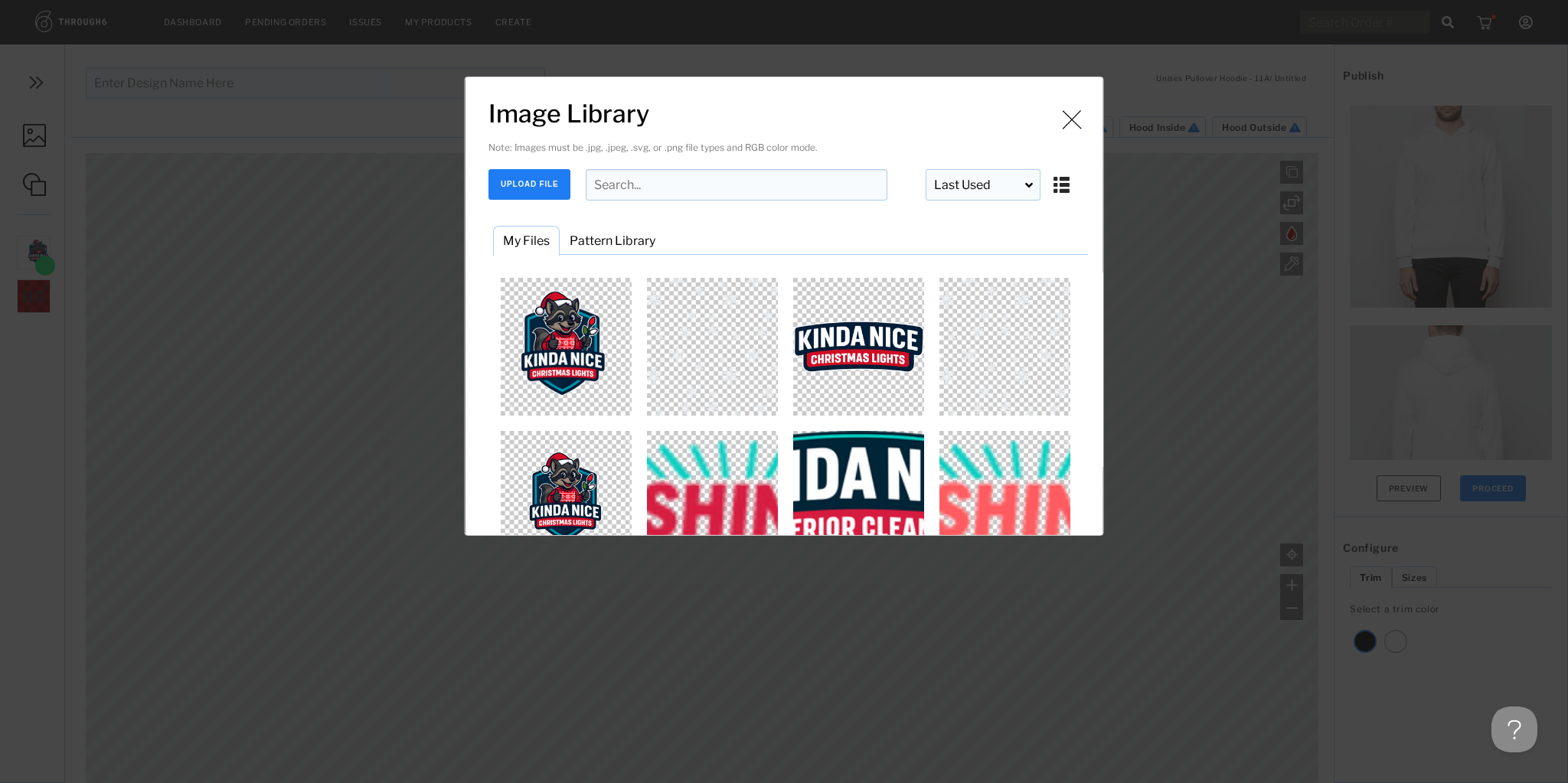
click at [798, 345] on img "Image Library" at bounding box center [859, 347] width 138 height 138
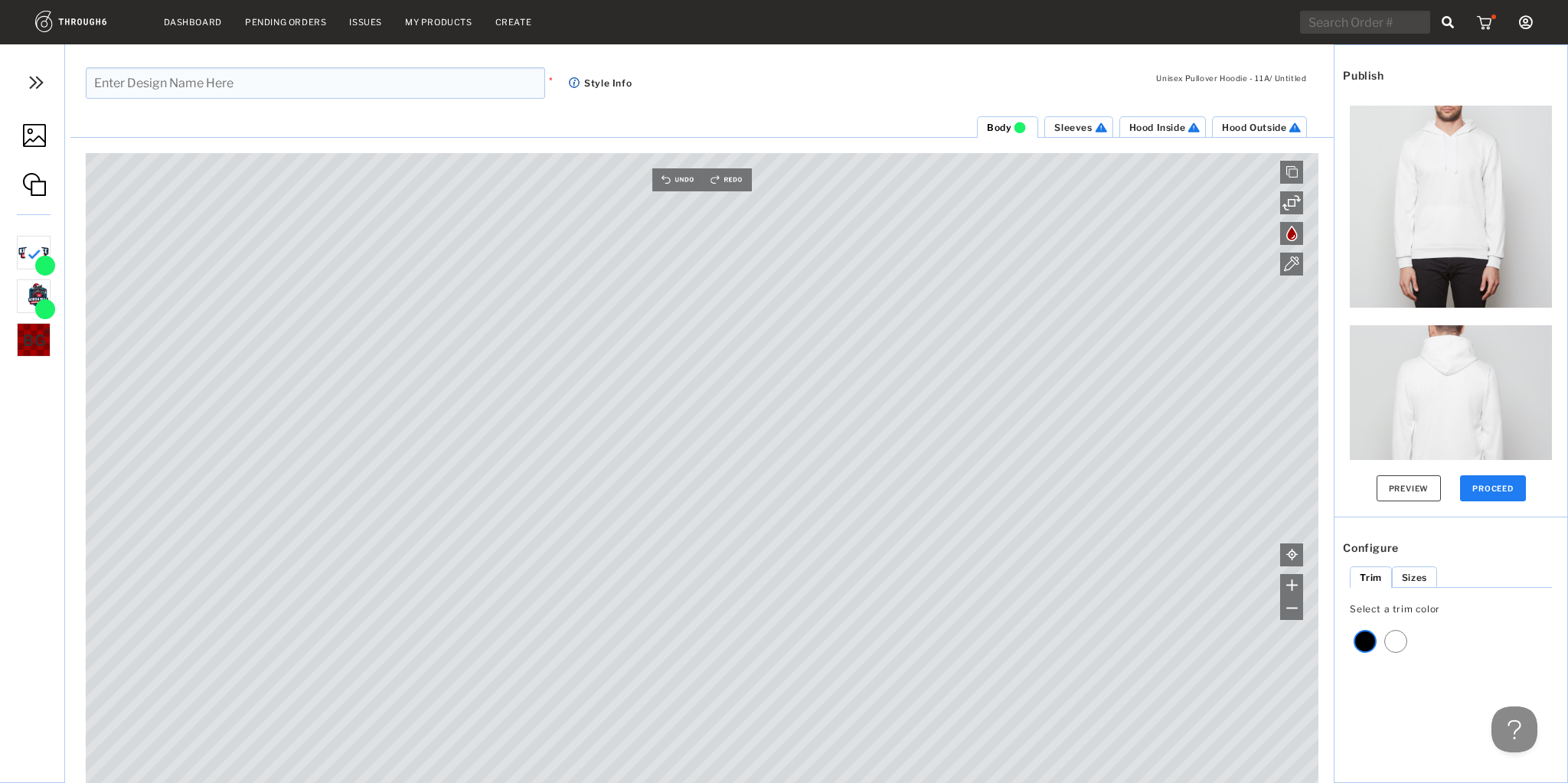
click at [1489, 485] on button "PROCEED" at bounding box center [1493, 488] width 66 height 26
click at [1424, 496] on button "Preview" at bounding box center [1409, 488] width 65 height 26
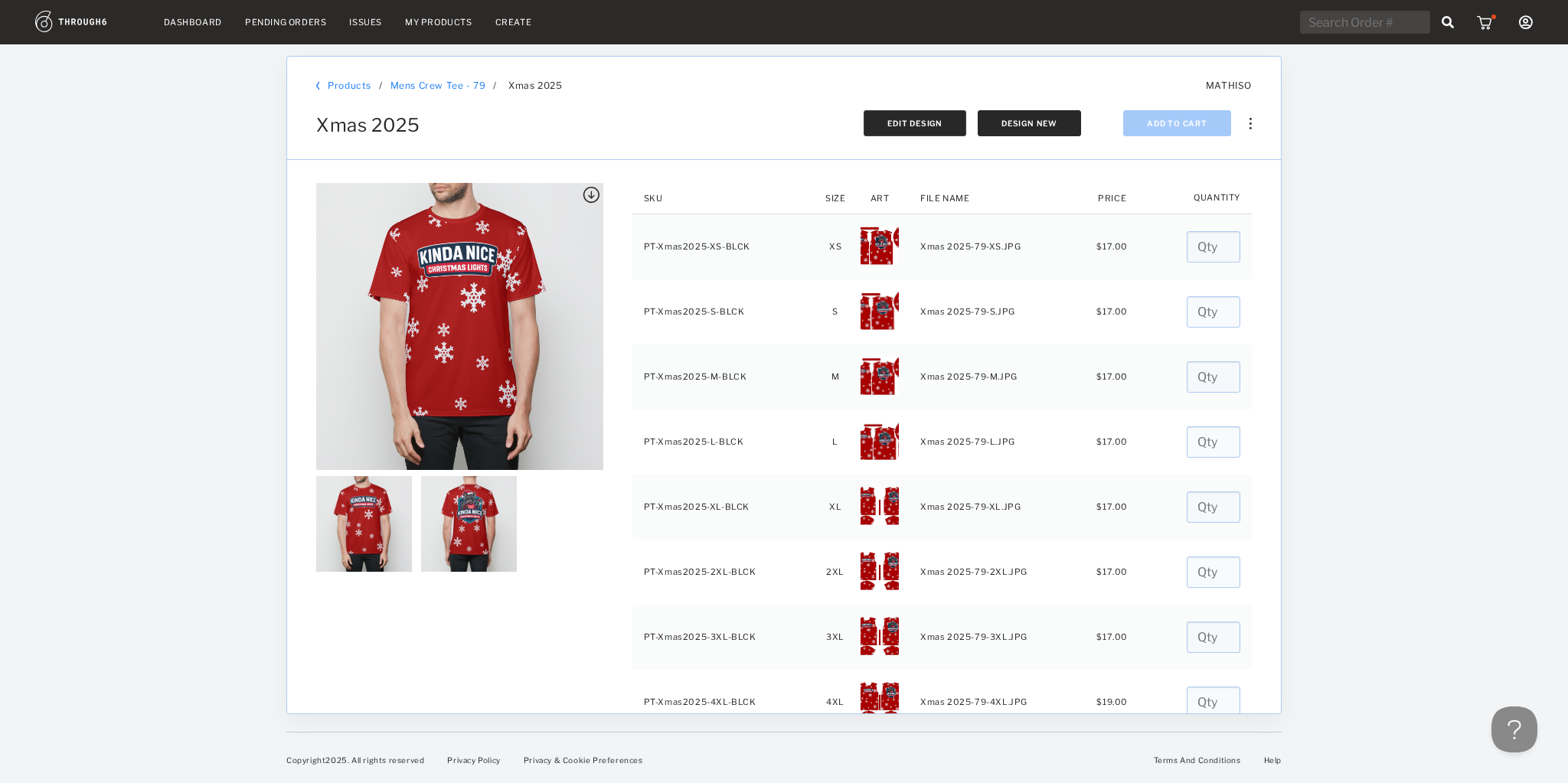
click at [906, 124] on span "Edit Design" at bounding box center [915, 123] width 56 height 9
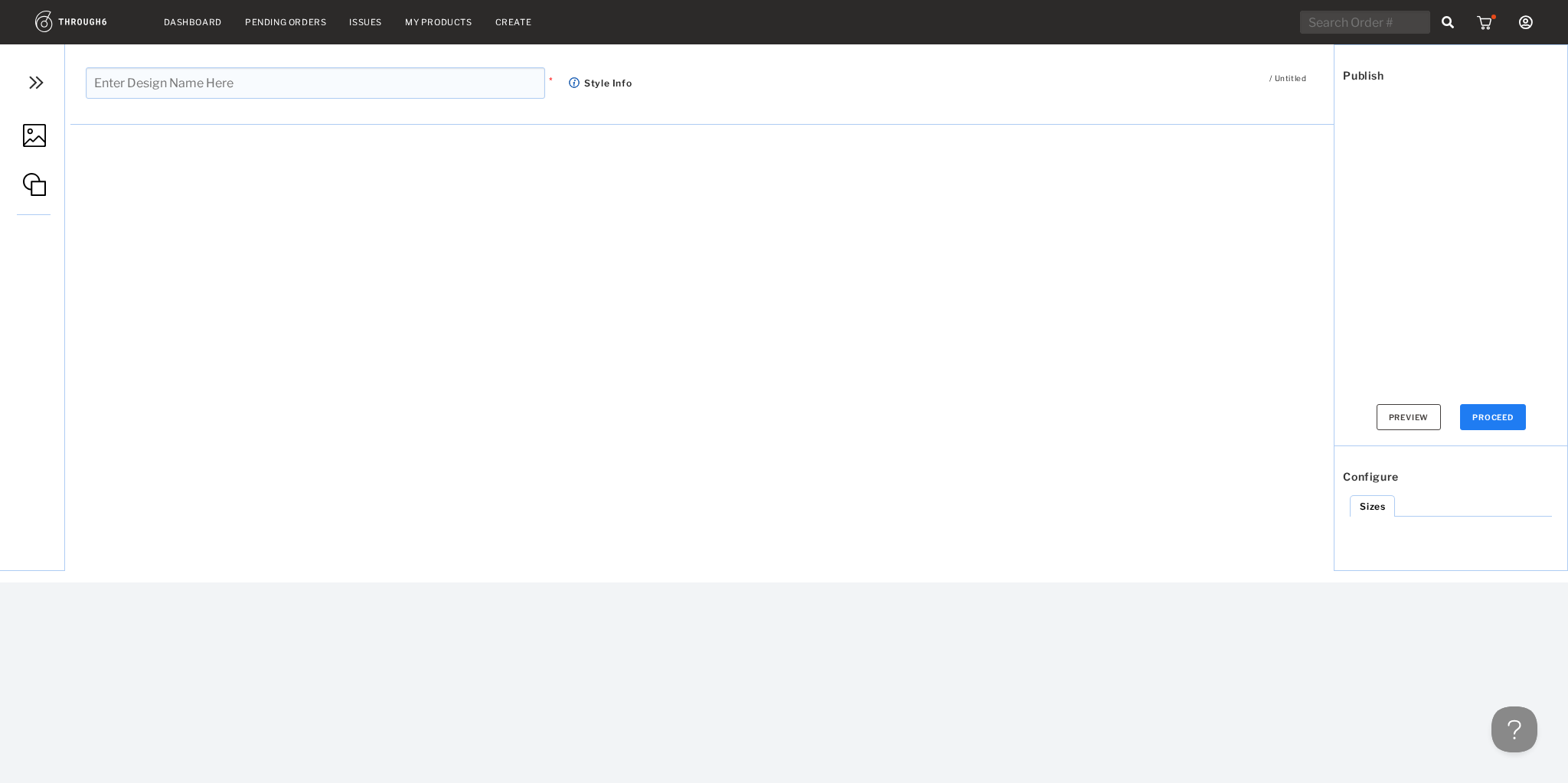
type input "Xmas 2025"
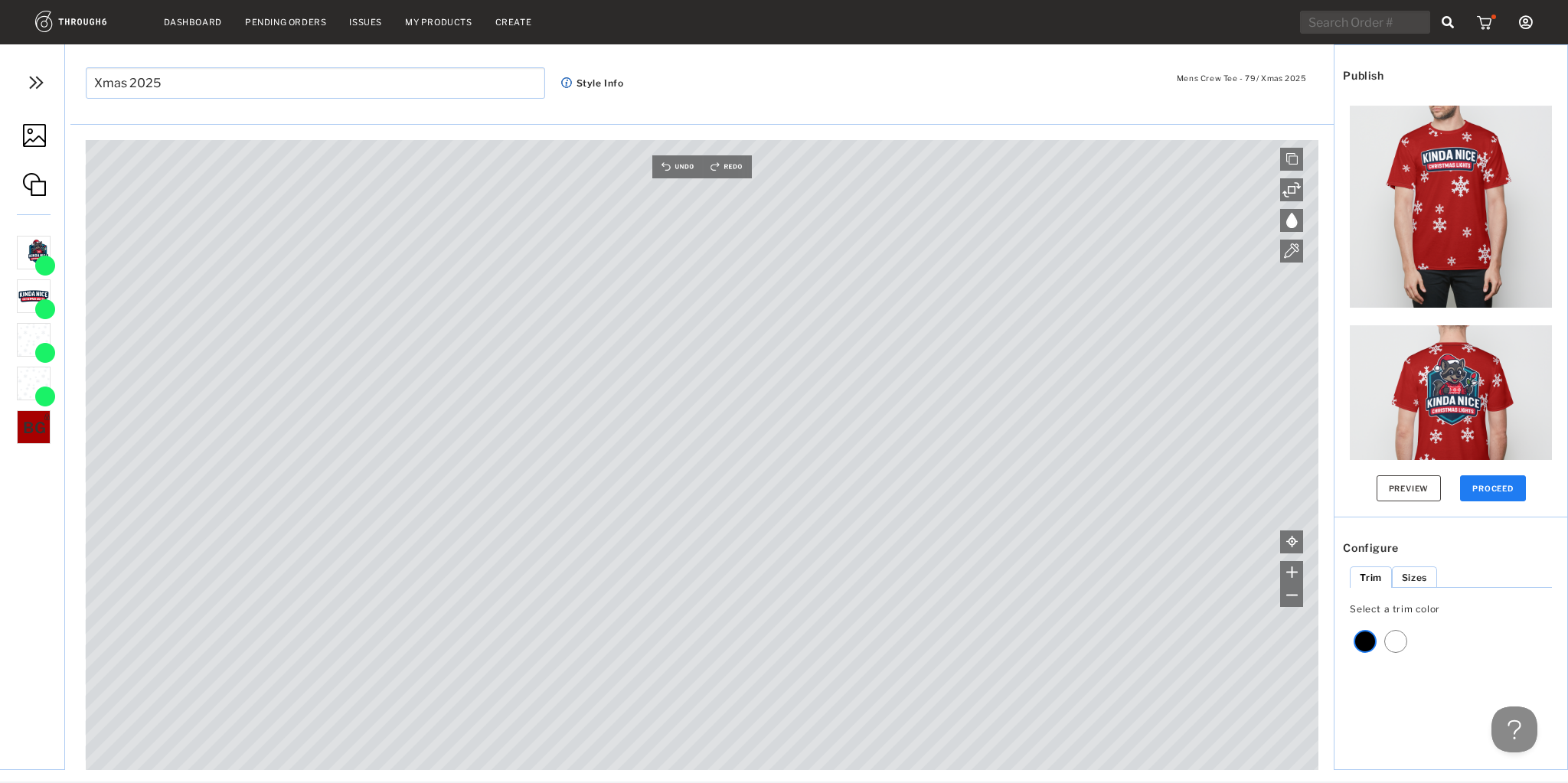
click at [35, 421] on span "BG" at bounding box center [35, 428] width 23 height 19
type input "#A70000"
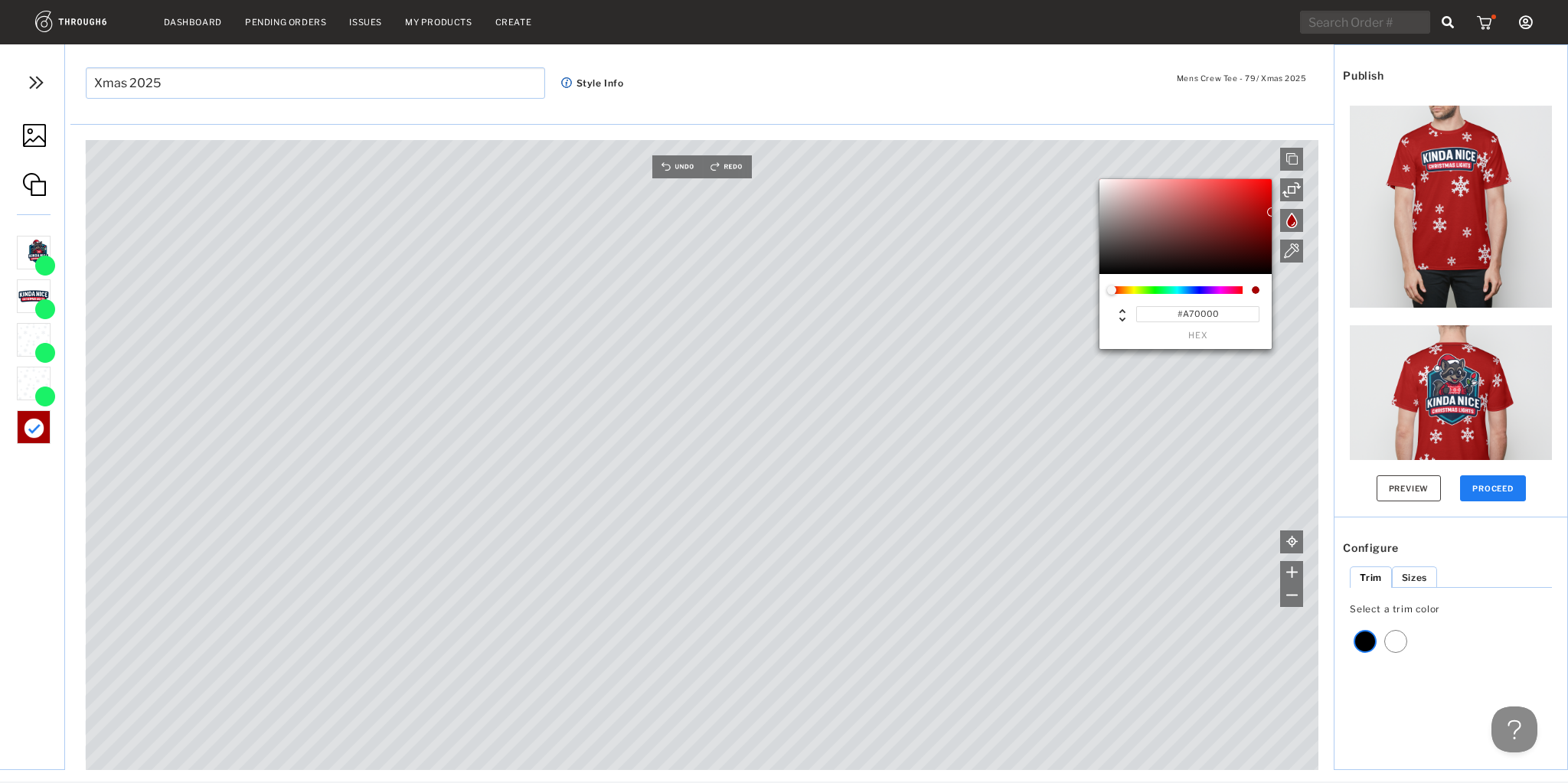
drag, startPoint x: 1231, startPoint y: 314, endPoint x: 1150, endPoint y: 316, distance: 81.0
click at [1150, 316] on input "#A70000" at bounding box center [1198, 315] width 124 height 17
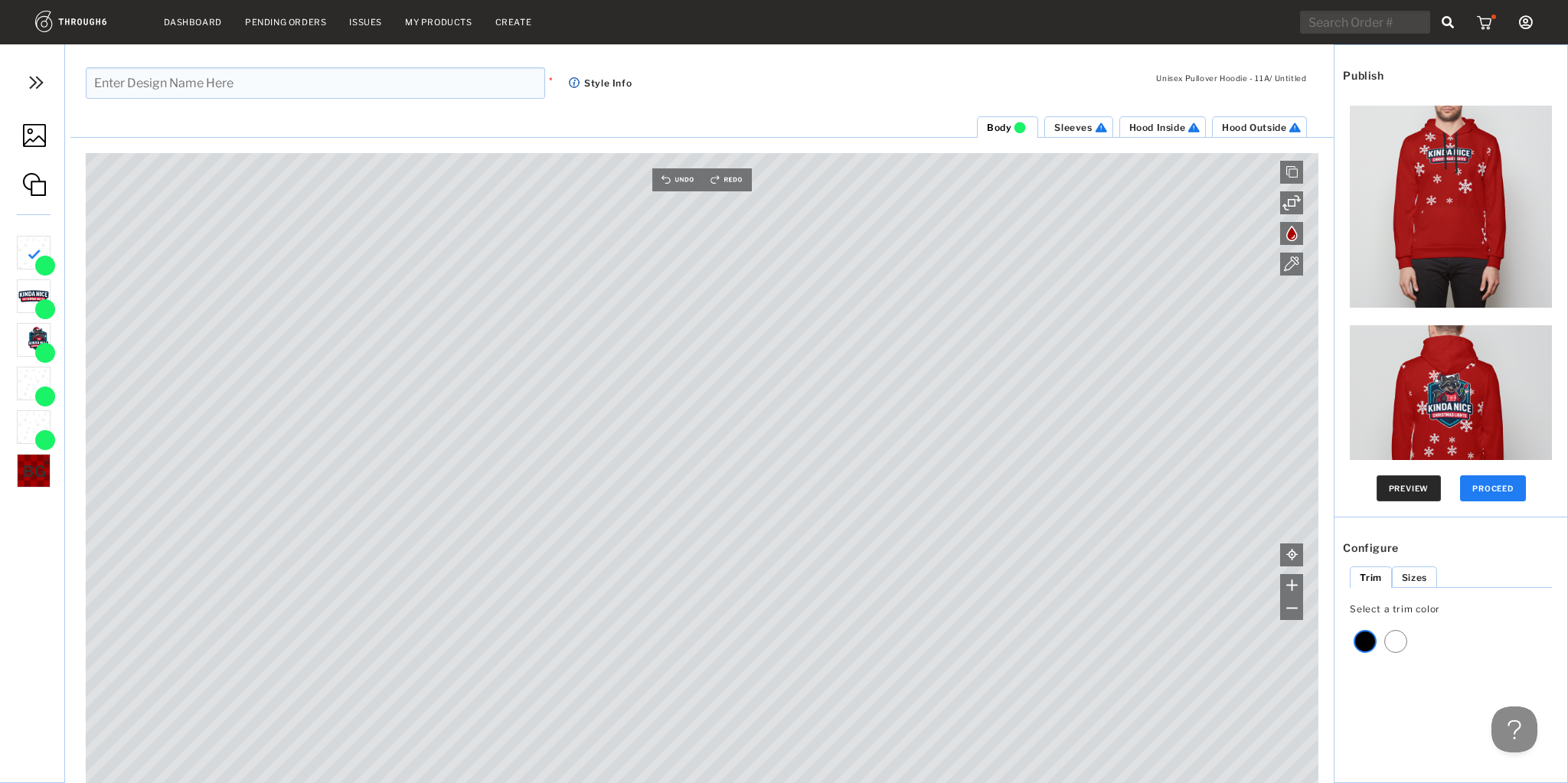
click at [1402, 497] on button "Preview" at bounding box center [1409, 488] width 65 height 26
click at [1395, 482] on button "Preview" at bounding box center [1409, 488] width 65 height 26
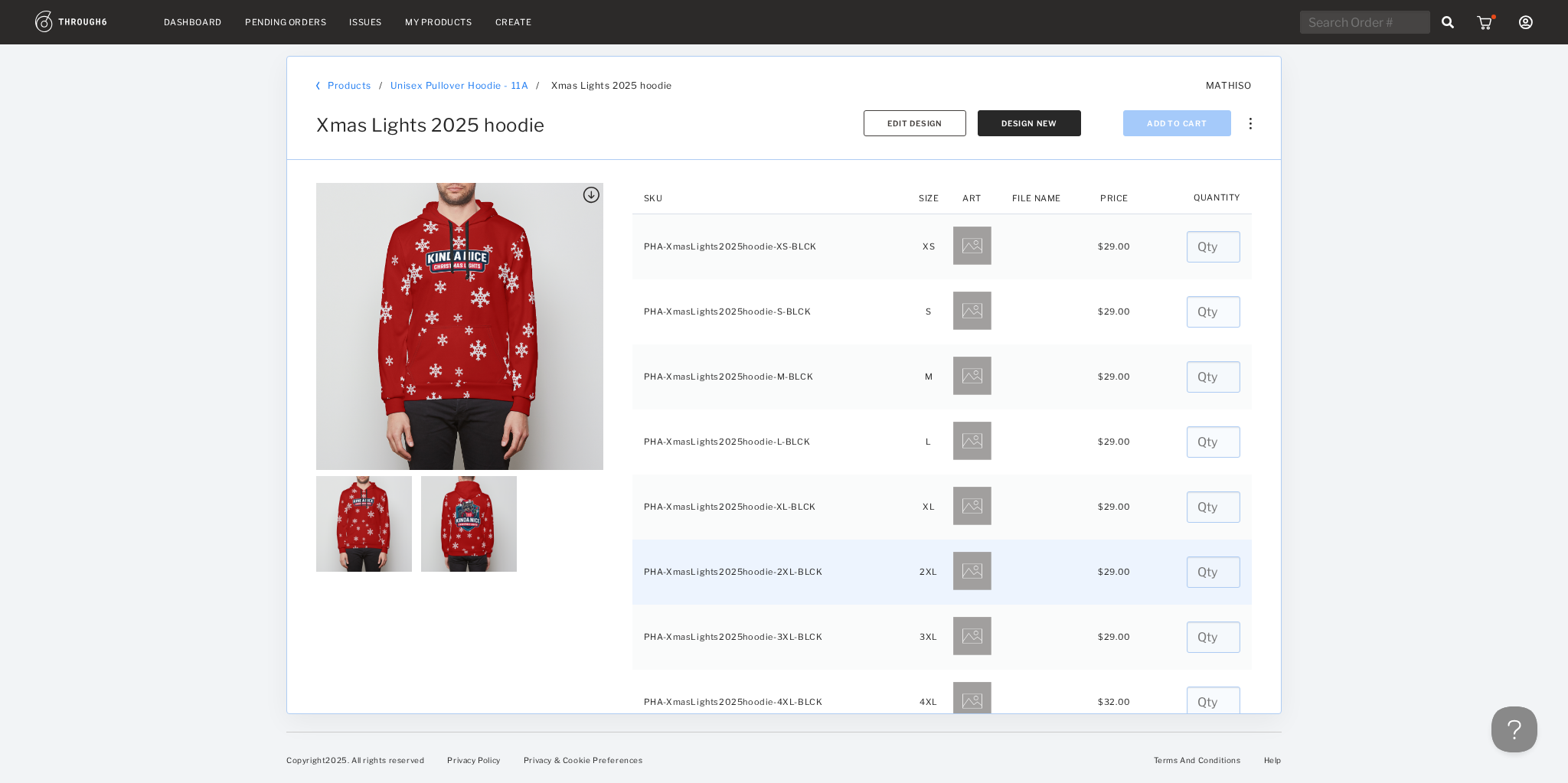
click at [1199, 564] on input "number" at bounding box center [1213, 573] width 54 height 31
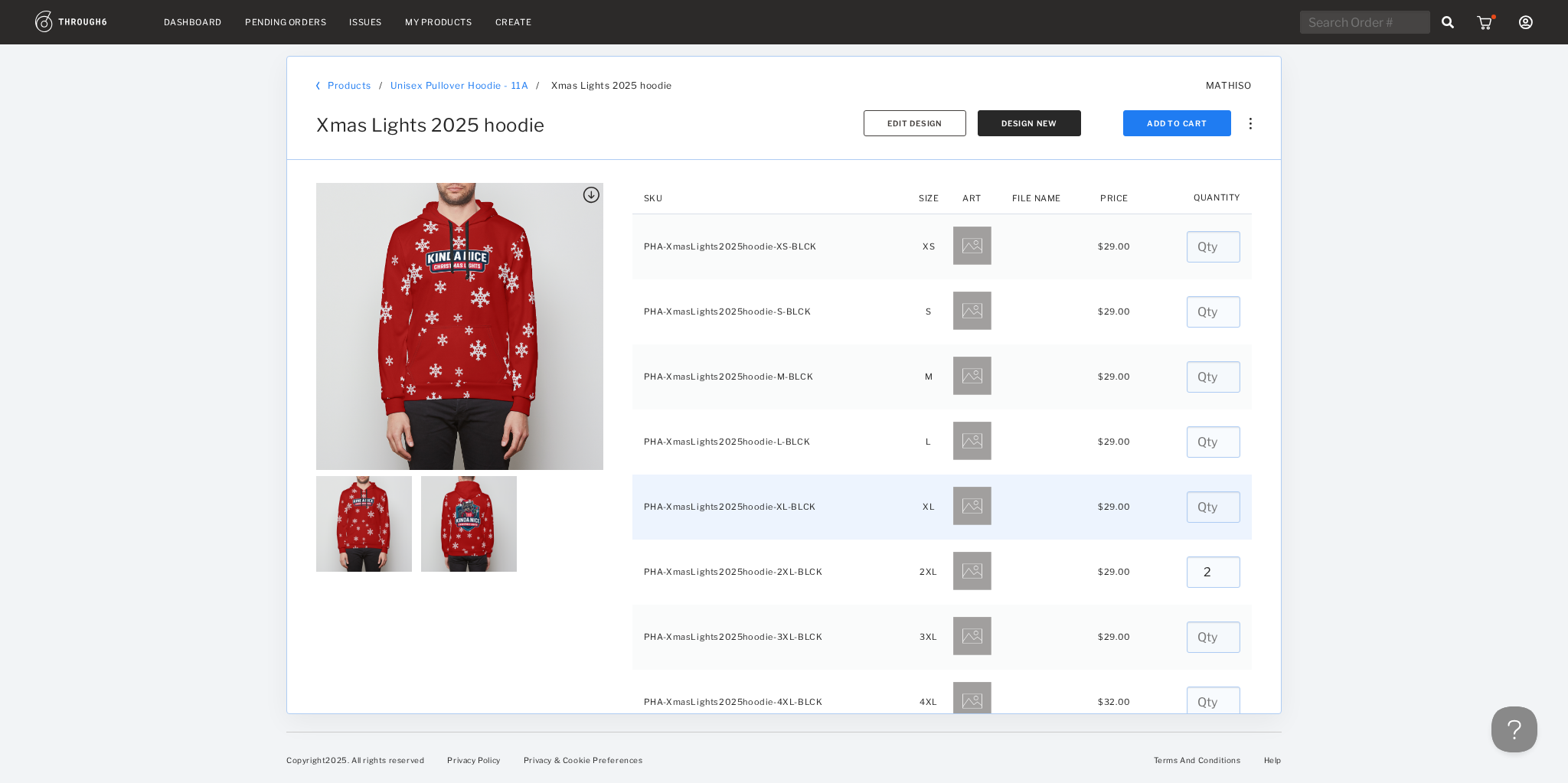
type input "2"
click at [1201, 505] on input "number" at bounding box center [1213, 507] width 54 height 31
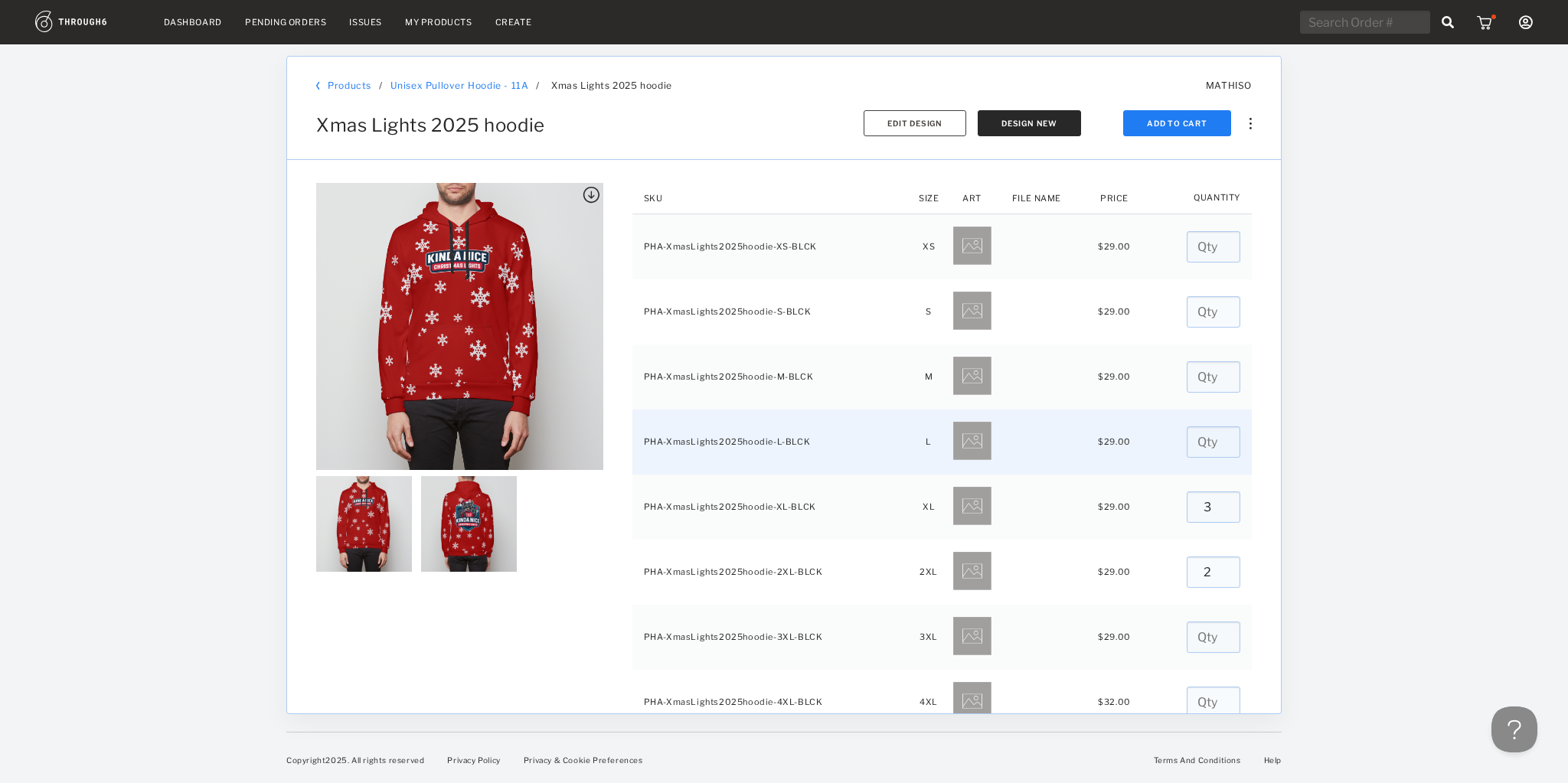
type input "3"
click at [1210, 446] on input "number" at bounding box center [1213, 442] width 54 height 31
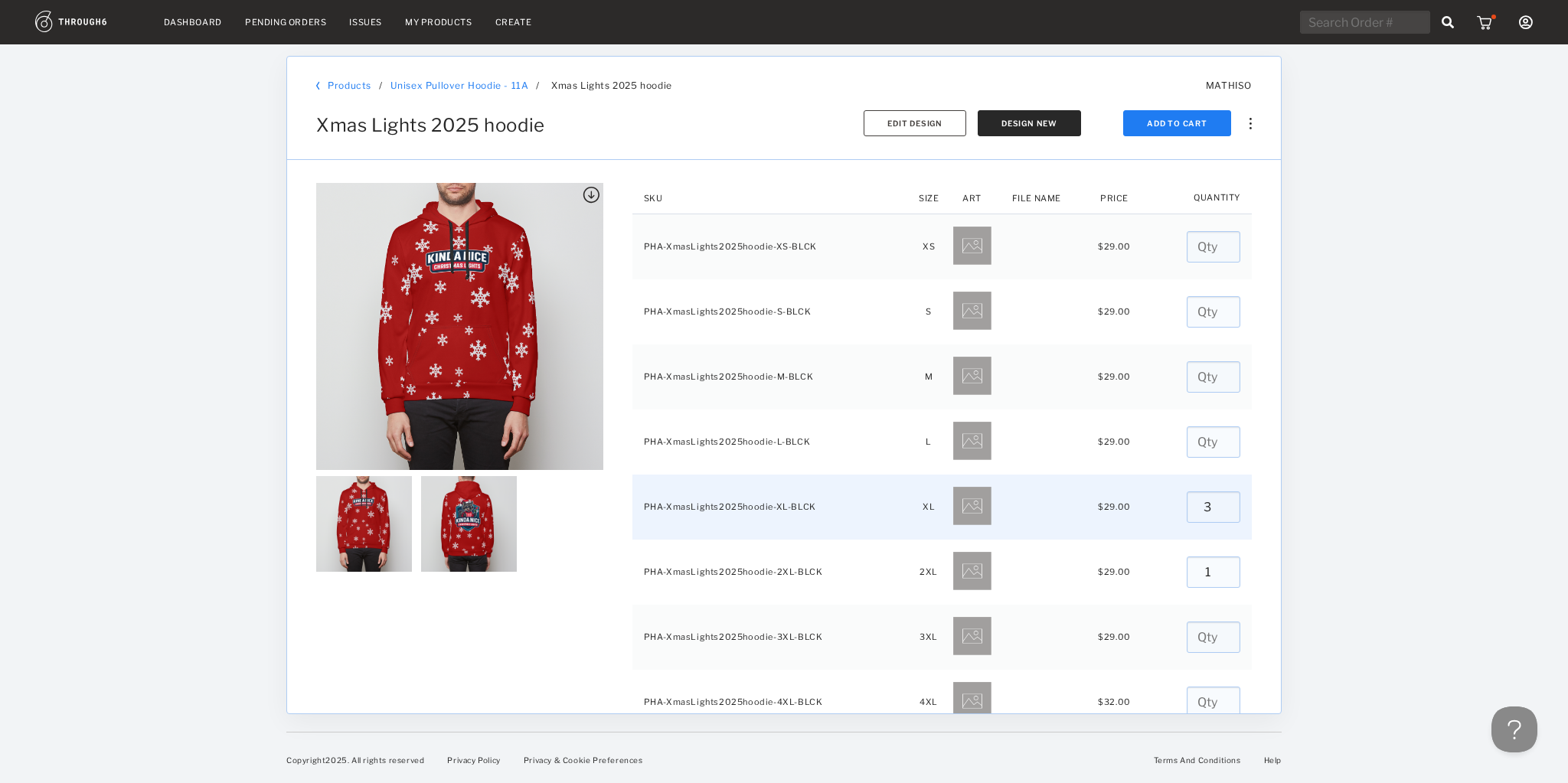
type input "1"
click at [1204, 503] on input "3" at bounding box center [1213, 507] width 54 height 31
type input "3"
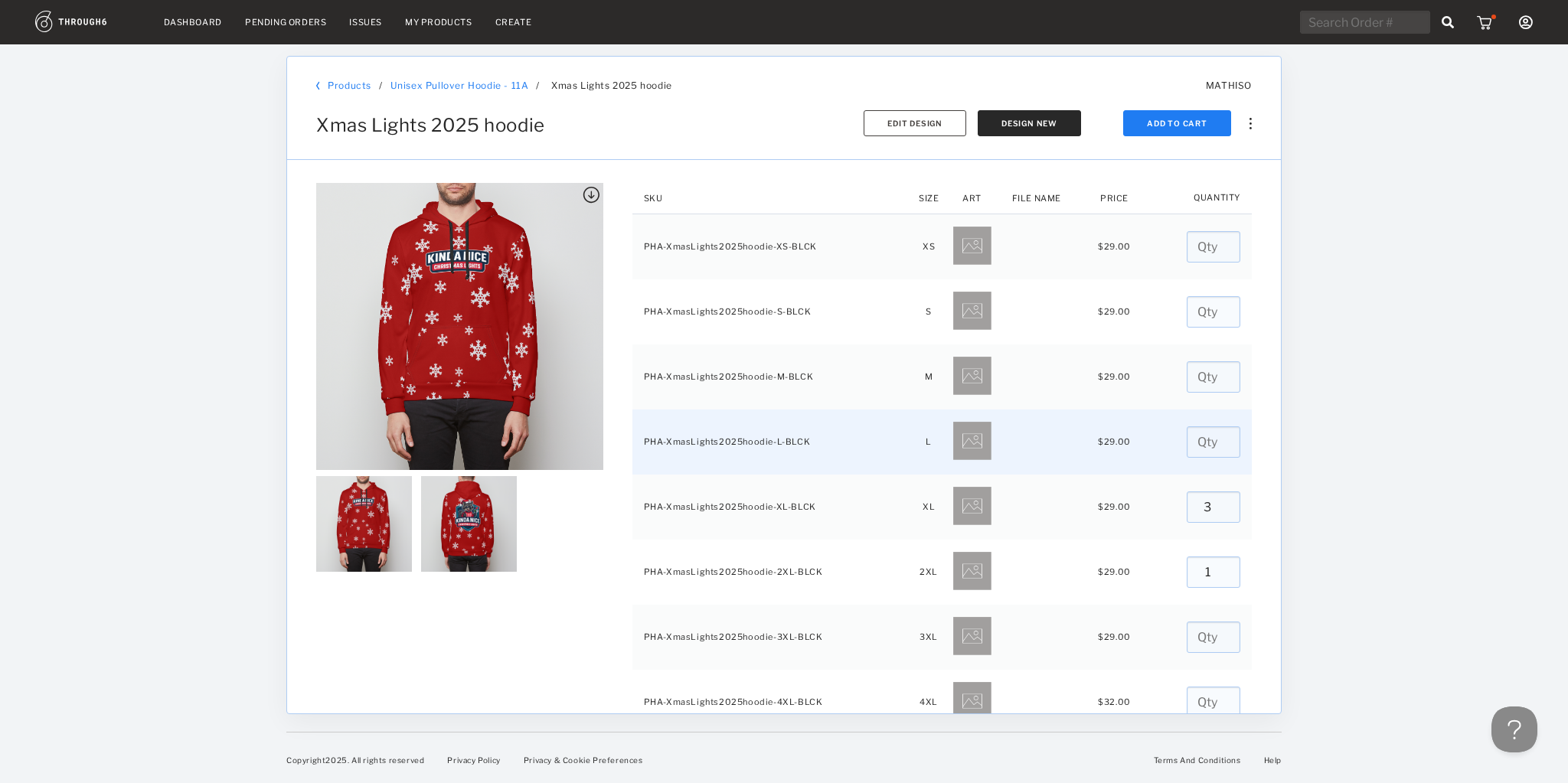
click at [1206, 442] on input "number" at bounding box center [1213, 442] width 54 height 31
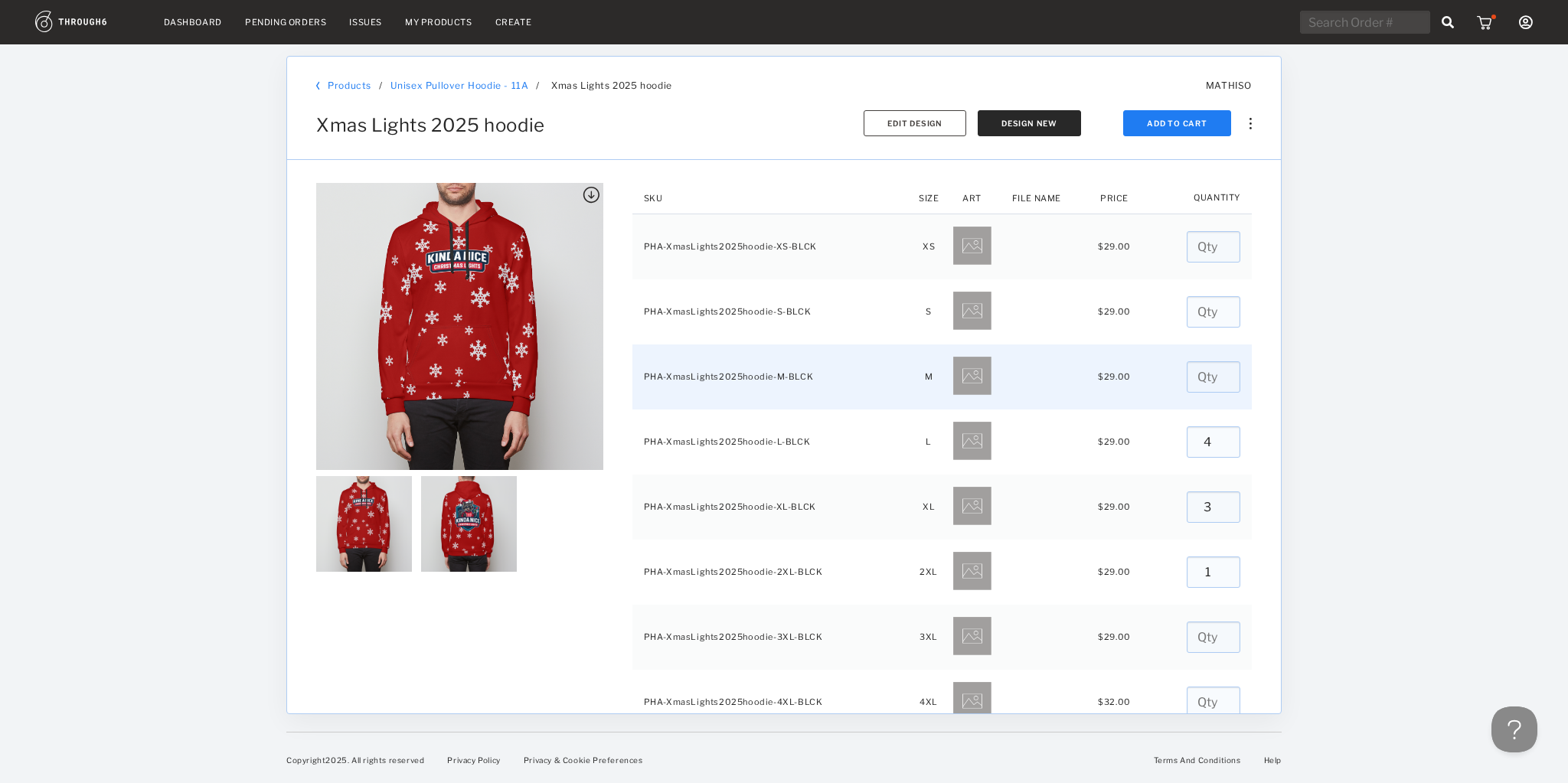
type input "4"
click at [1204, 383] on input "number" at bounding box center [1213, 377] width 54 height 31
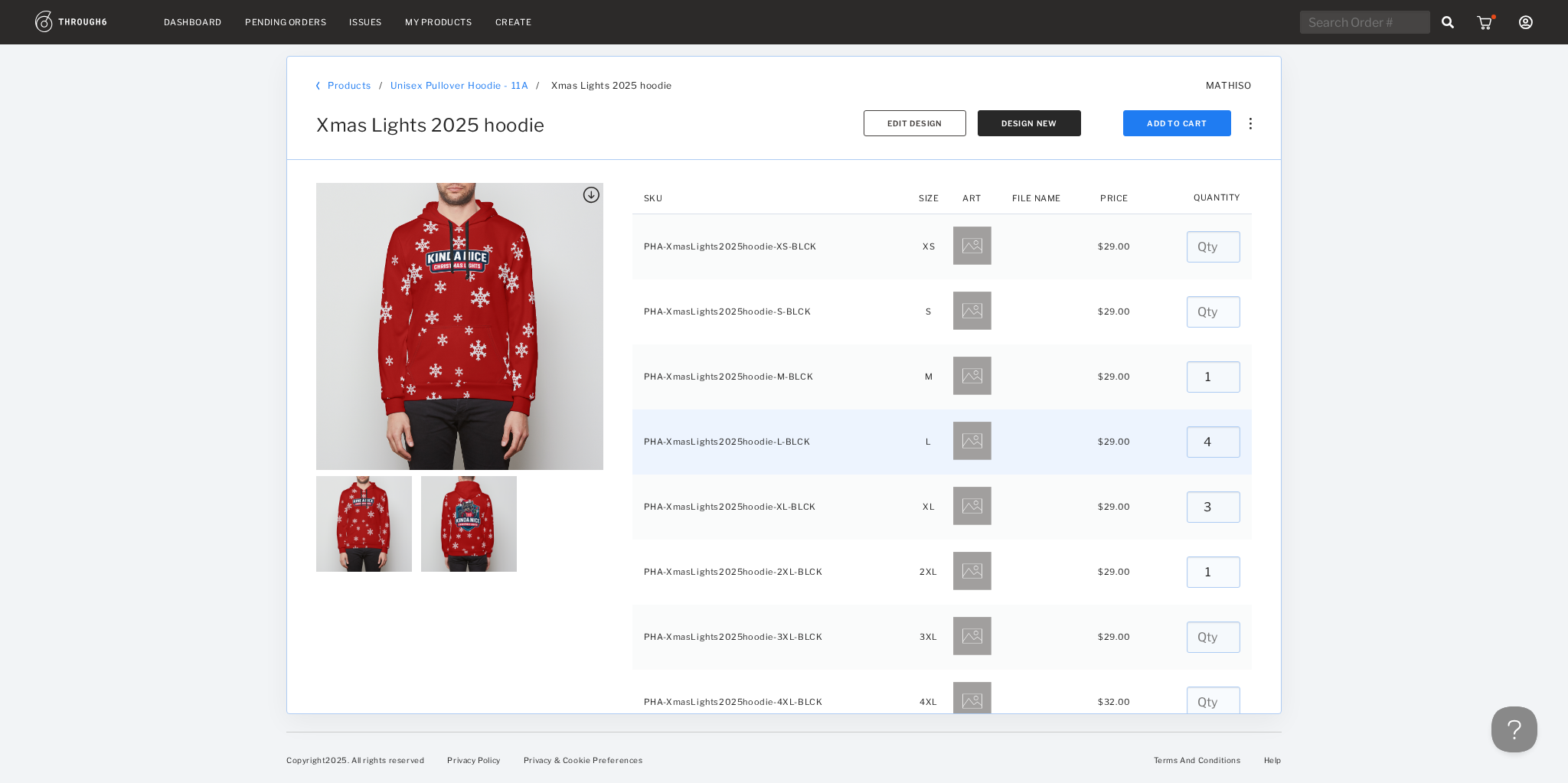
type input "1"
click at [1191, 439] on input "3" at bounding box center [1213, 442] width 54 height 31
type input "4"
click at [1201, 435] on input "4" at bounding box center [1213, 442] width 54 height 31
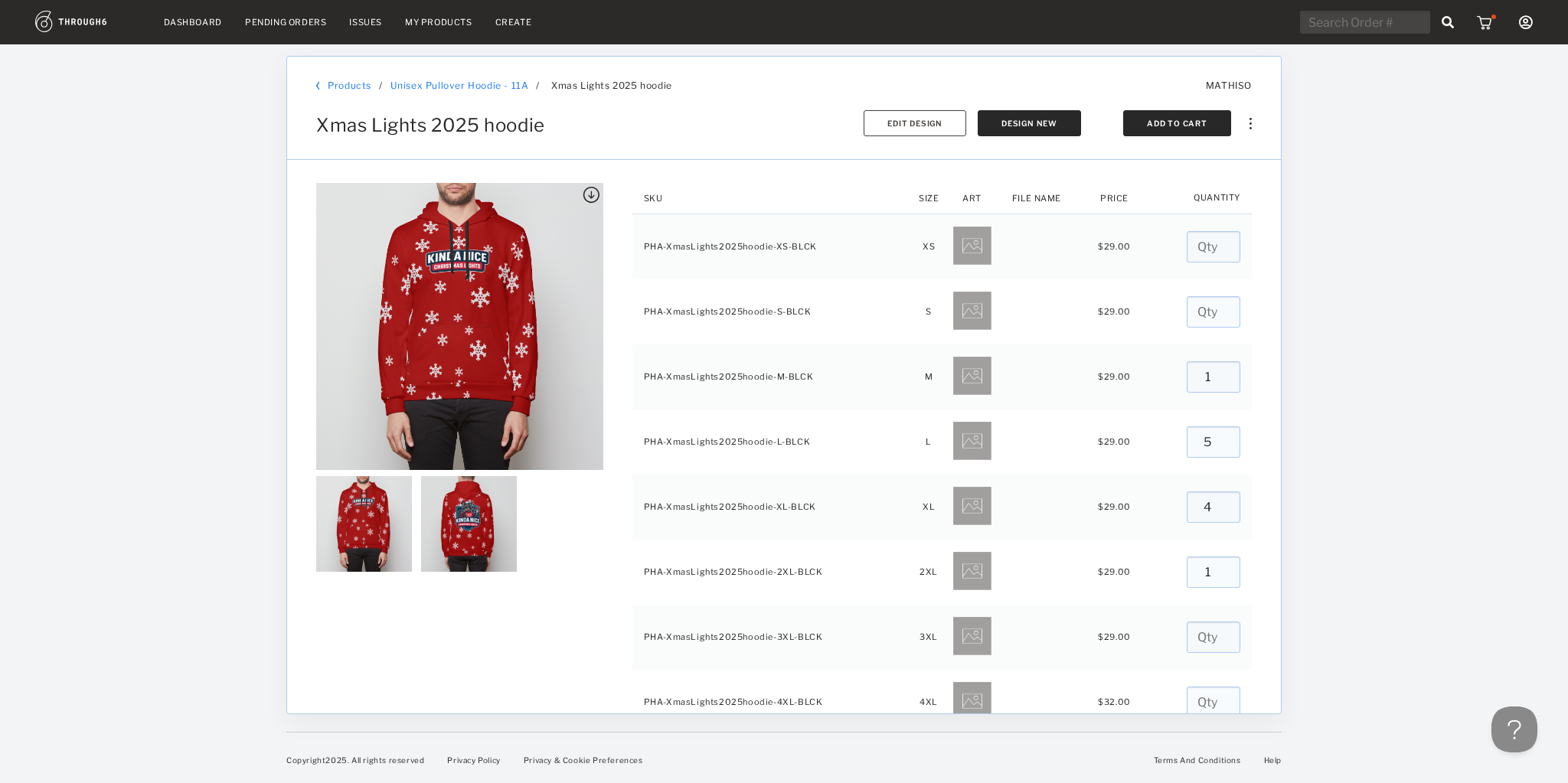
type input "5"
click at [1201, 130] on button "Add To Cart" at bounding box center [1176, 123] width 108 height 26
type input "0"
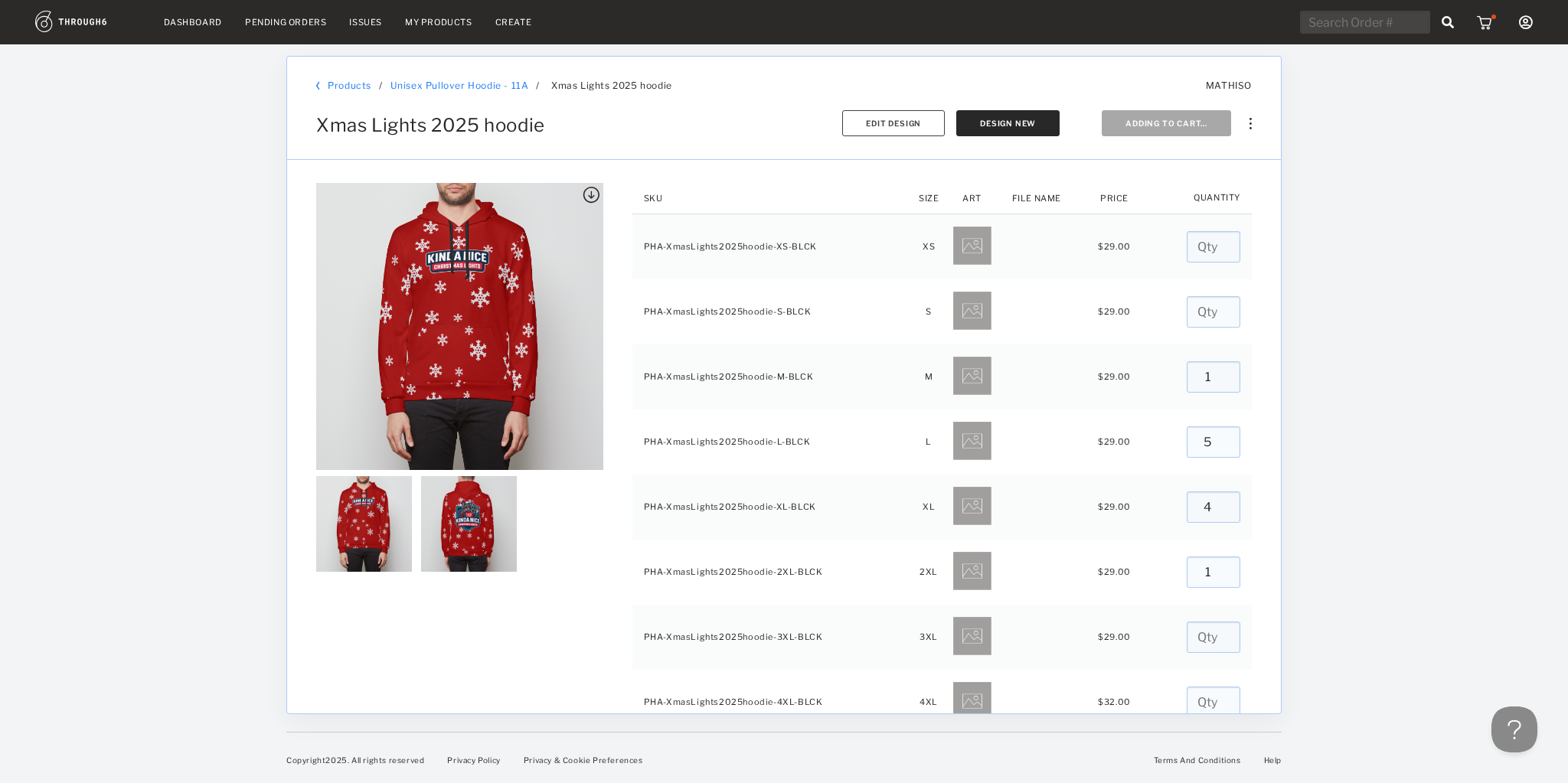
type input "0"
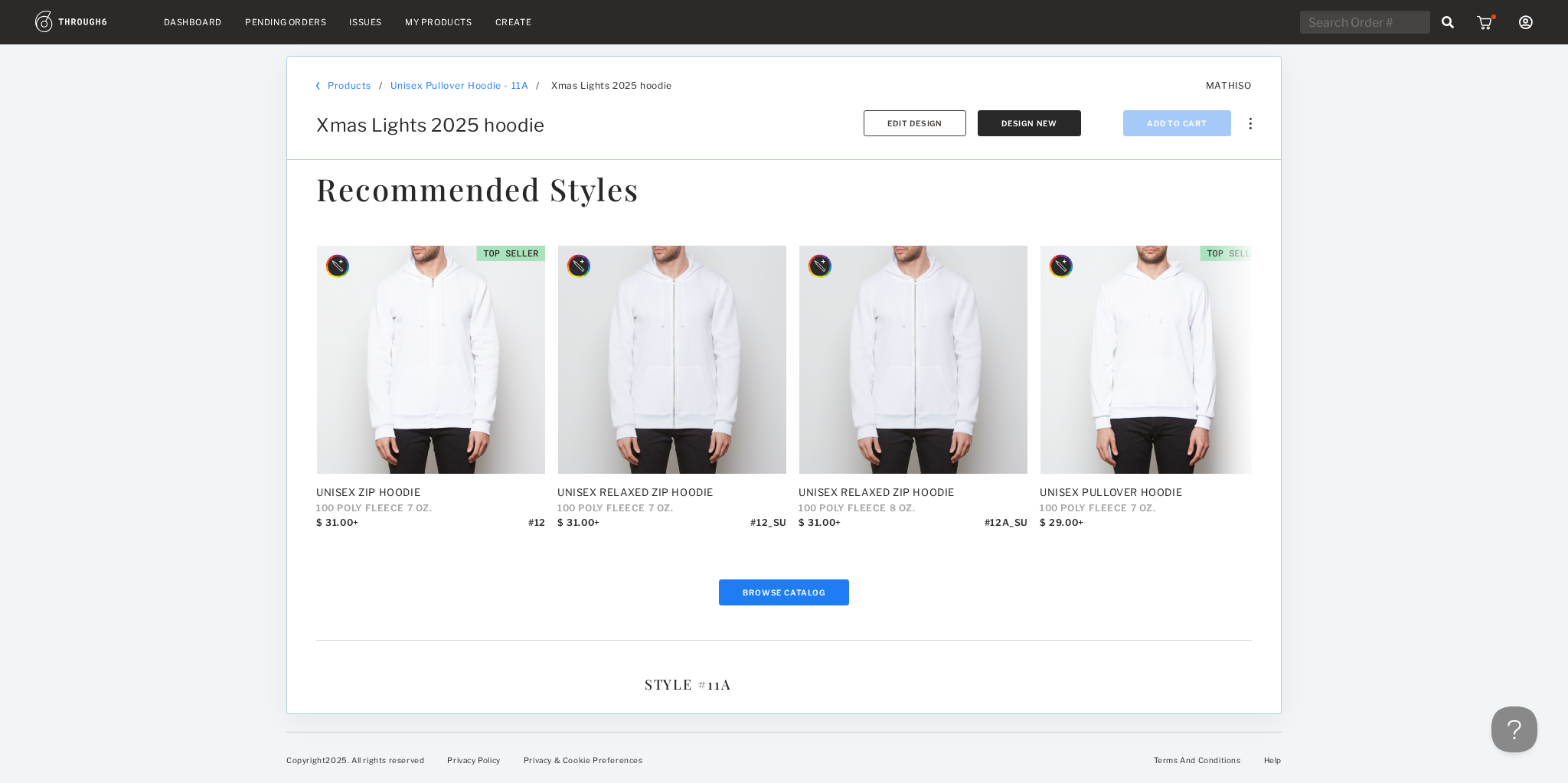
scroll to position [367, 0]
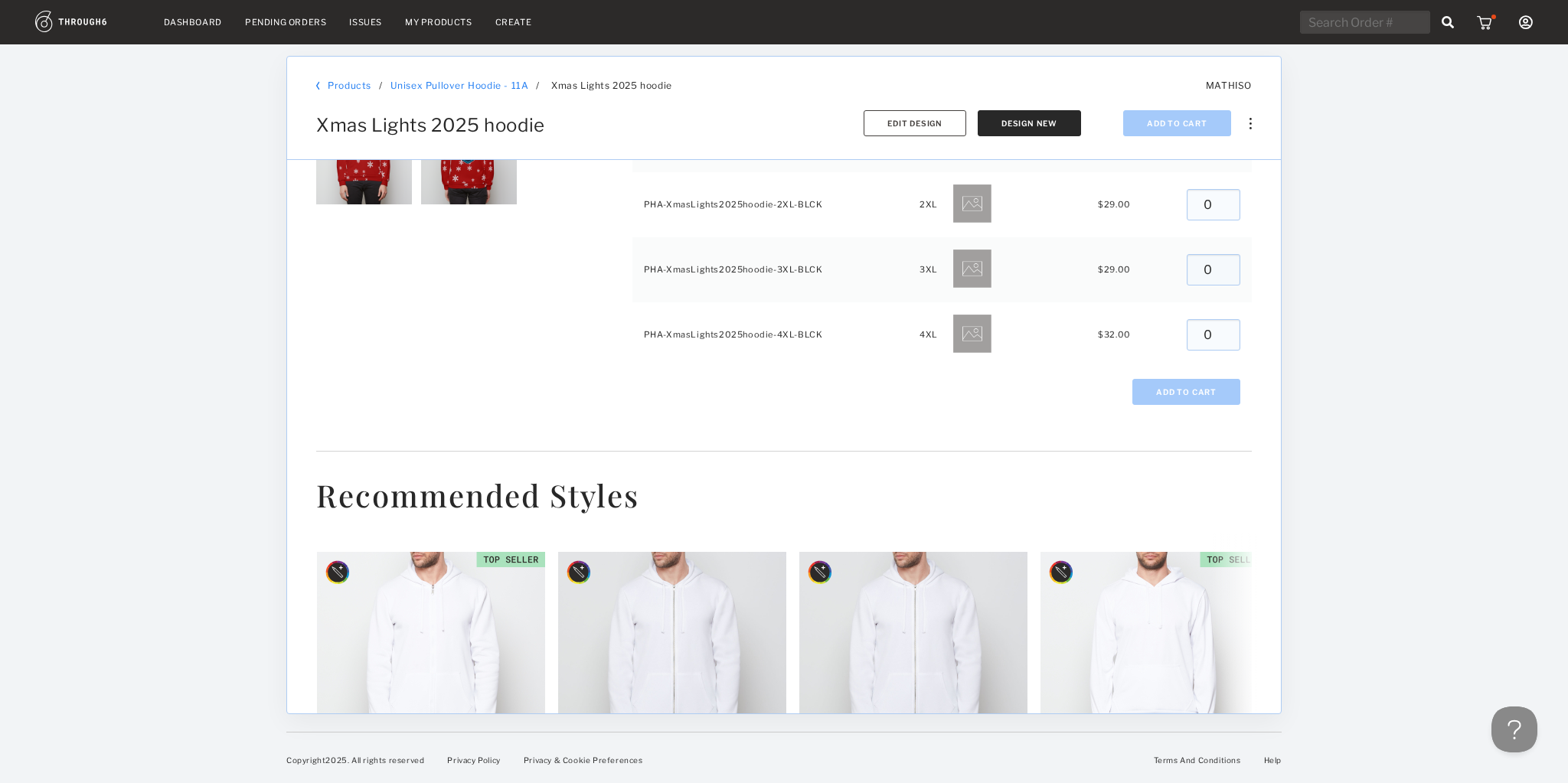
click at [1485, 21] on img at bounding box center [1487, 22] width 19 height 16
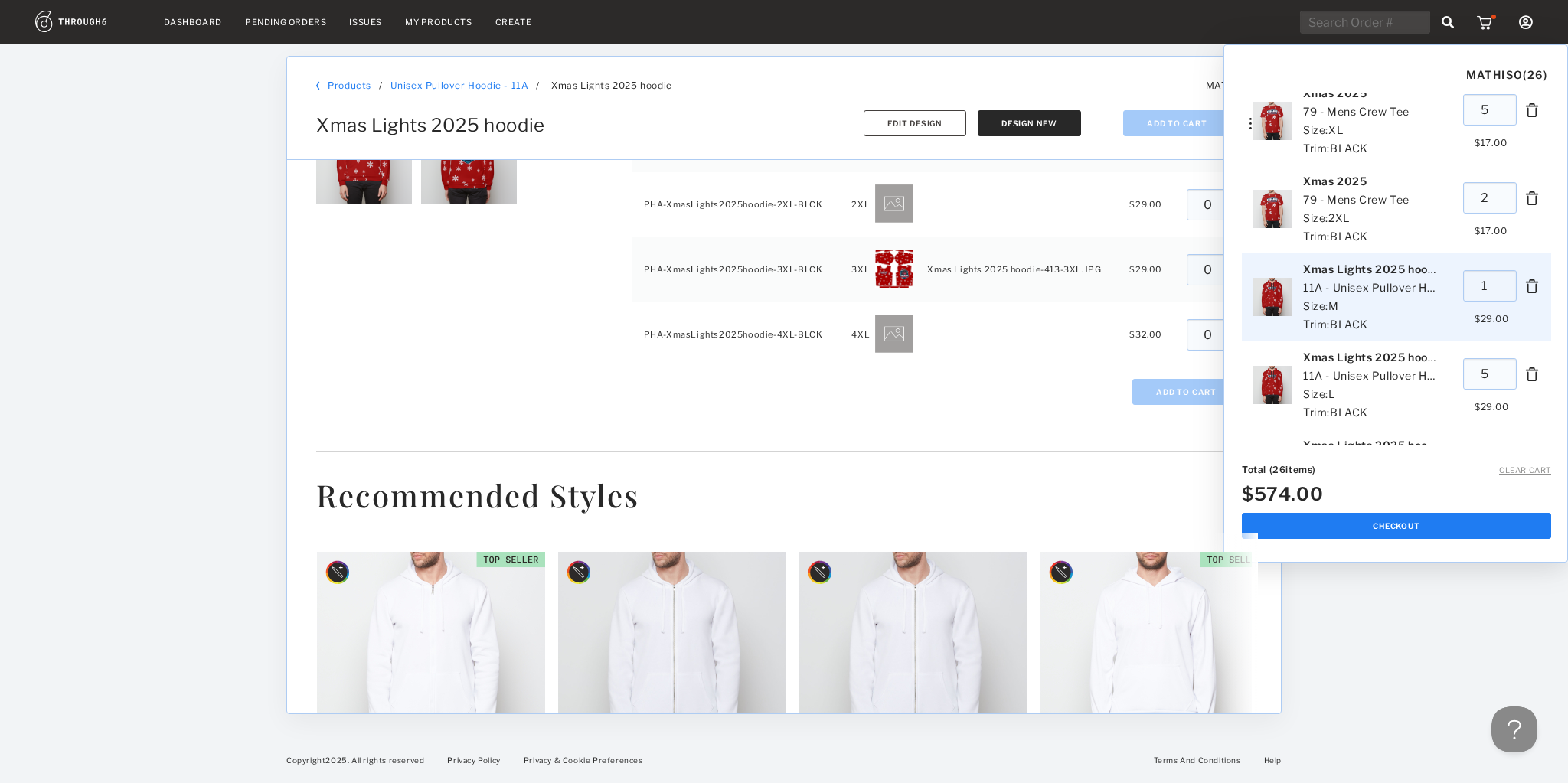
scroll to position [353, 0]
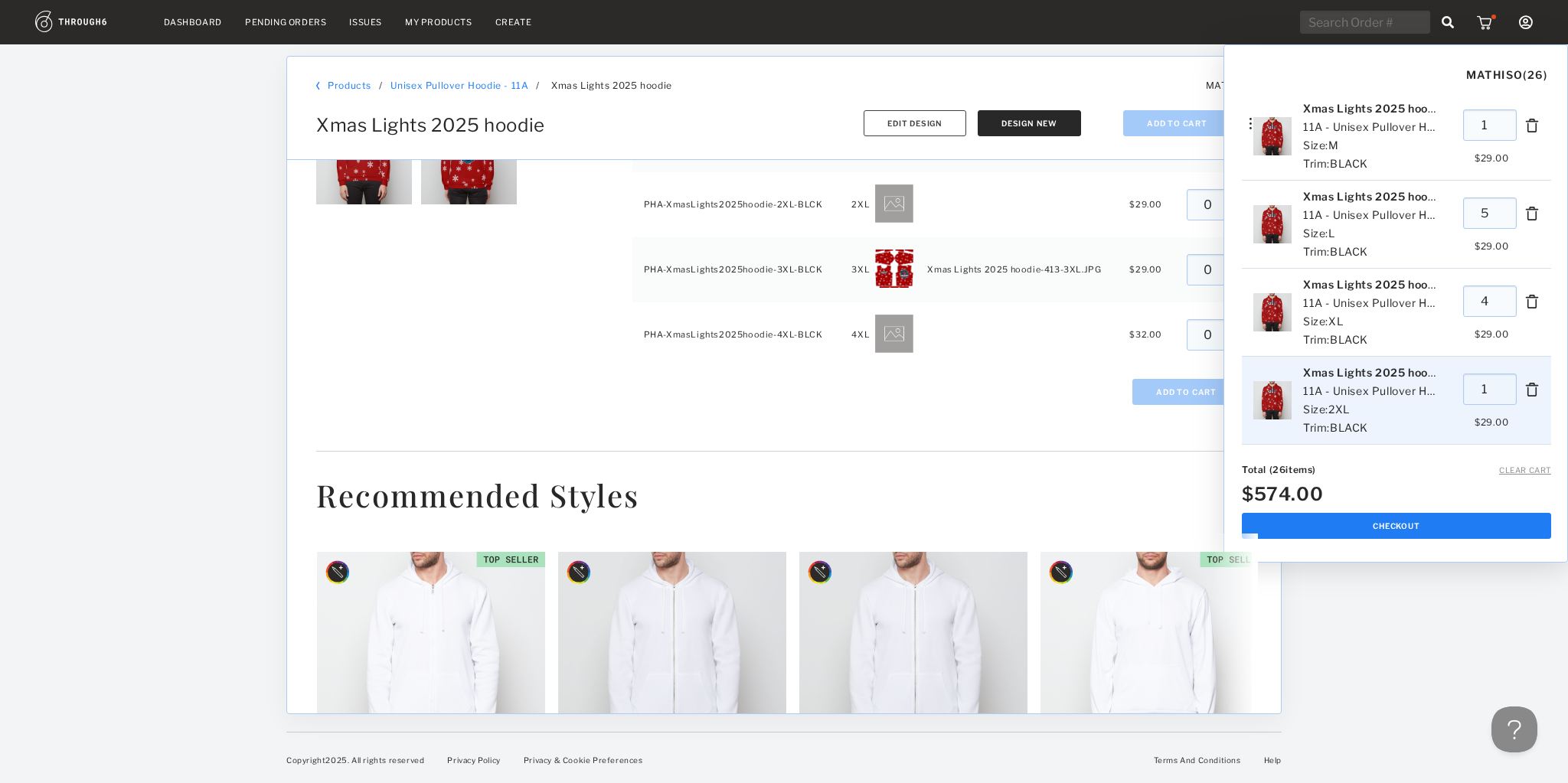
click at [1524, 390] on img at bounding box center [1532, 390] width 16 height 31
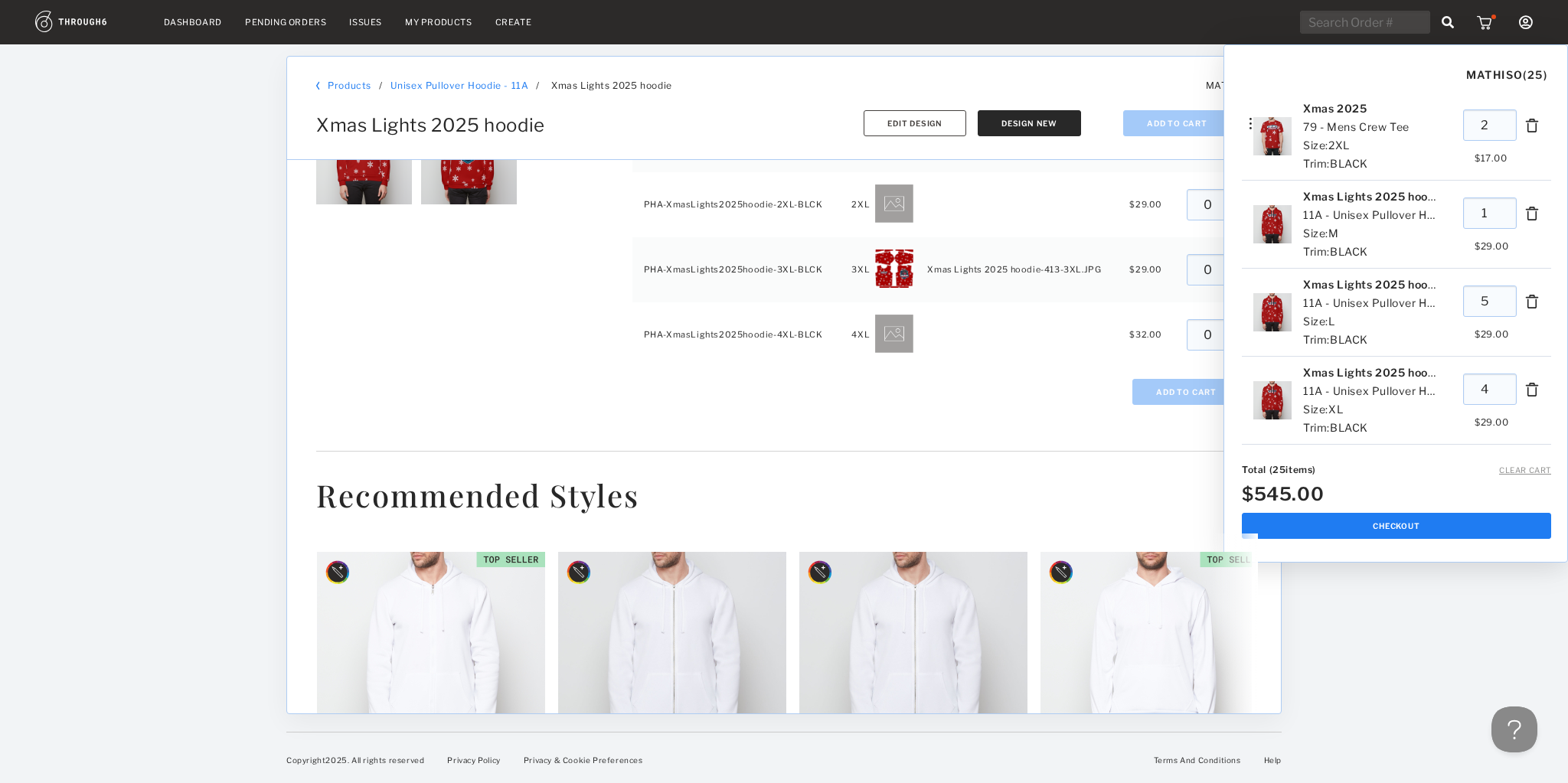
scroll to position [263, 0]
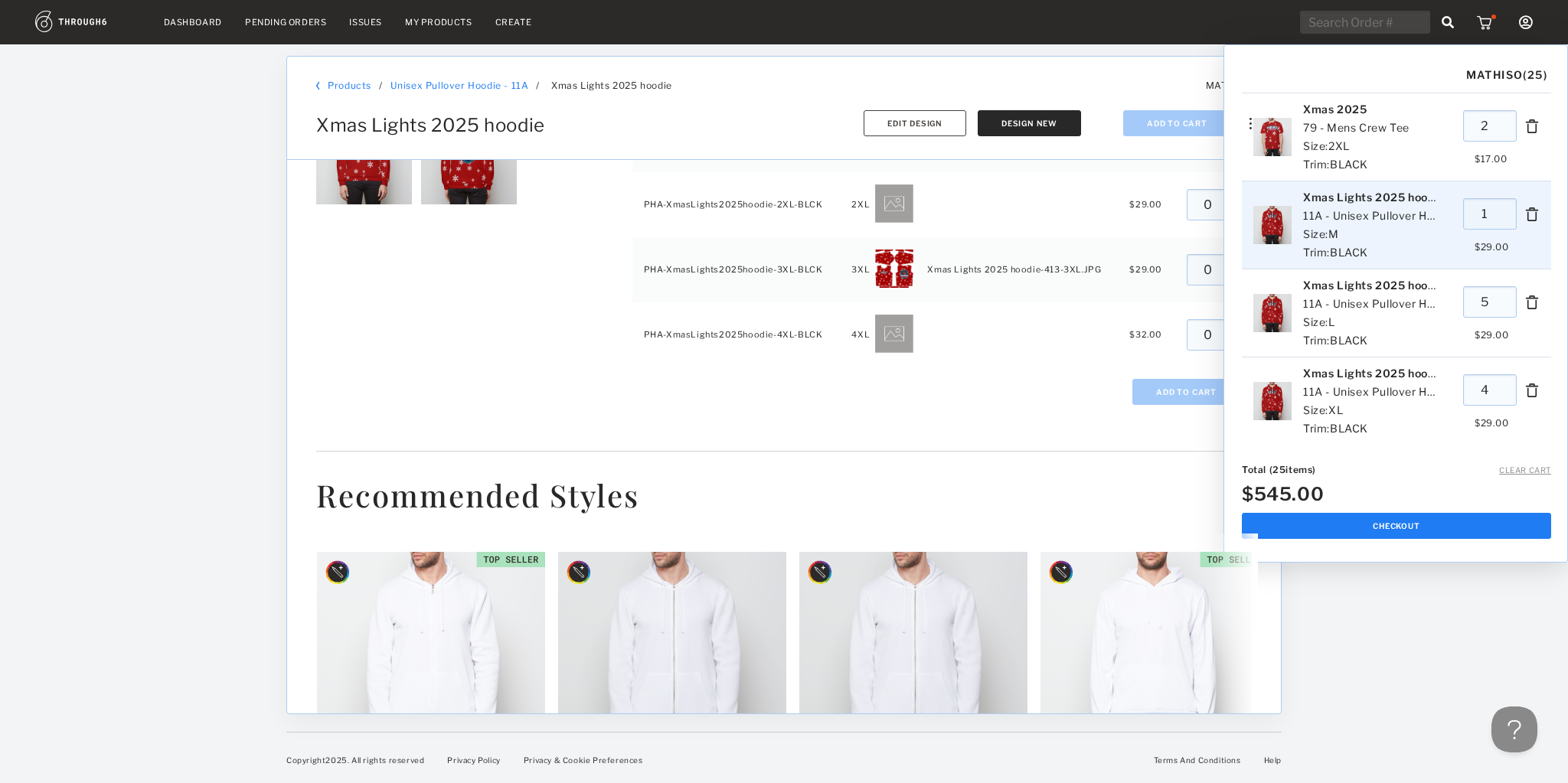
click at [1524, 212] on img at bounding box center [1532, 214] width 16 height 31
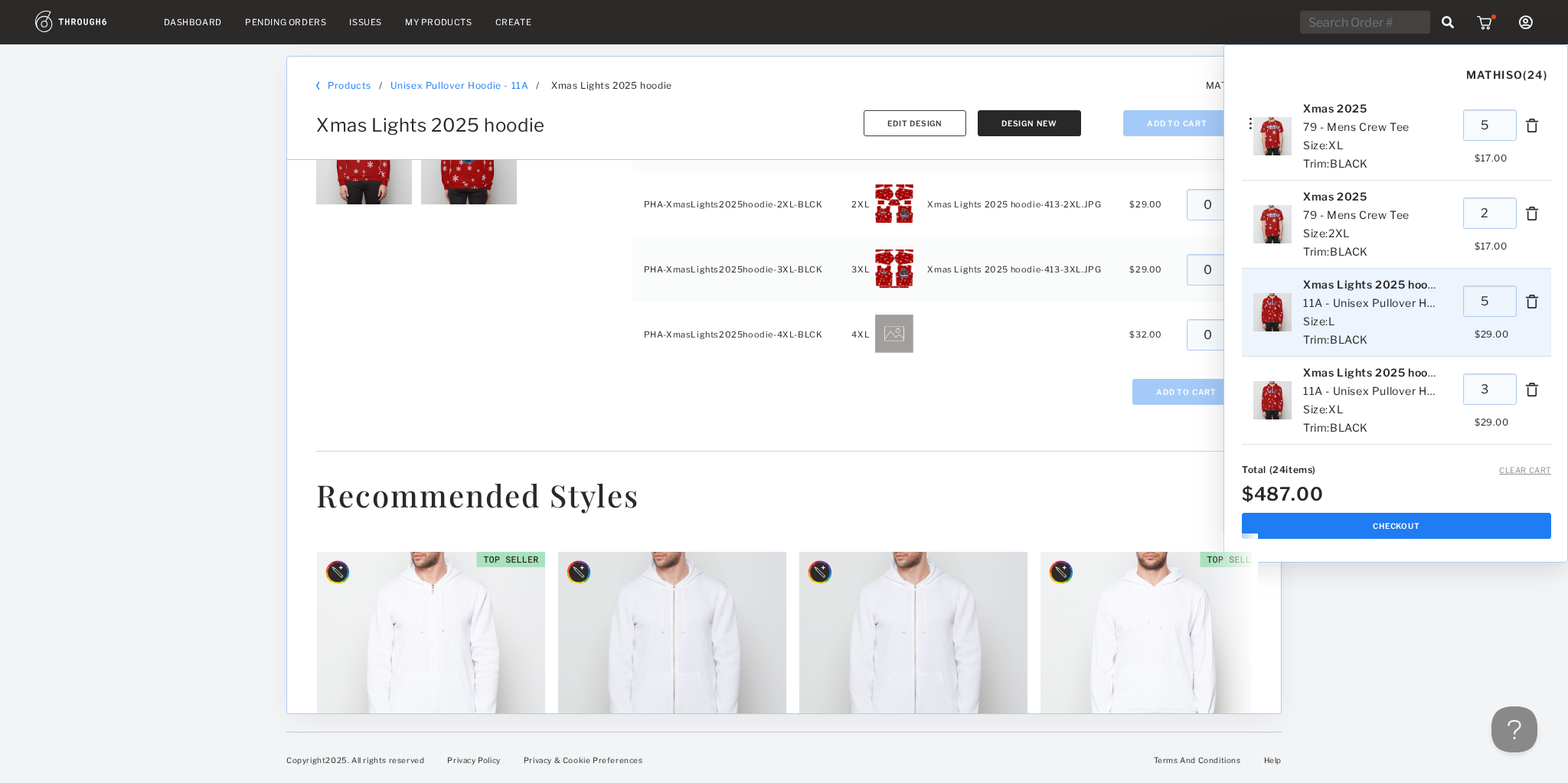
type input "3"
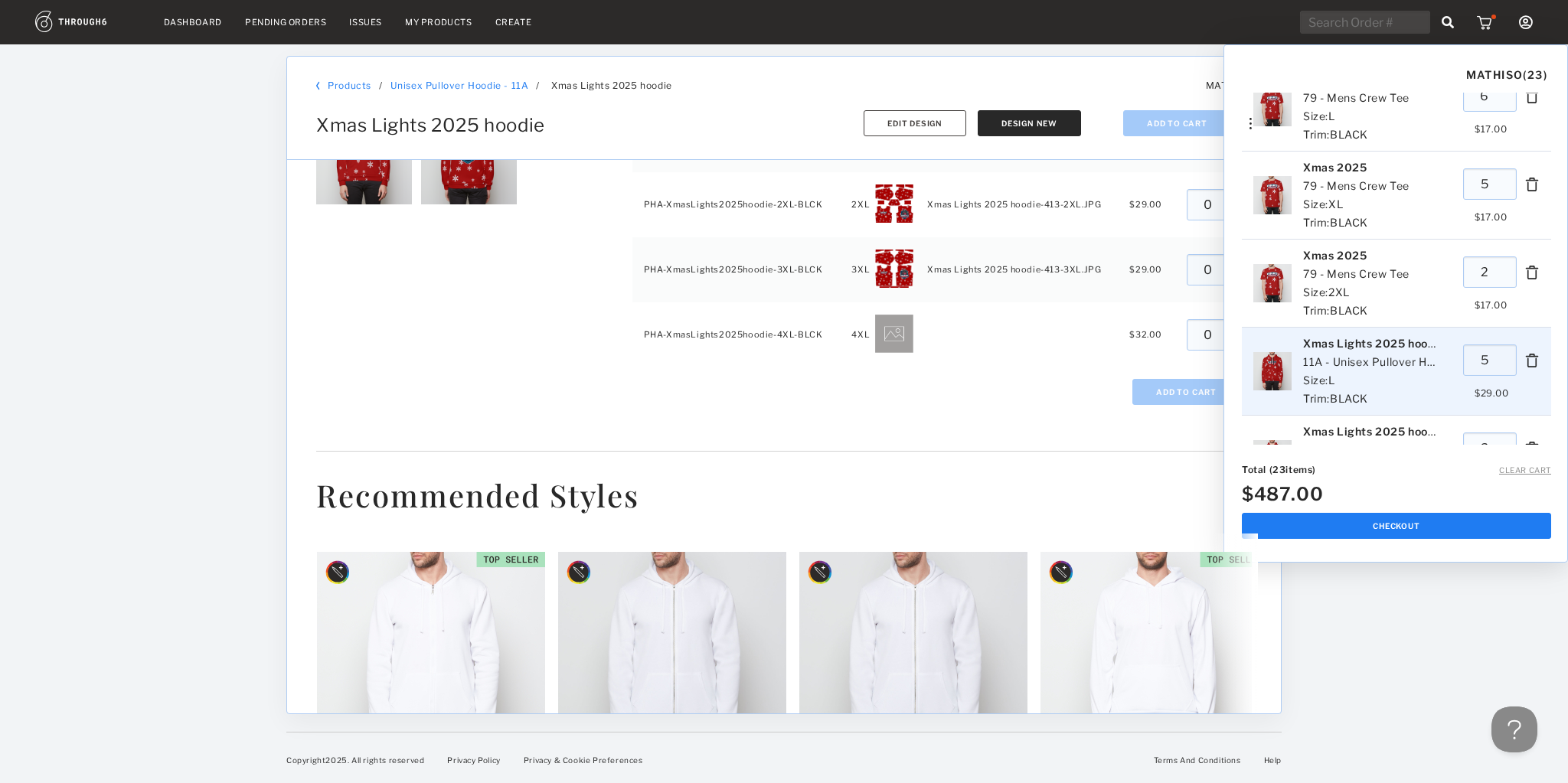
scroll to position [115, 0]
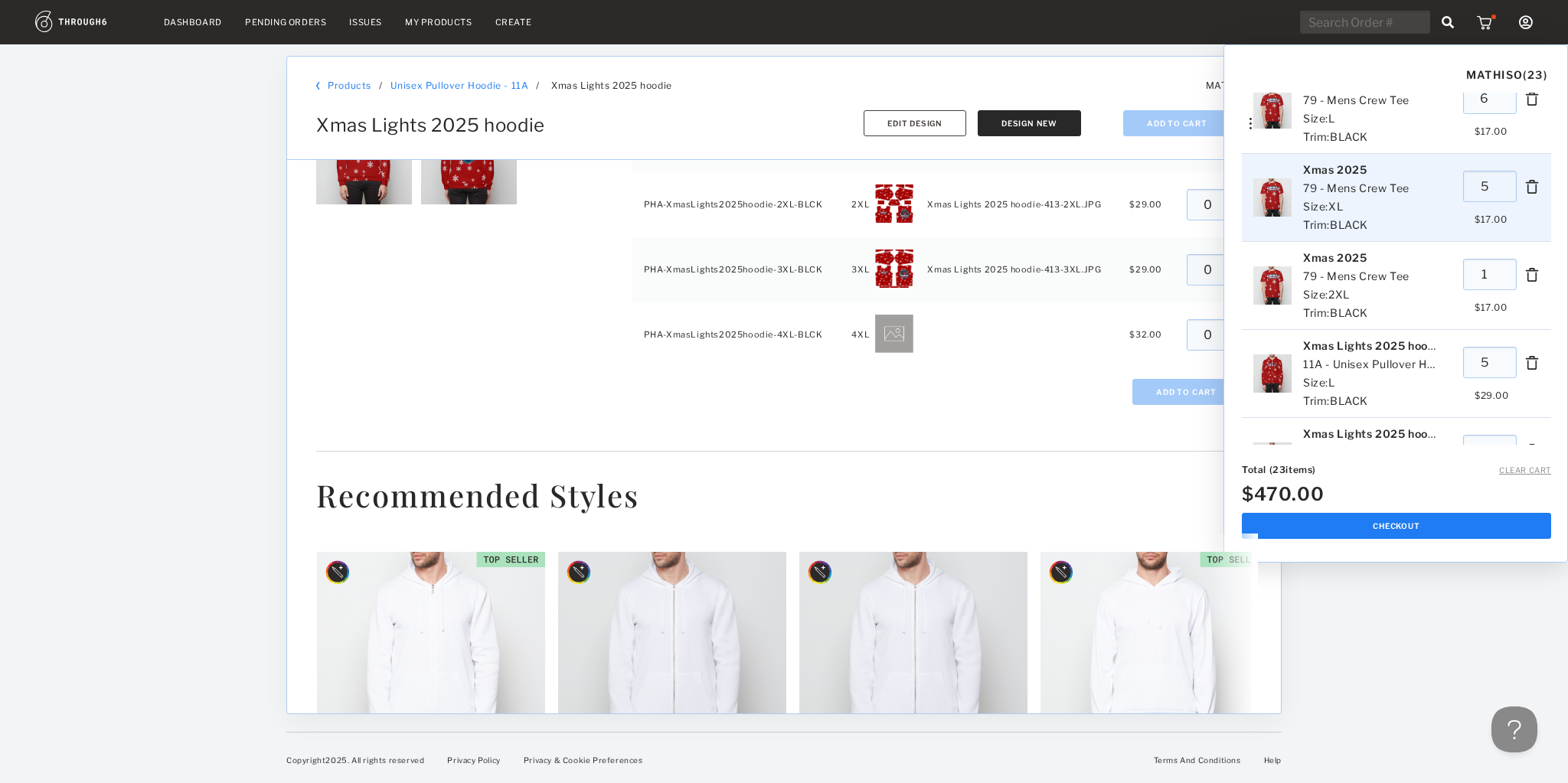
type input "1"
click at [1479, 188] on input "5" at bounding box center [1490, 186] width 54 height 31
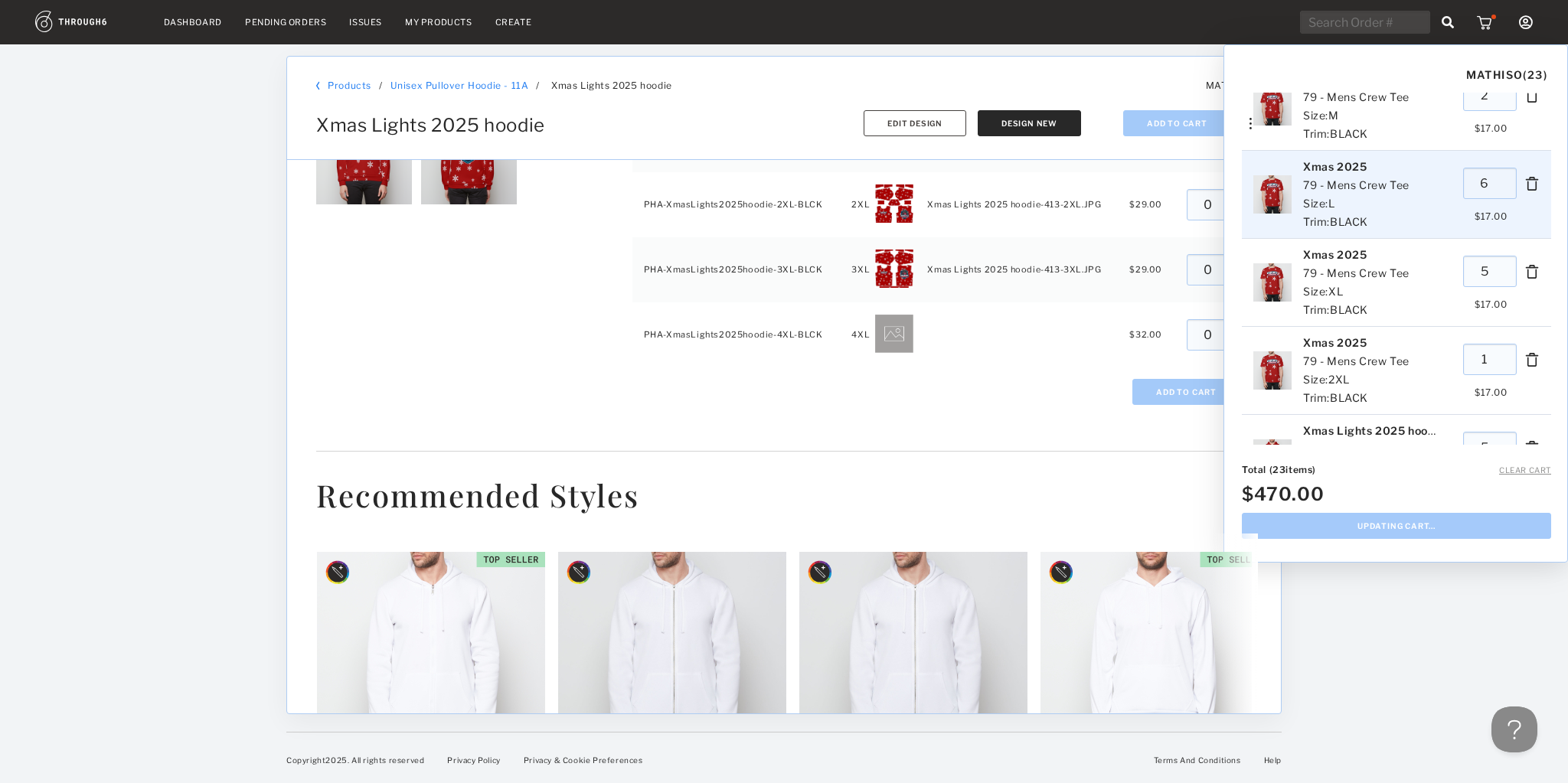
scroll to position [0, 0]
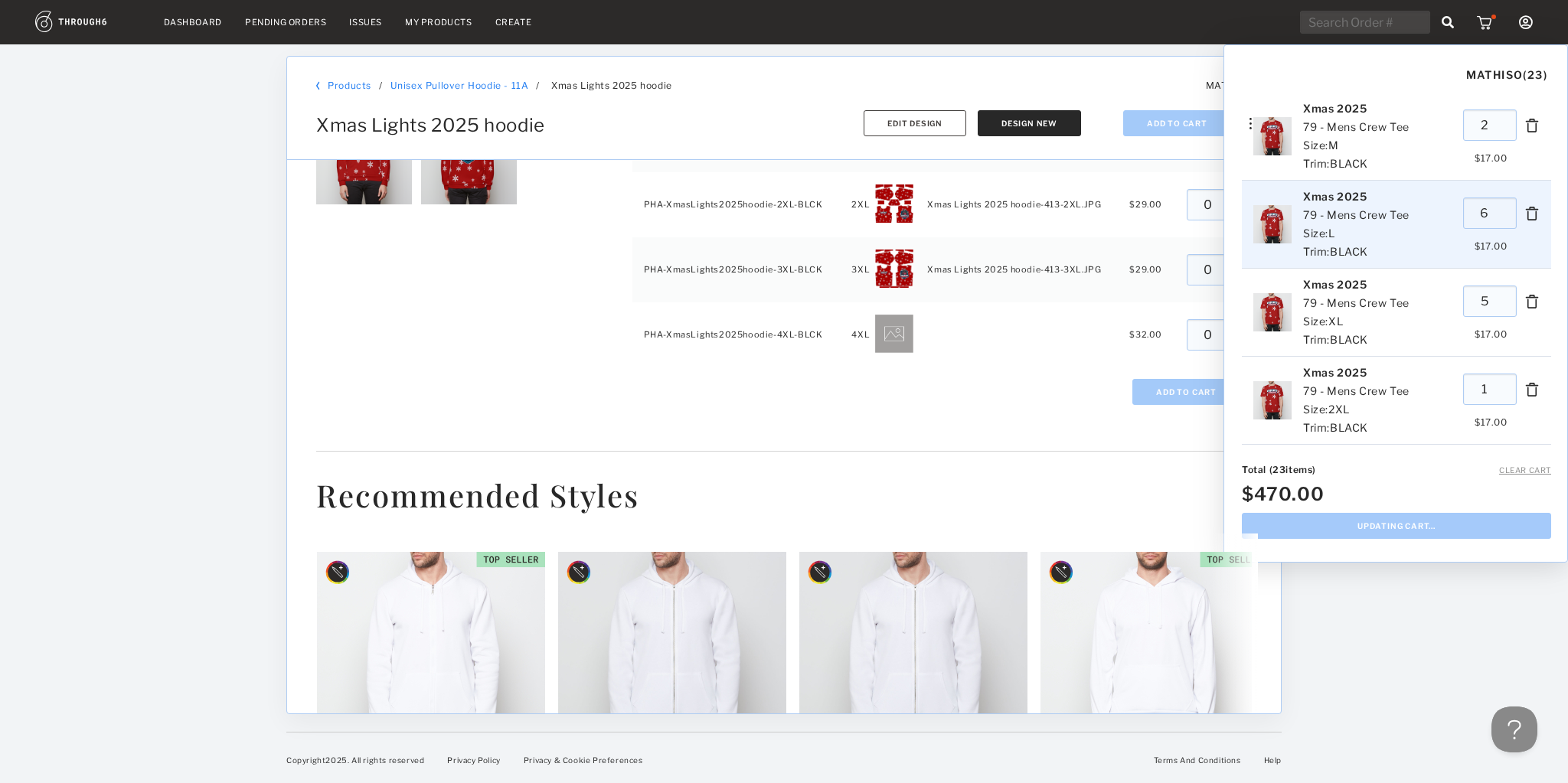
click at [1476, 208] on input "6" at bounding box center [1490, 213] width 54 height 31
type input "6"
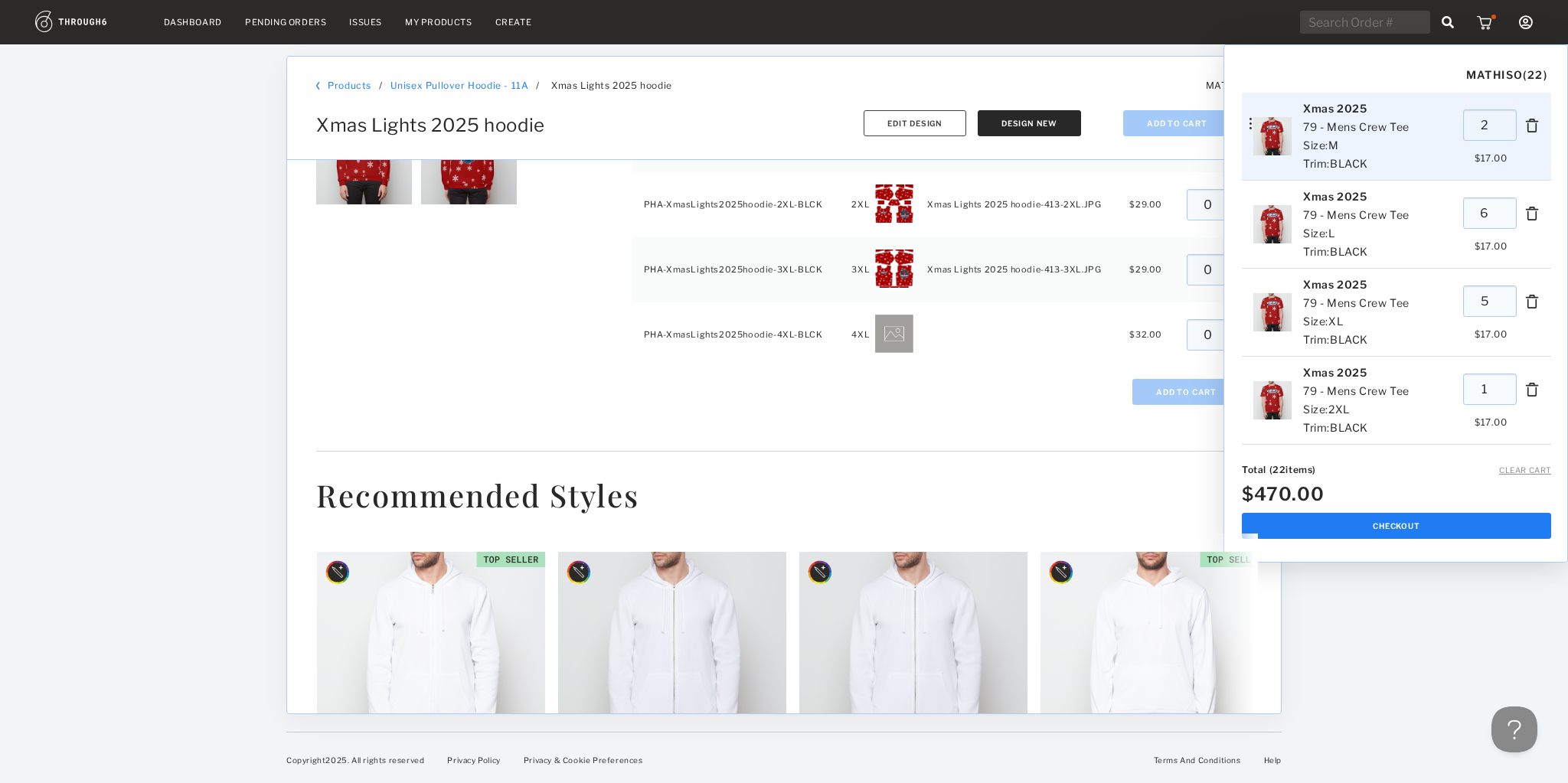
click at [1482, 126] on input "2" at bounding box center [1490, 125] width 54 height 31
drag, startPoint x: 1479, startPoint y: 127, endPoint x: 1467, endPoint y: 127, distance: 12.0
click at [1467, 127] on input "2" at bounding box center [1490, 125] width 54 height 31
type input "1"
click at [1437, 148] on div "Xmas 2025 79 - Mens Crew Tee Size: M Trim: BLACK 1 $ 17.00" at bounding box center [1397, 136] width 310 height 88
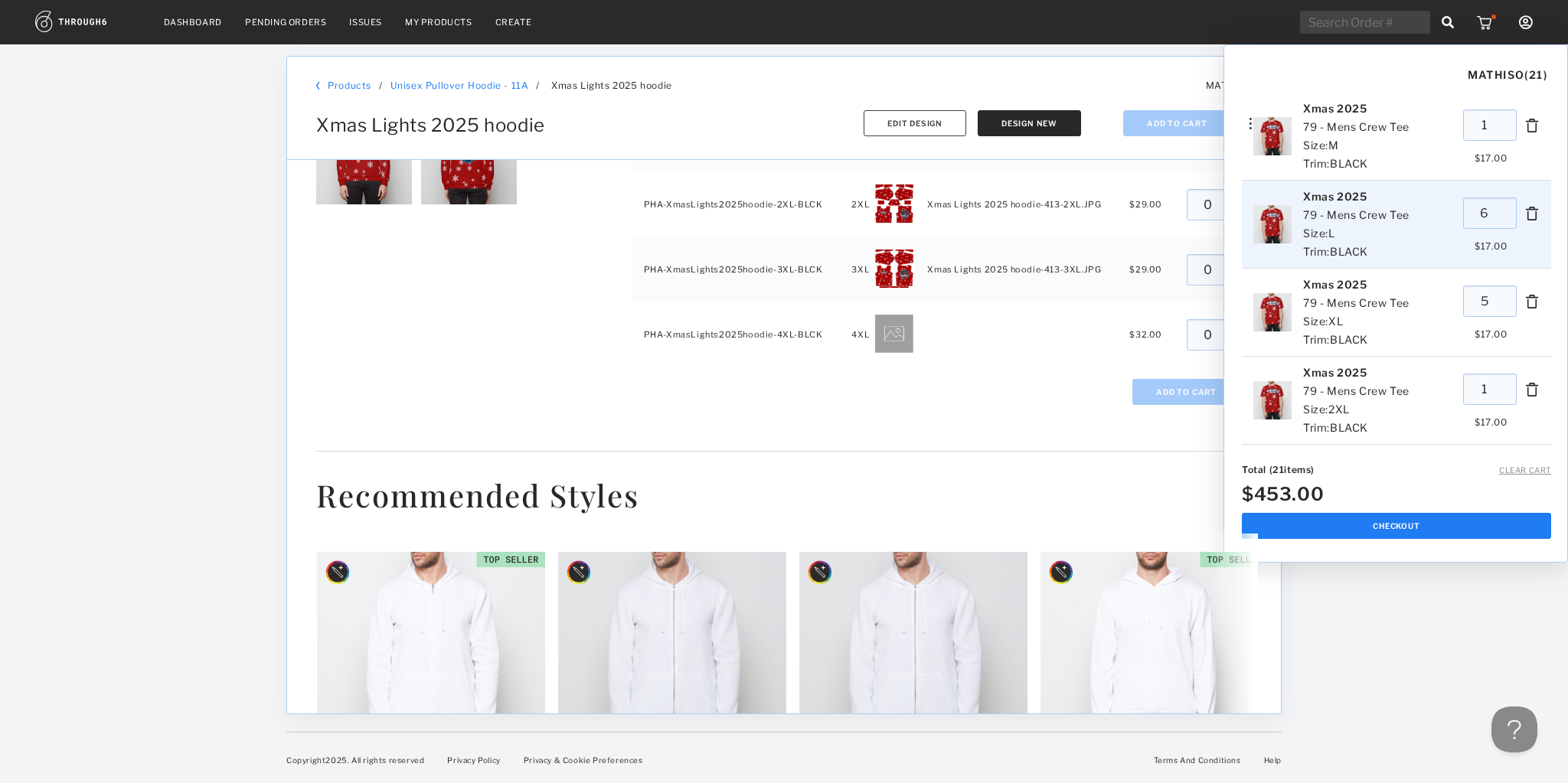
drag, startPoint x: 1480, startPoint y: 216, endPoint x: 1472, endPoint y: 216, distance: 8.0
click at [1472, 216] on input "6" at bounding box center [1490, 213] width 54 height 31
type input "5"
click at [1437, 251] on div "Xmas 2025 79 - Mens Crew Tee Size: L Trim: BLACK 5 $ 17.00" at bounding box center [1397, 225] width 310 height 88
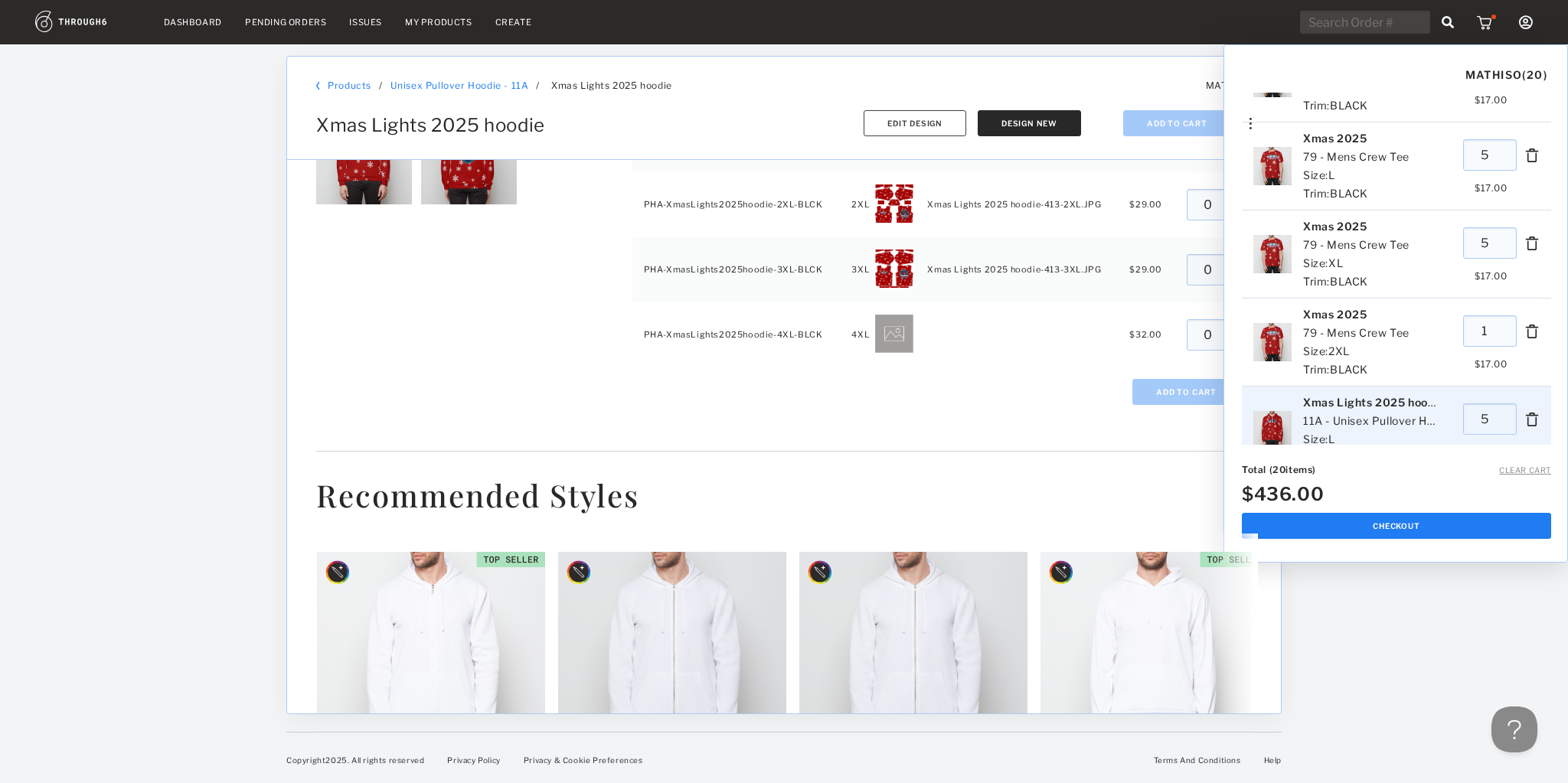
scroll to position [54, 0]
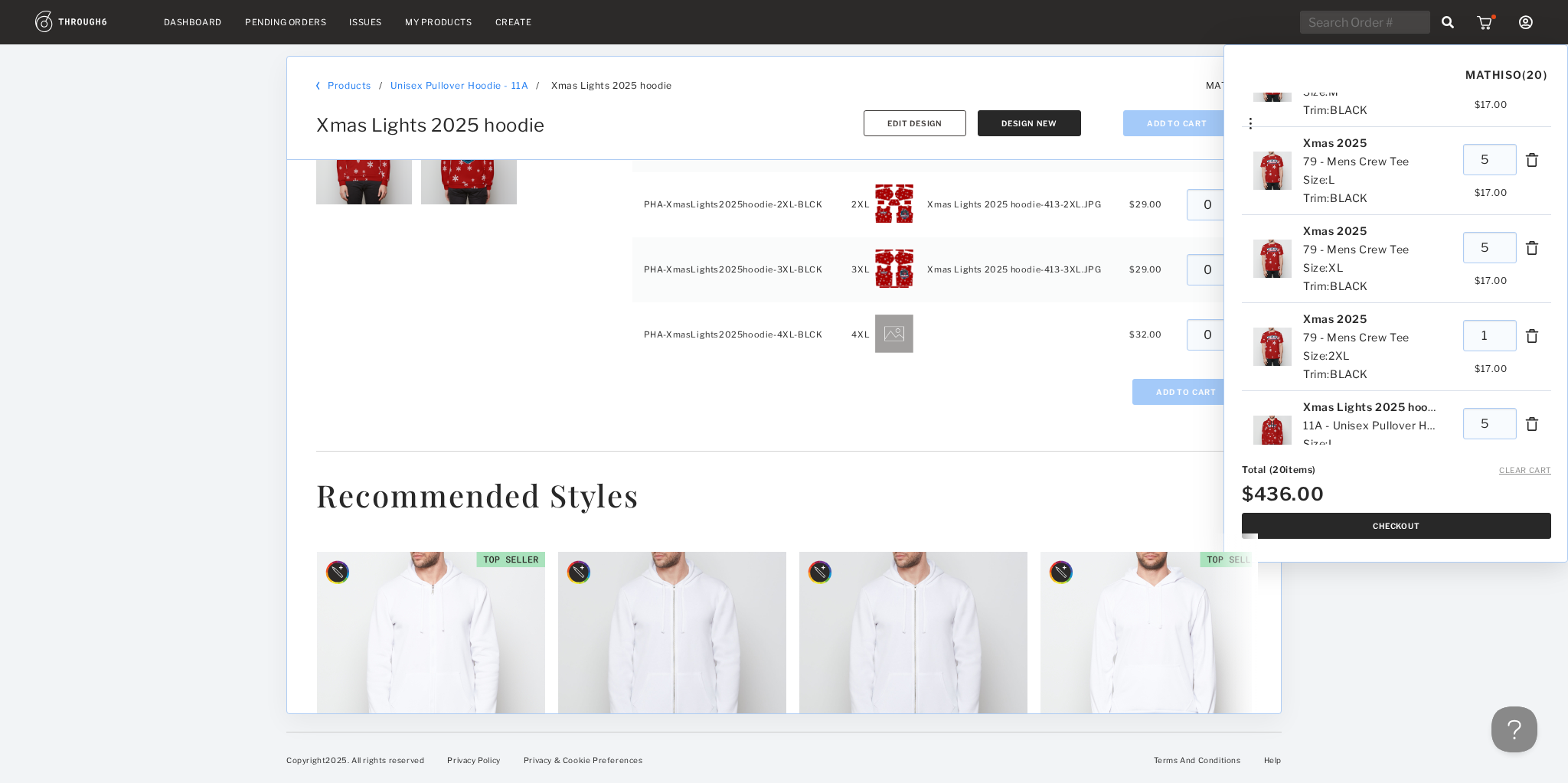
click at [1426, 524] on button "Checkout" at bounding box center [1397, 526] width 310 height 26
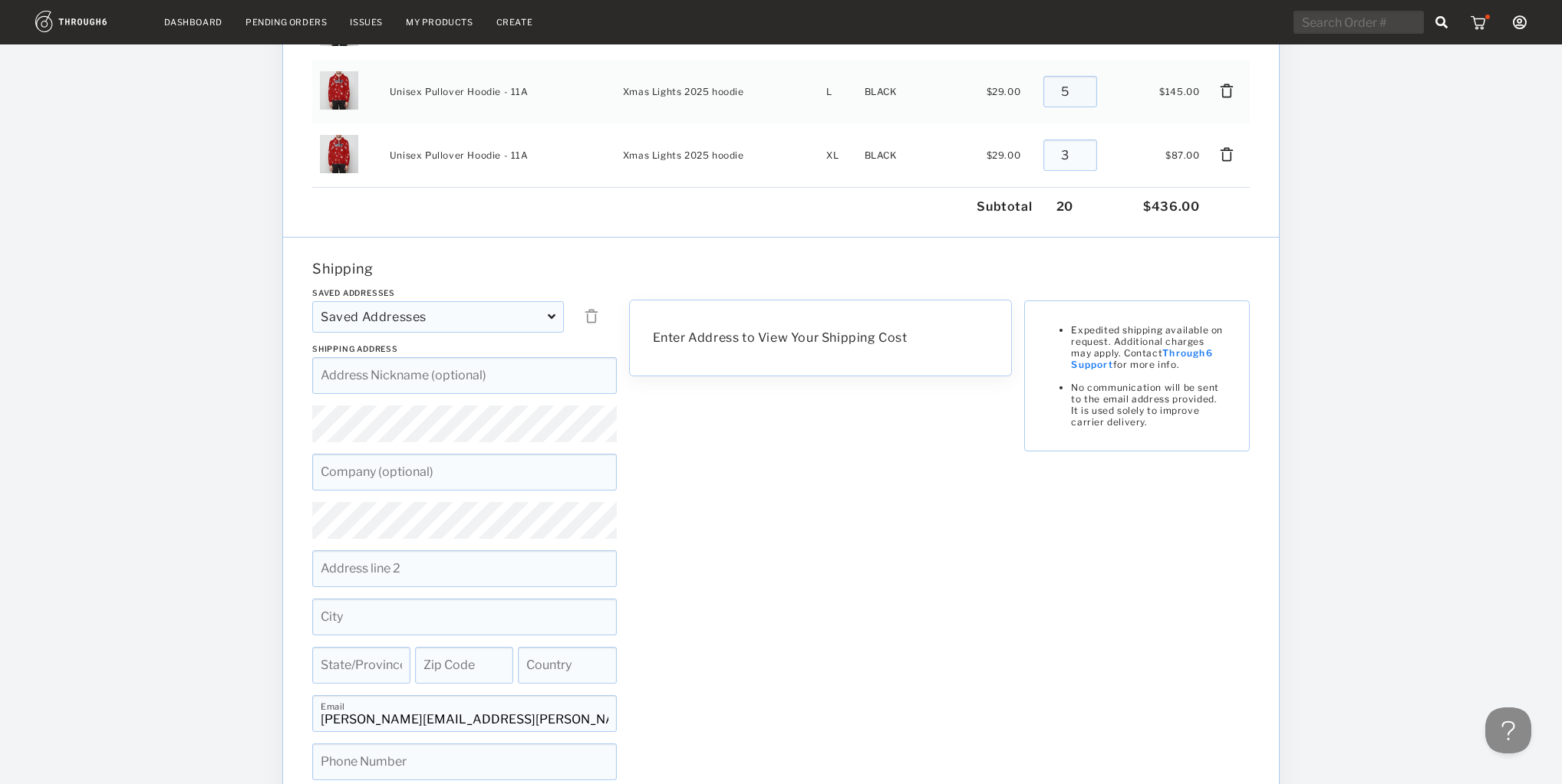
scroll to position [429, 0]
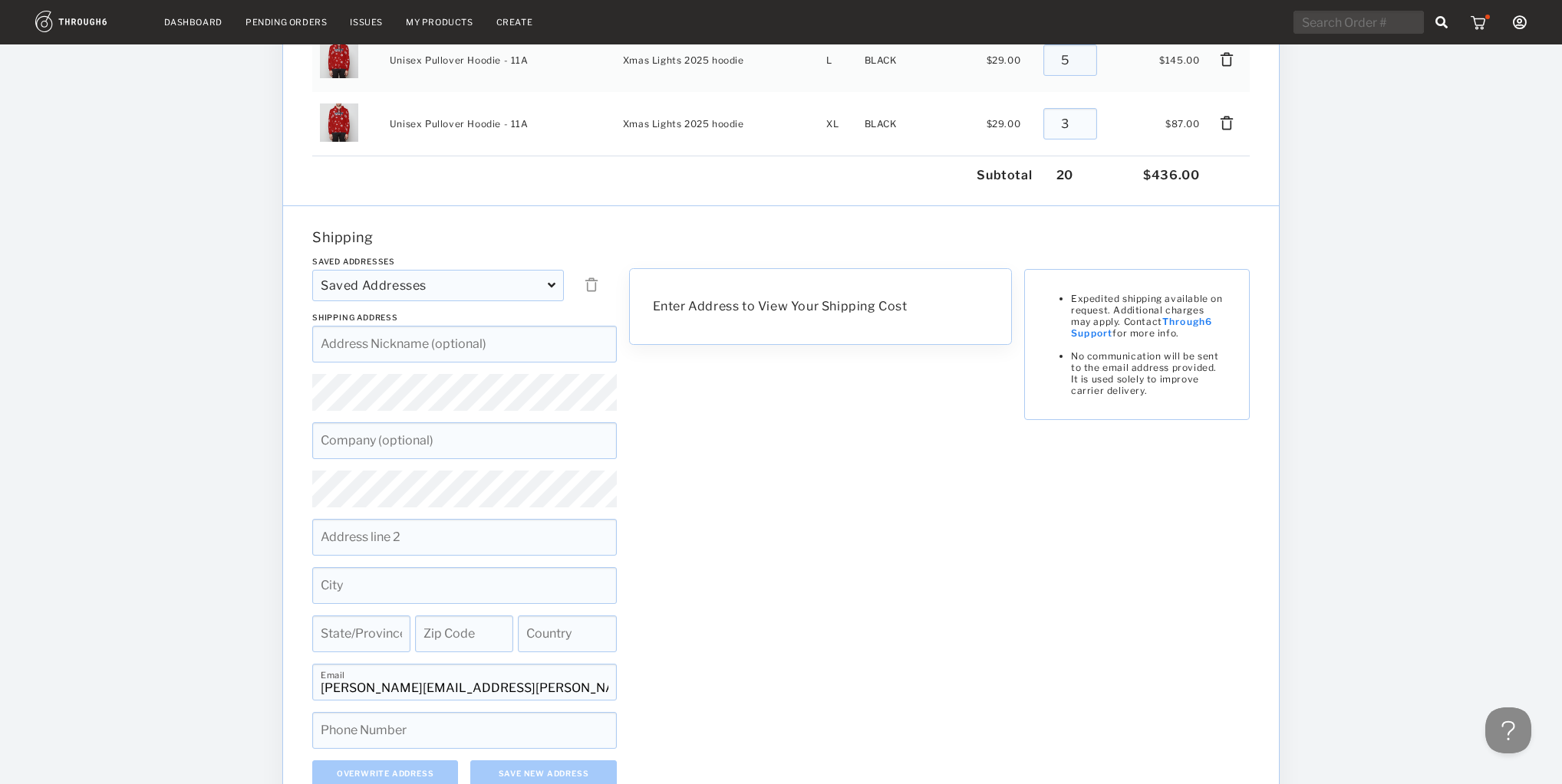
click at [494, 292] on div "Saved Addresses" at bounding box center [438, 286] width 252 height 31
click at [503, 343] on input at bounding box center [464, 344] width 304 height 37
click at [501, 346] on input at bounding box center [464, 344] width 304 height 37
click at [501, 344] on input at bounding box center [464, 344] width 304 height 37
click at [487, 345] on input at bounding box center [464, 344] width 304 height 37
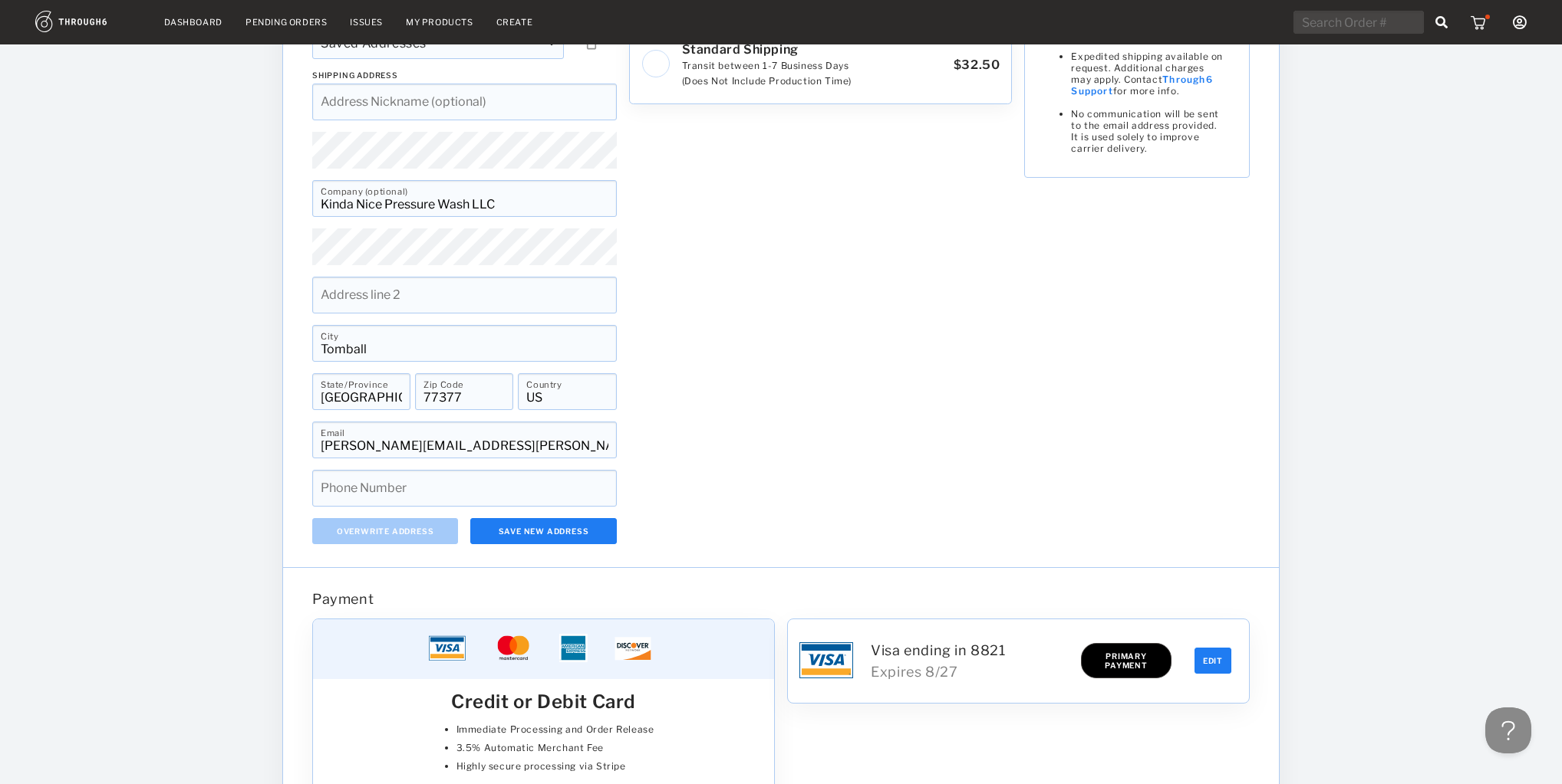
scroll to position [675, 0]
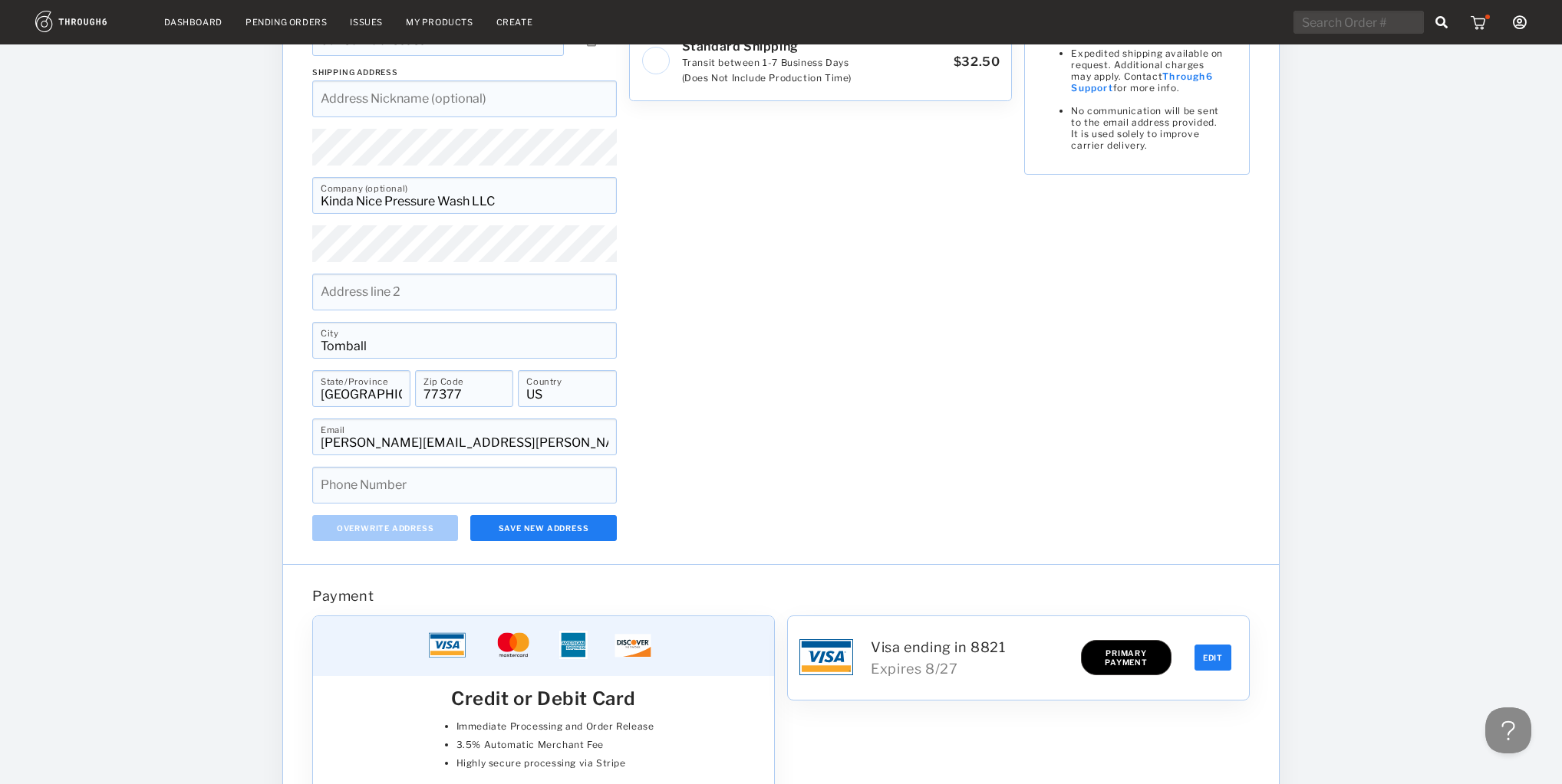
click at [438, 484] on input at bounding box center [464, 486] width 304 height 37
type input "8329803670"
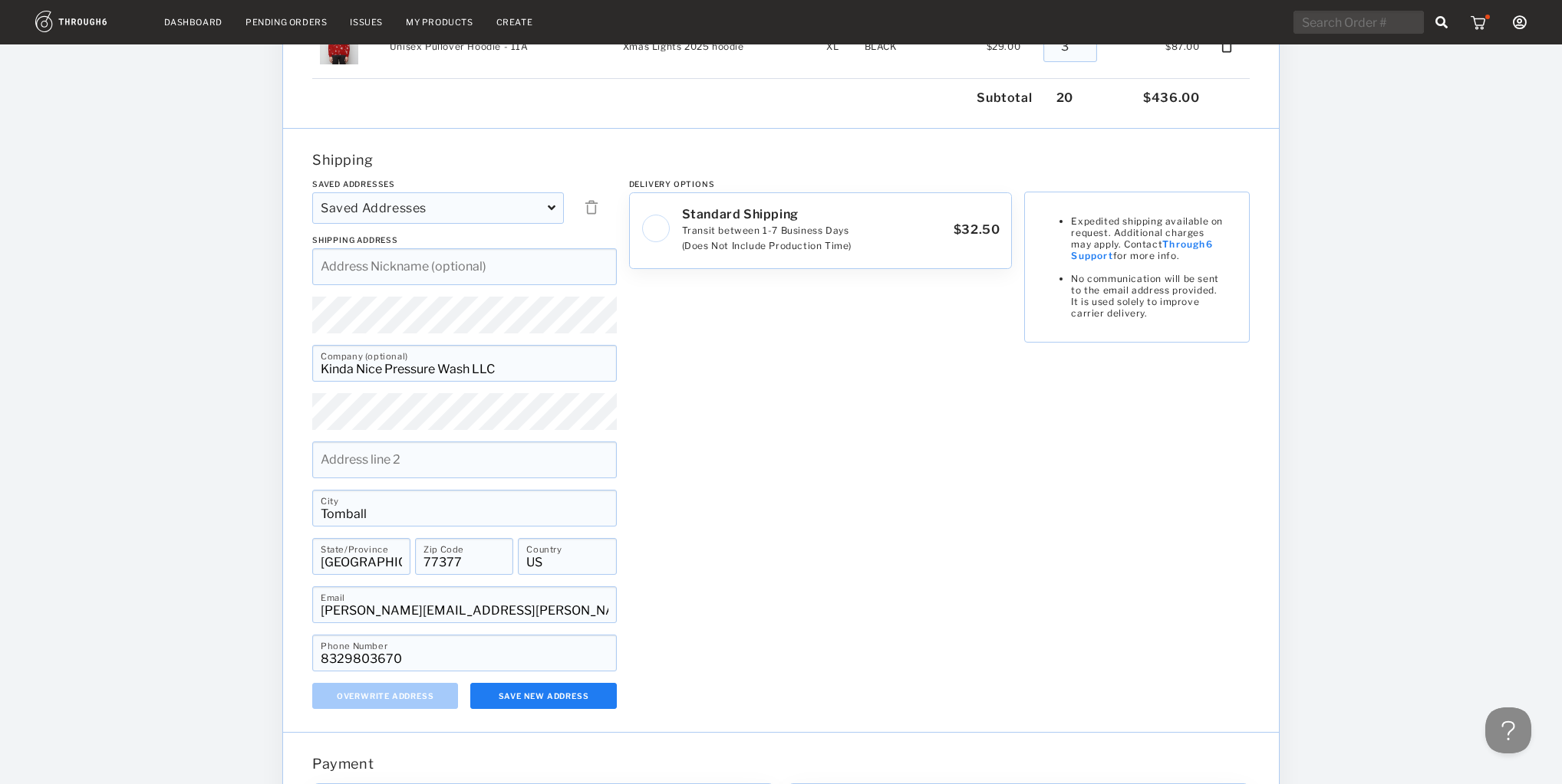
scroll to position [490, 0]
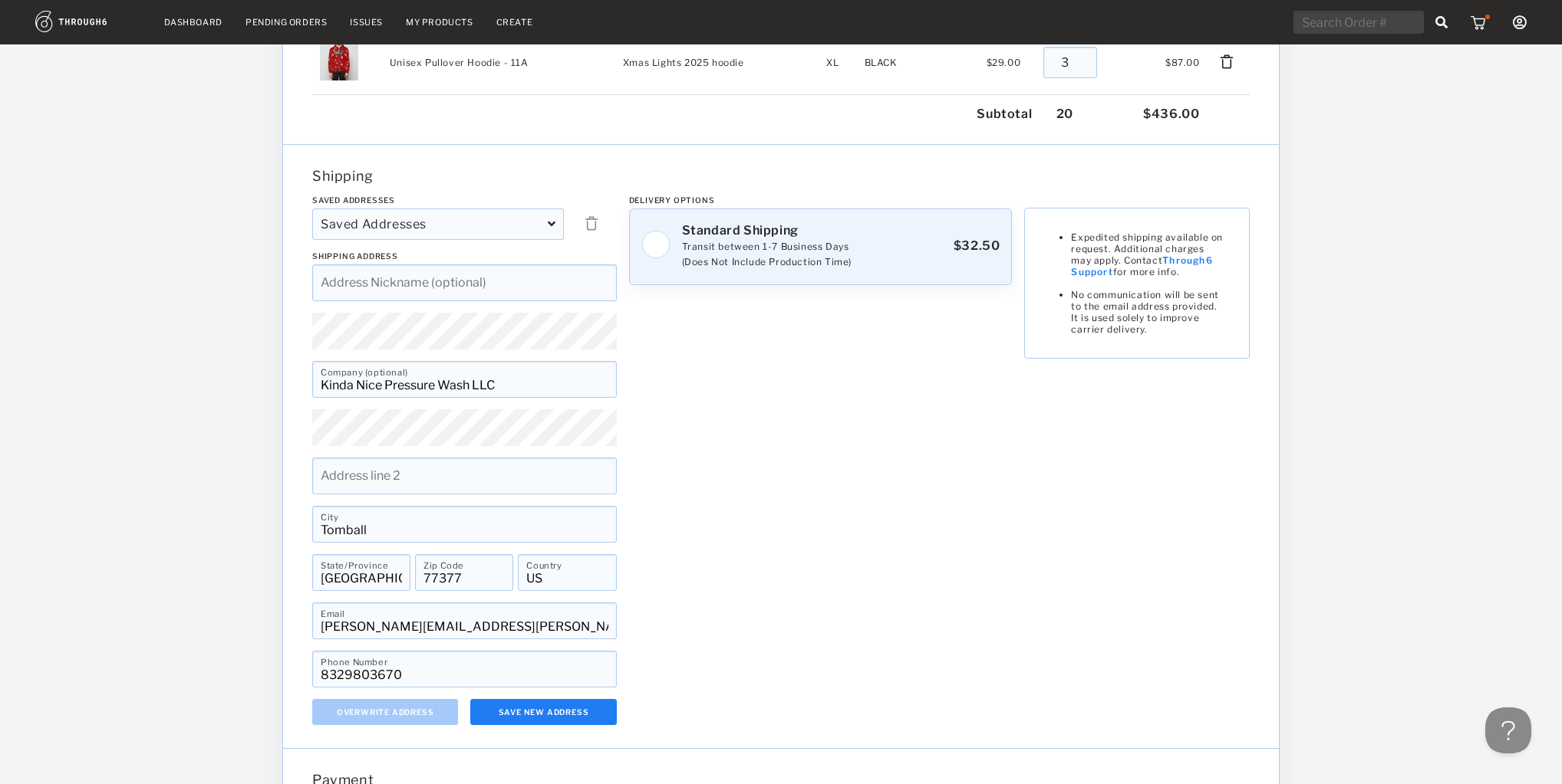
click at [669, 249] on img at bounding box center [656, 245] width 29 height 29
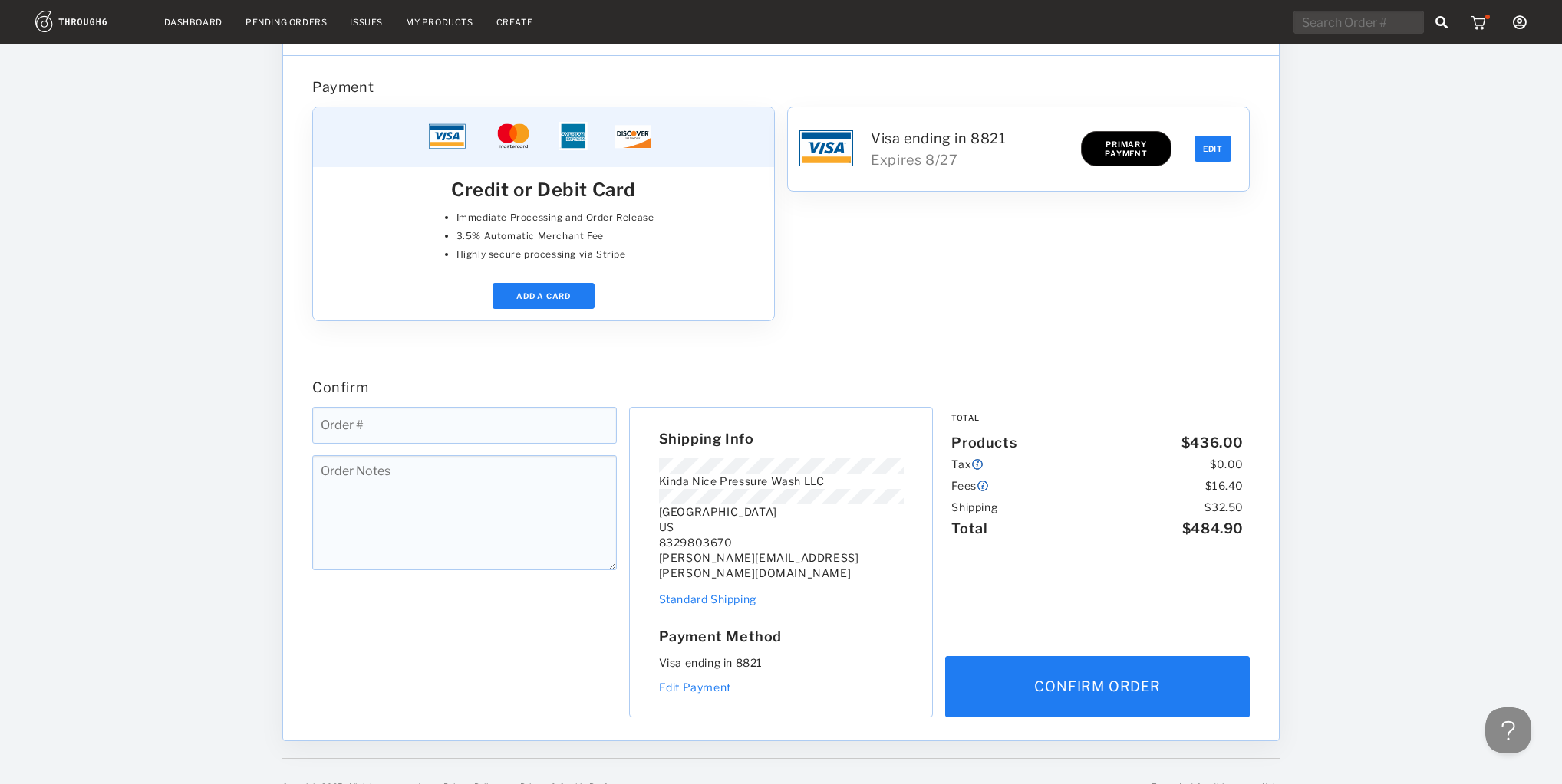
scroll to position [1193, 0]
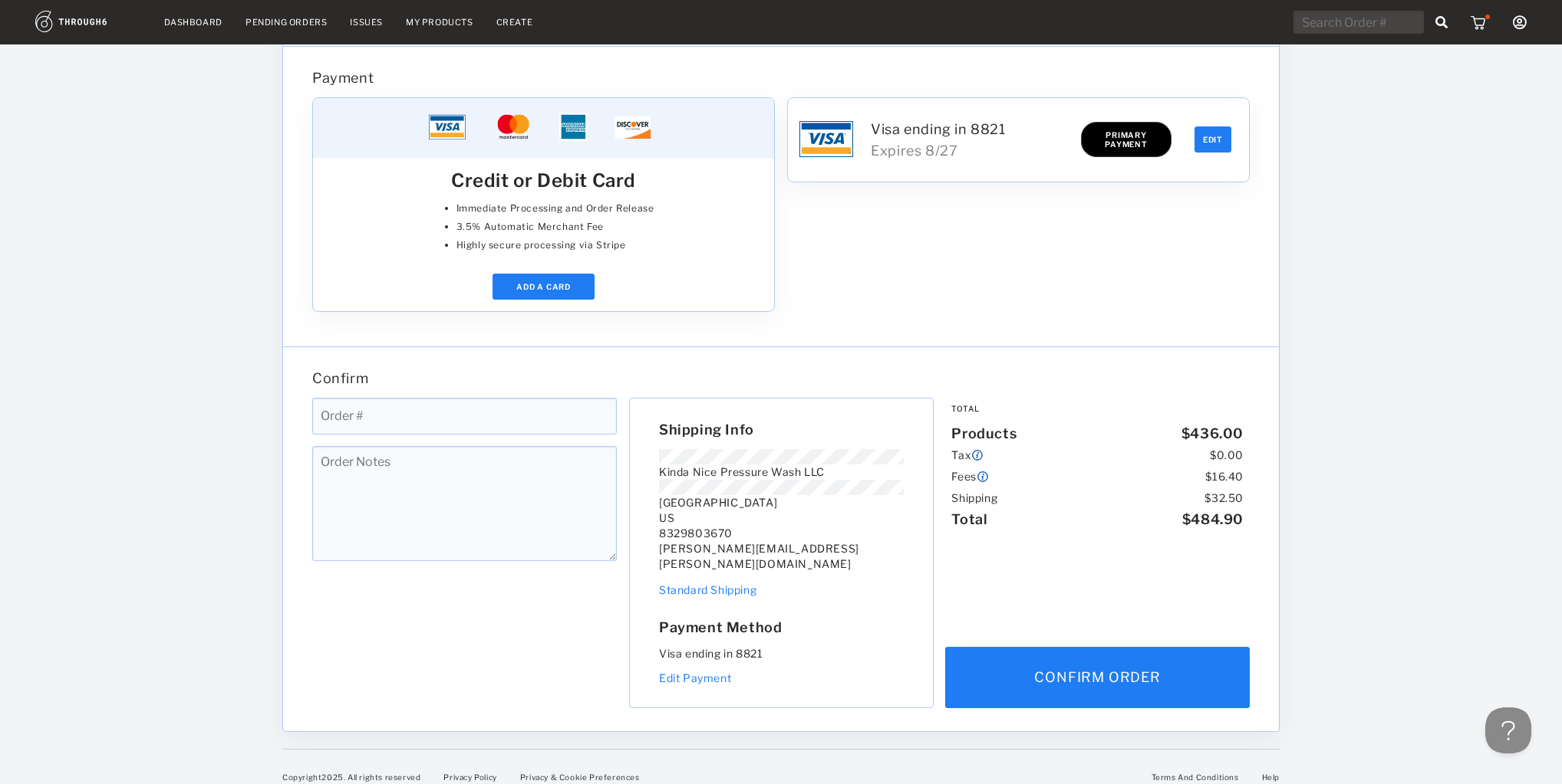
click at [515, 411] on input at bounding box center [464, 416] width 304 height 37
click at [682, 335] on div "Payment Credit or Debit Card Immediate Processing and Order Release 3.5% Automa…" at bounding box center [781, 197] width 996 height 300
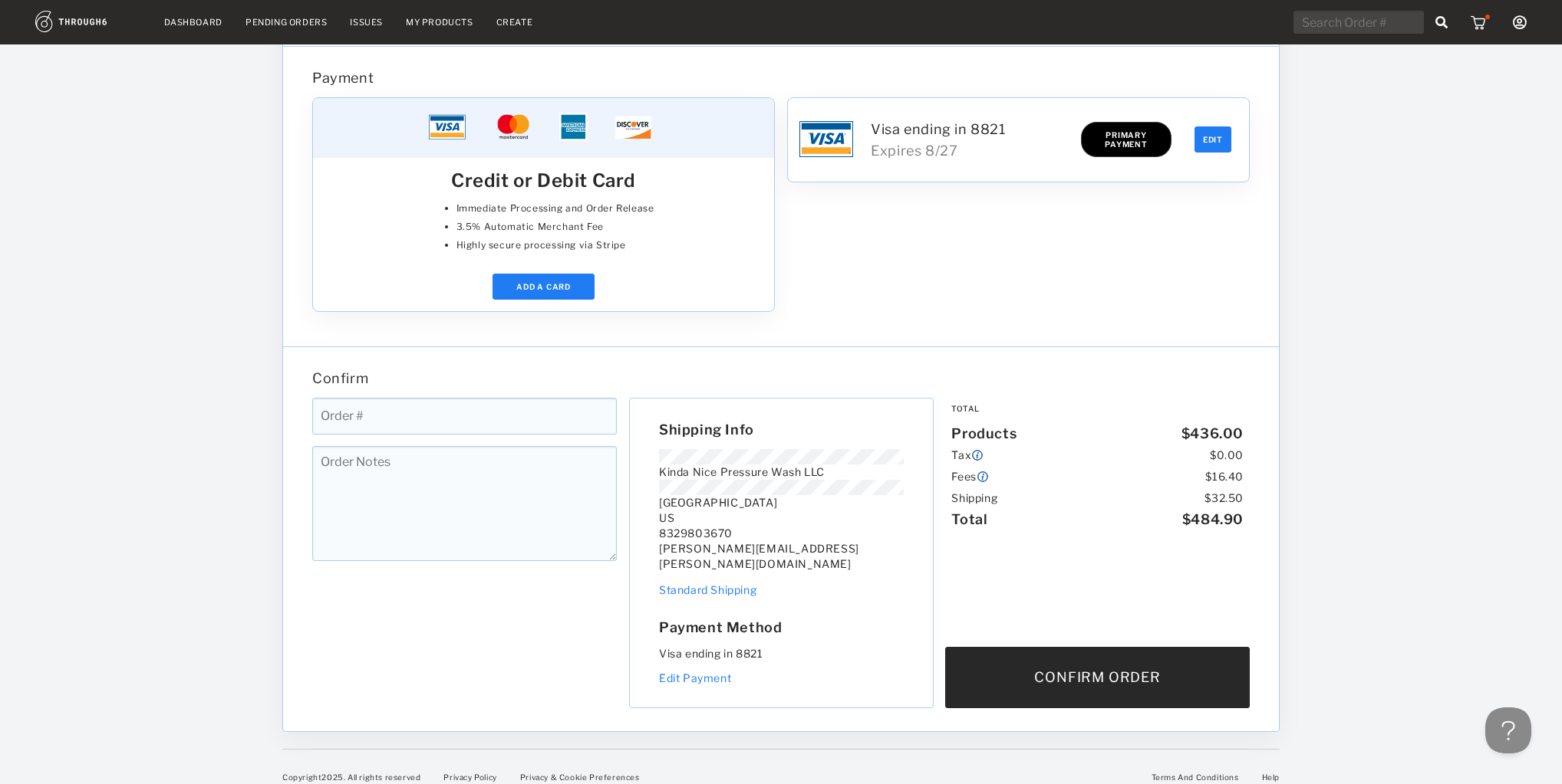
click at [1112, 669] on button "Confirm Order" at bounding box center [1098, 678] width 304 height 61
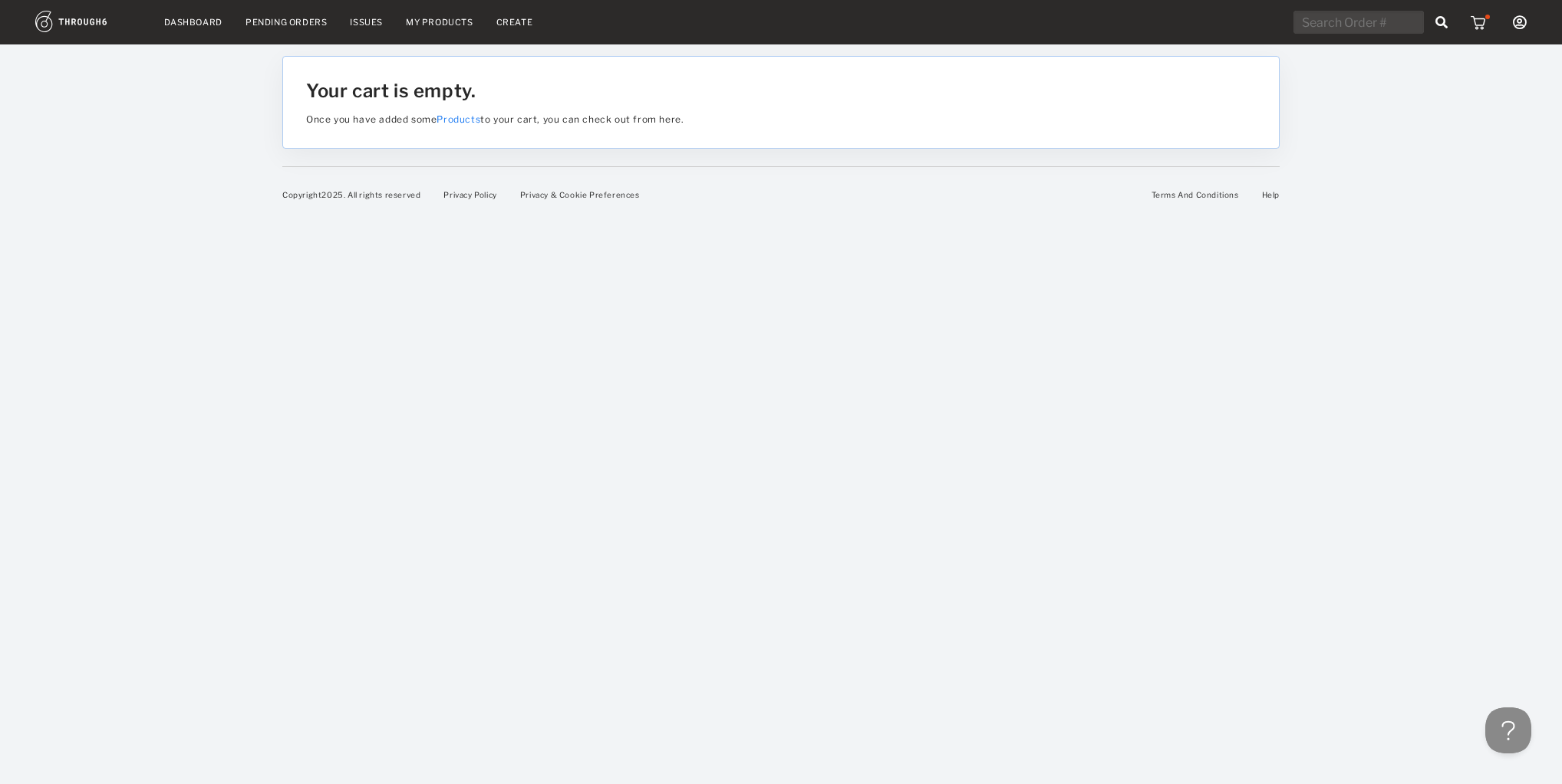
scroll to position [0, 0]
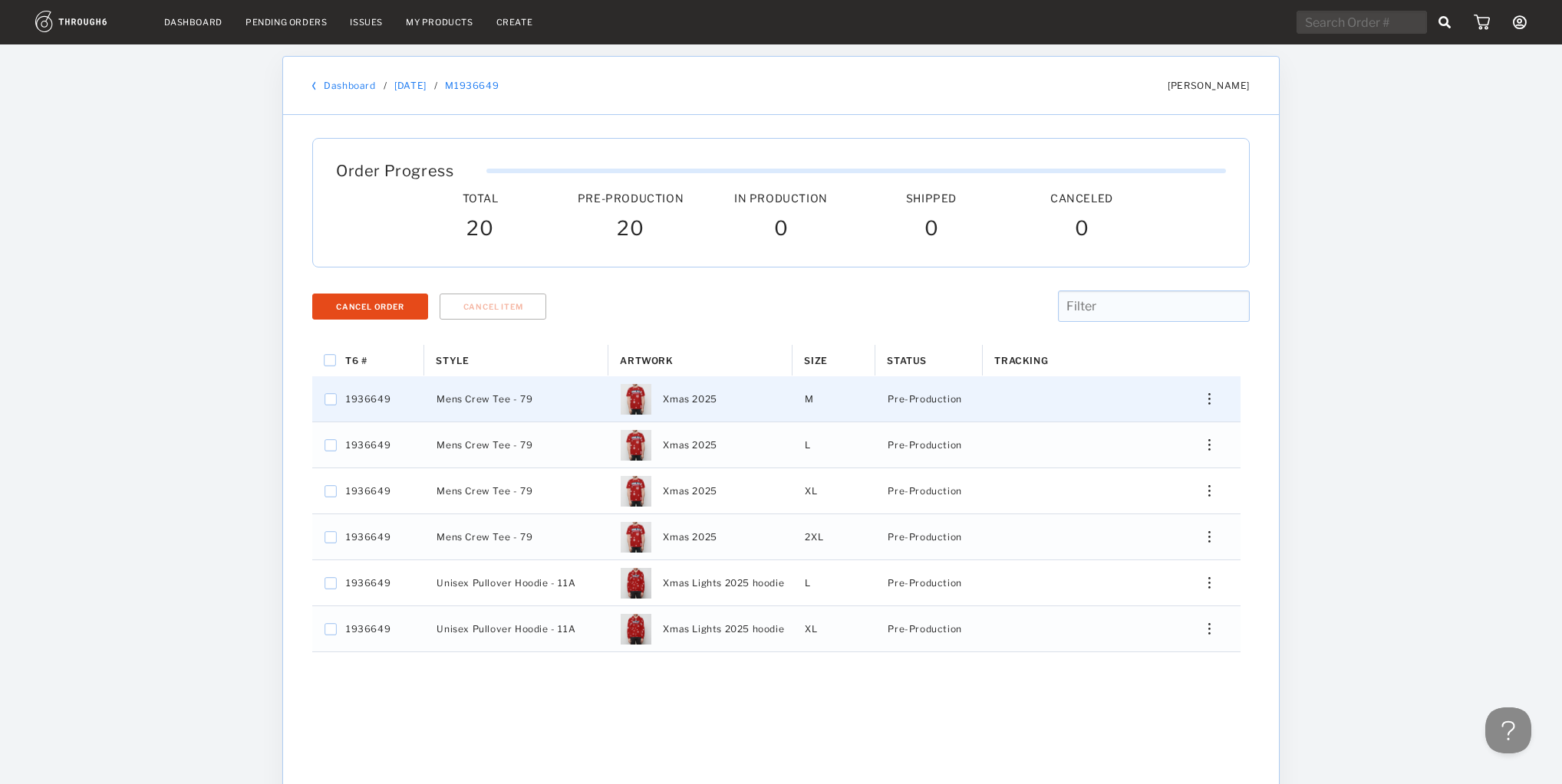
click at [363, 399] on span "1936649" at bounding box center [369, 399] width 45 height 20
checkbox input "false"
click at [363, 399] on span "1936649" at bounding box center [369, 399] width 45 height 20
checkbox input "false"
click at [363, 399] on span "1936649" at bounding box center [369, 399] width 45 height 20
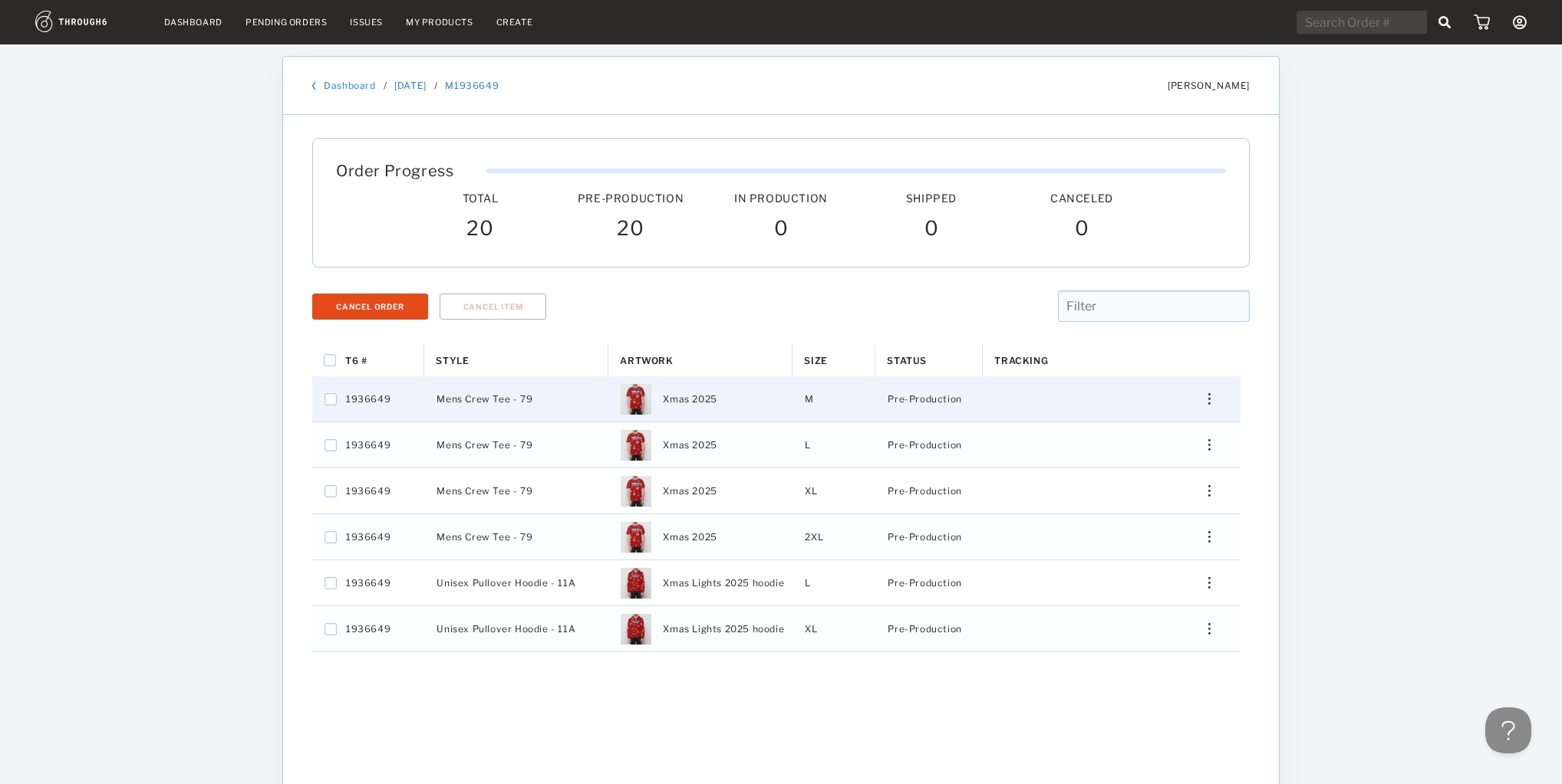
checkbox input "false"
click at [363, 399] on span "1936649" at bounding box center [369, 399] width 45 height 20
checkbox input "false"
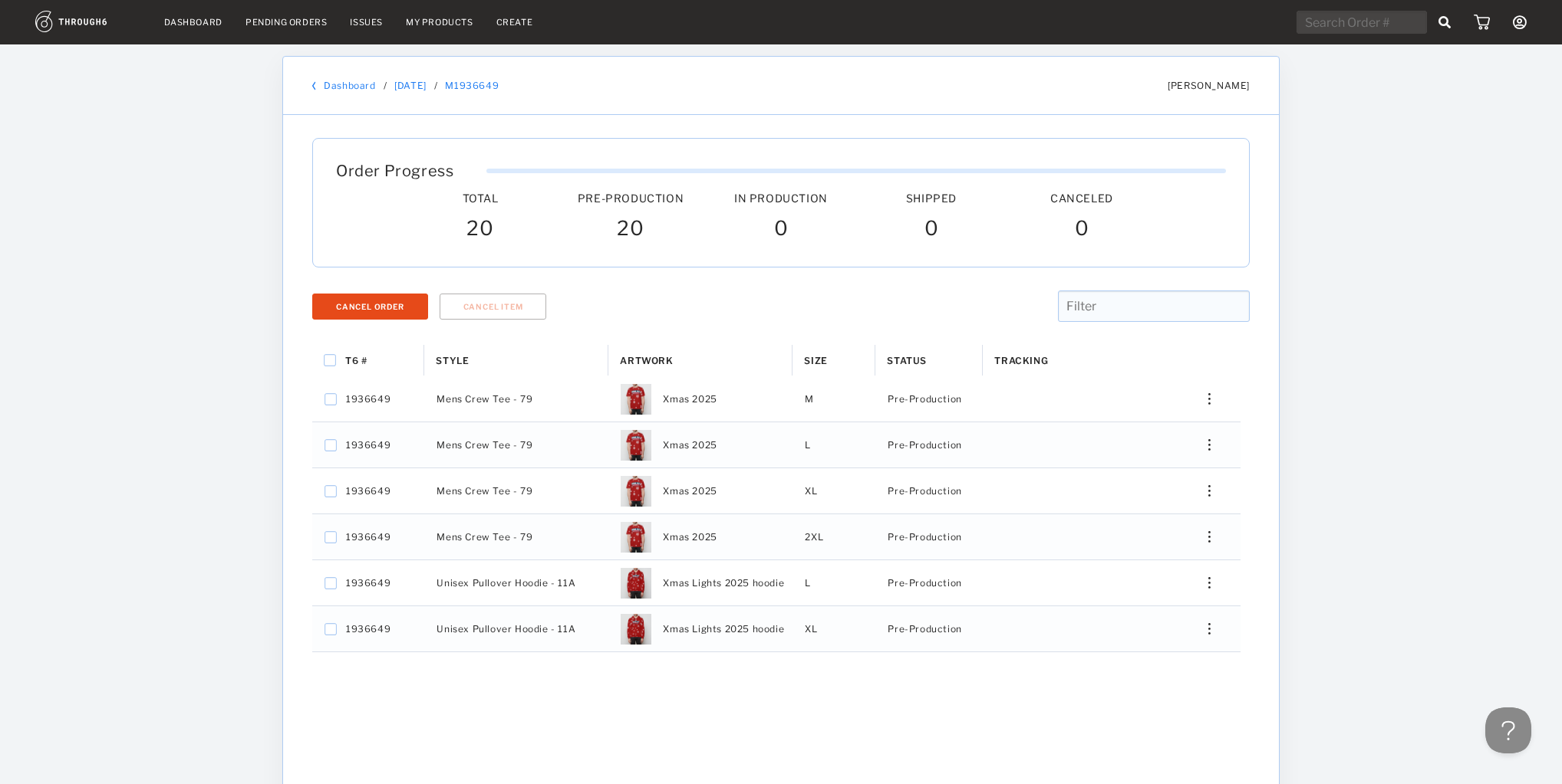
click at [785, 289] on div "Order Progress Total Pre-Production Pre-Prod. In Production In Prod. Shipped Ca…" at bounding box center [781, 500] width 949 height 725
click at [1389, 360] on div "T6 # copied to clipboard T6 # copied to clipboard T6 # copied to clipboard T6 #…" at bounding box center [781, 477] width 1562 height 954
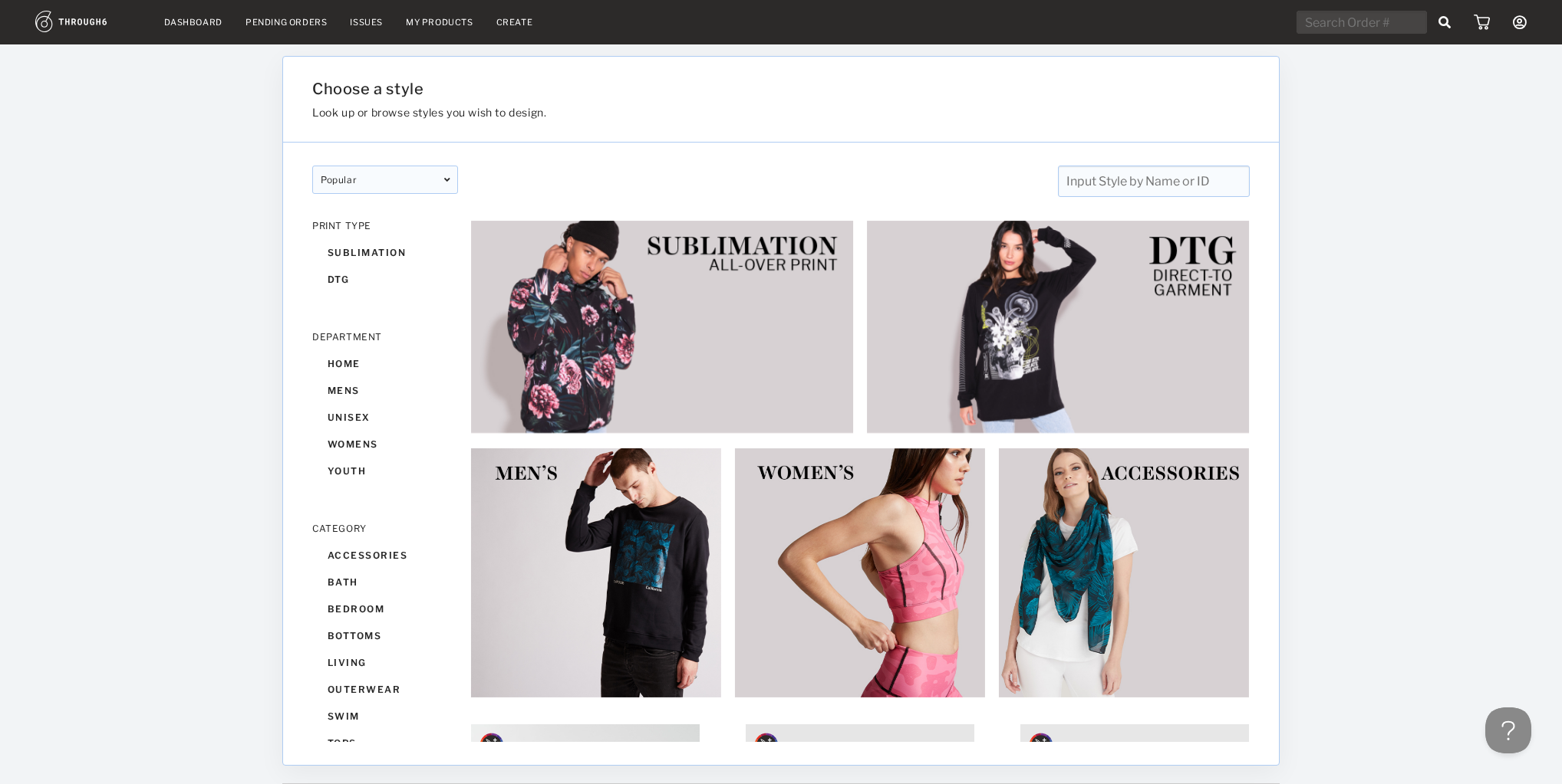
click at [1515, 19] on icon at bounding box center [1520, 22] width 14 height 14
click at [1482, 56] on link "My Account" at bounding box center [1450, 56] width 137 height 25
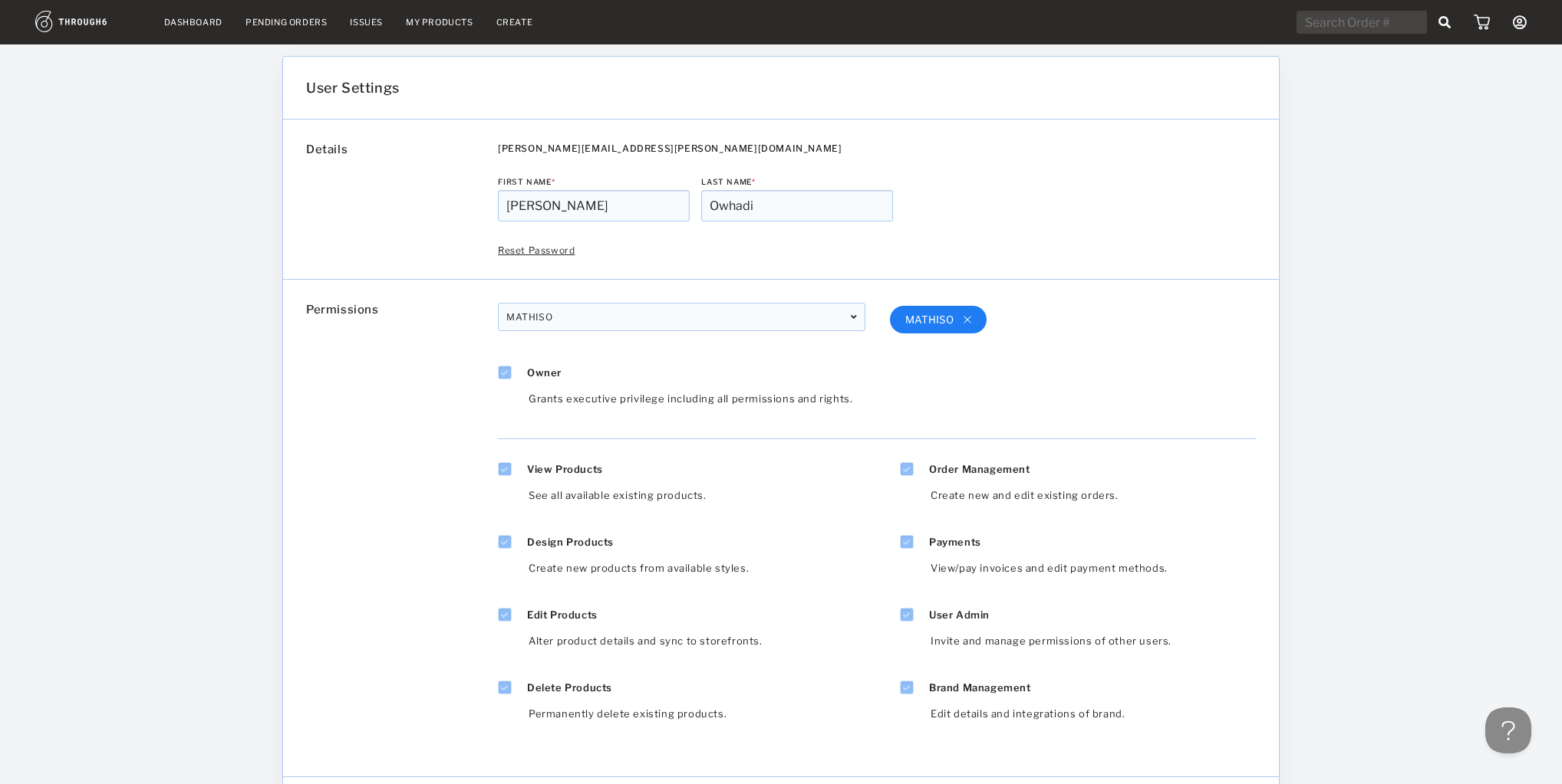
click at [203, 27] on link "Dashboard" at bounding box center [193, 21] width 59 height 11
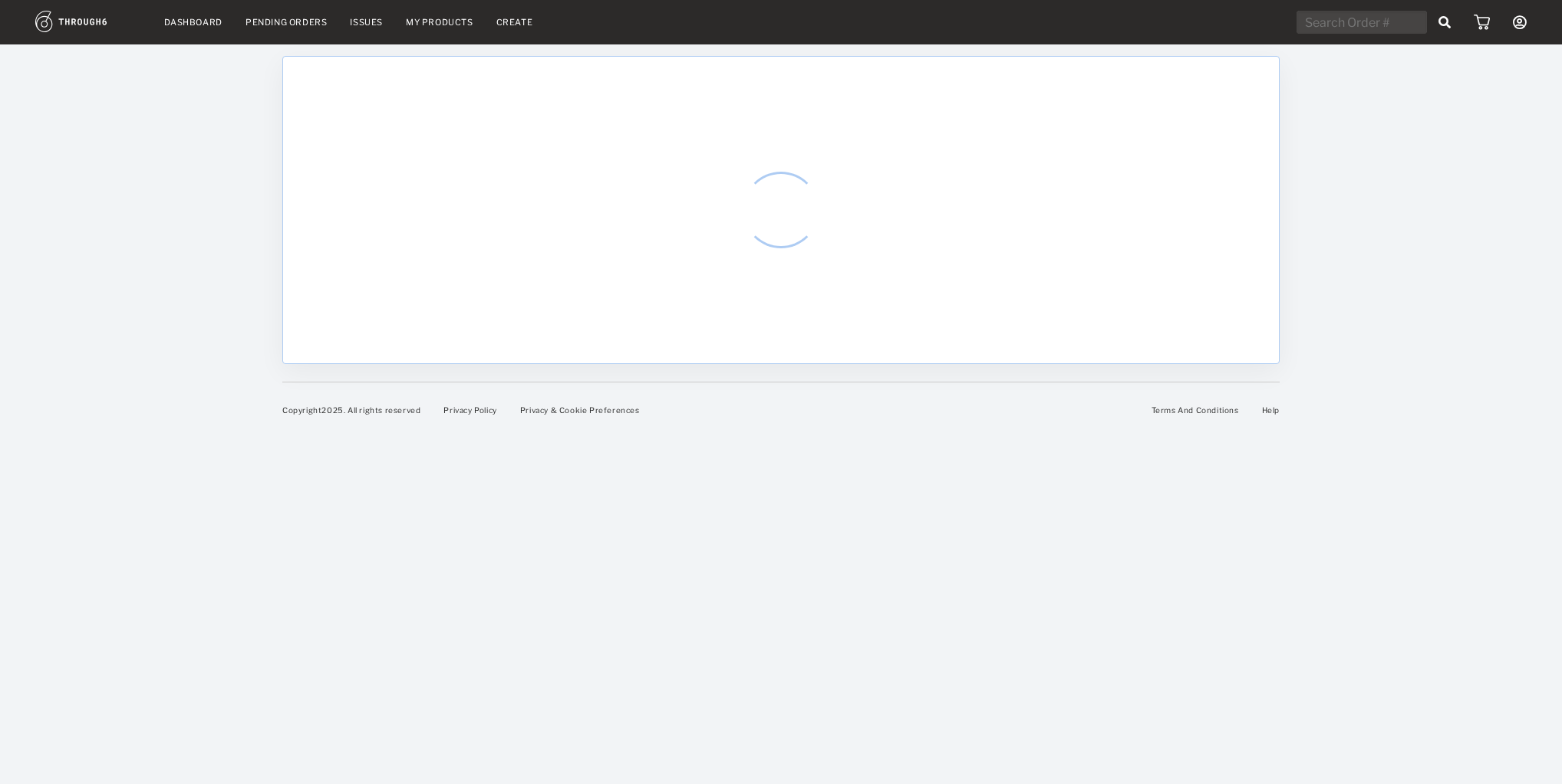
select select "9"
select select "2025"
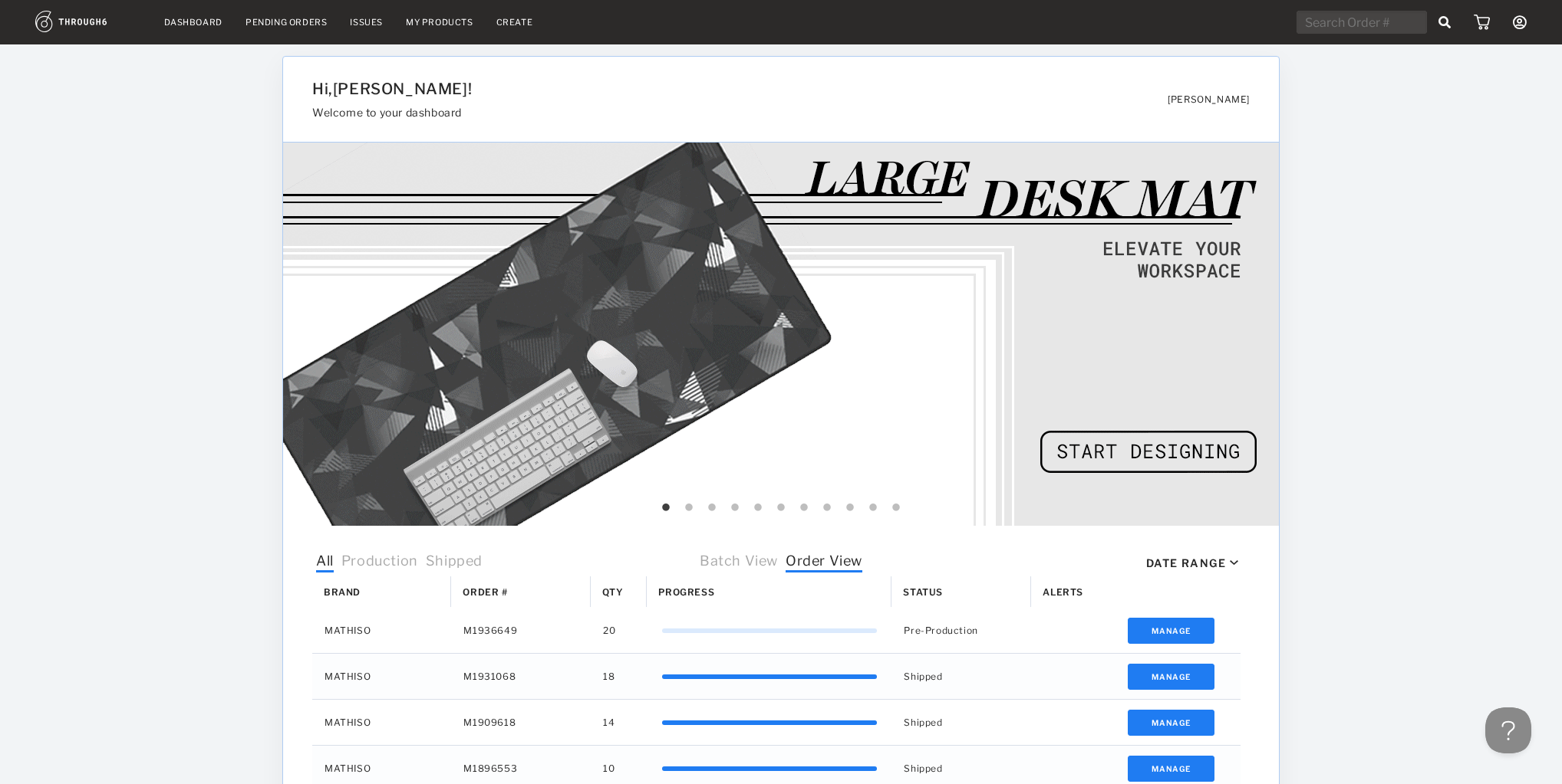
click at [282, 22] on div "Pending Orders" at bounding box center [286, 21] width 81 height 11
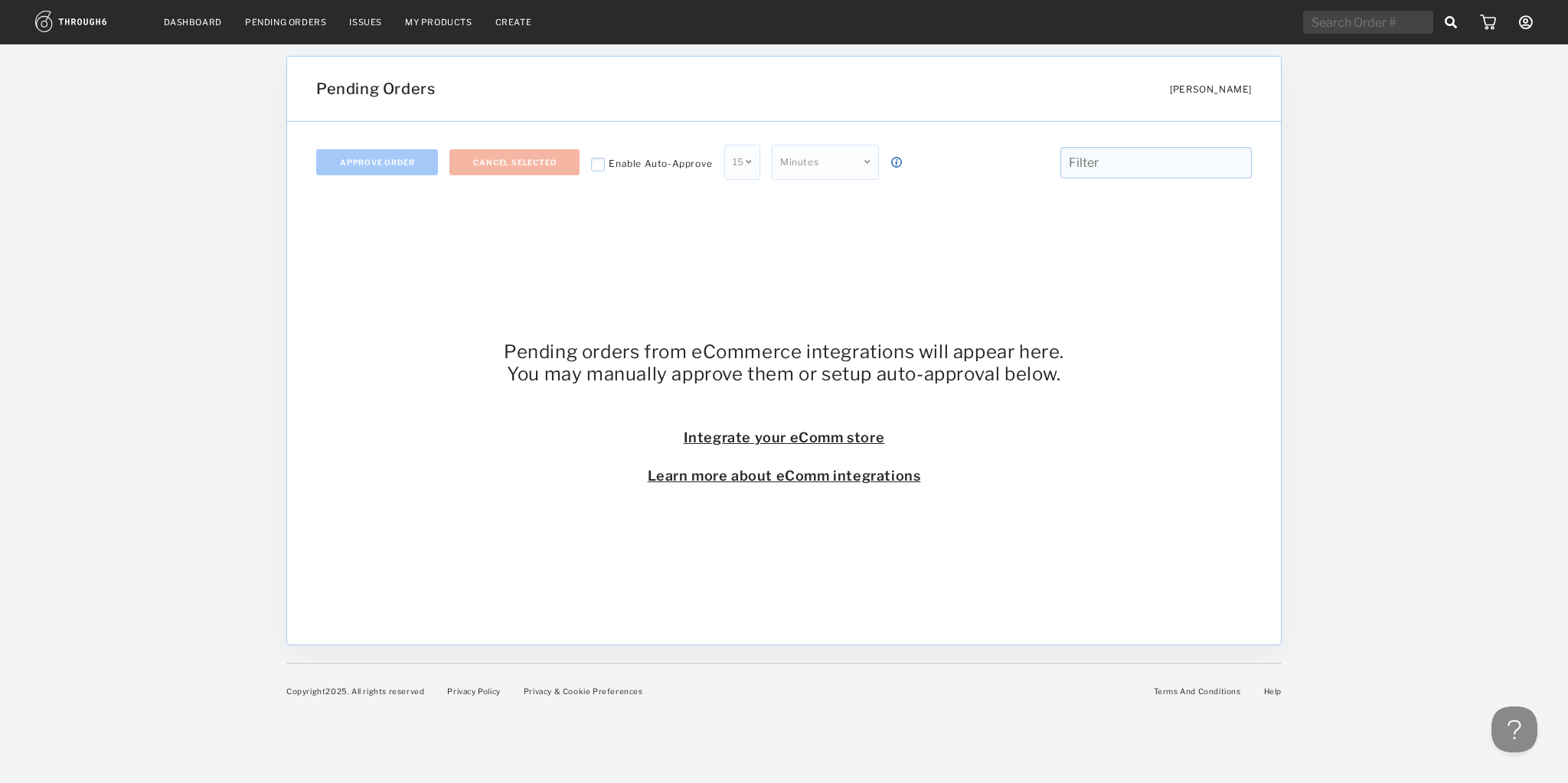
click at [643, 207] on div "Pending orders from eCommerce integrations will appear here. You may manually a…" at bounding box center [784, 412] width 936 height 419
click at [377, 26] on div "Issues" at bounding box center [366, 21] width 33 height 11
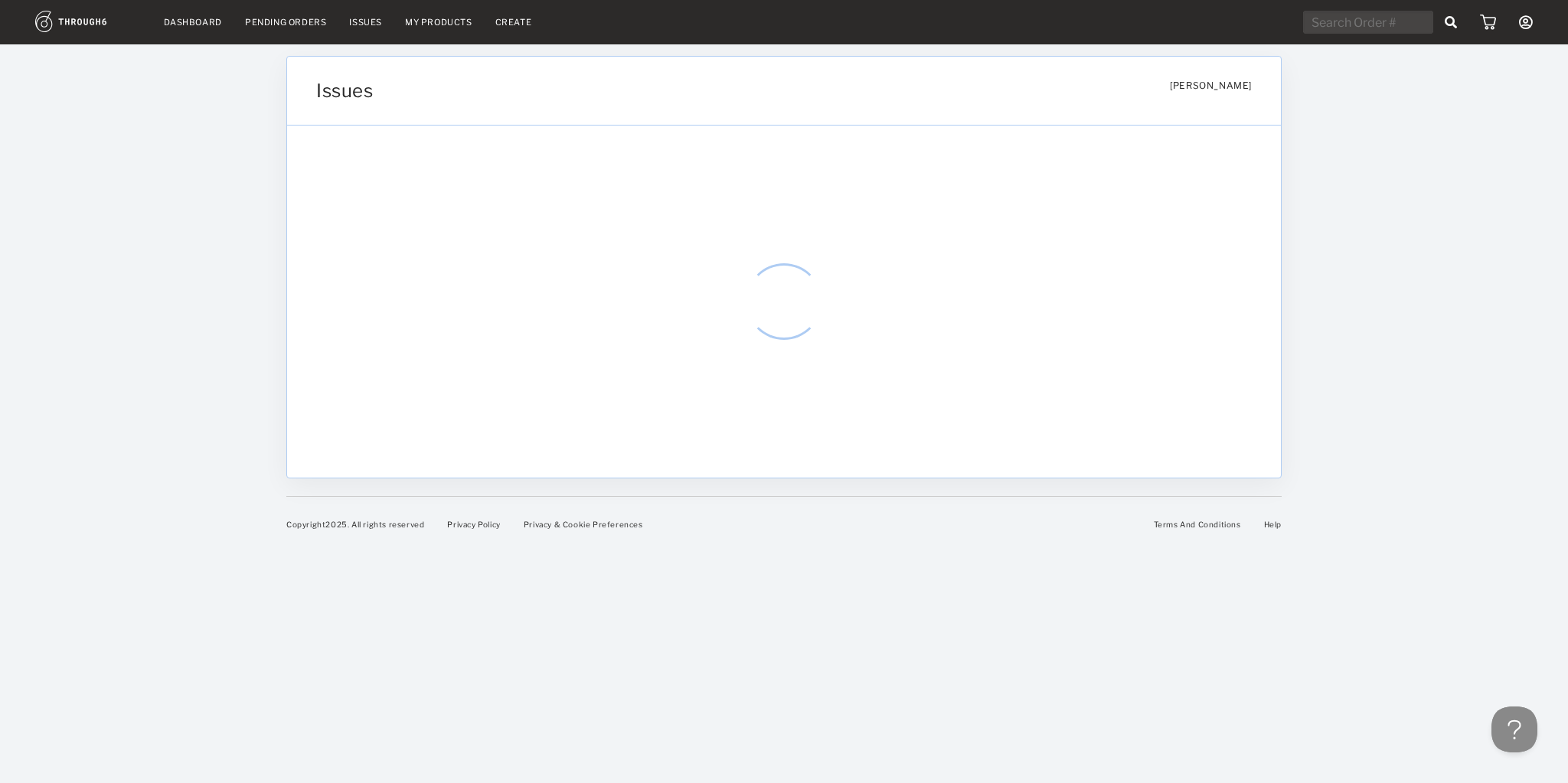
click at [420, 21] on link "My Products" at bounding box center [438, 21] width 67 height 11
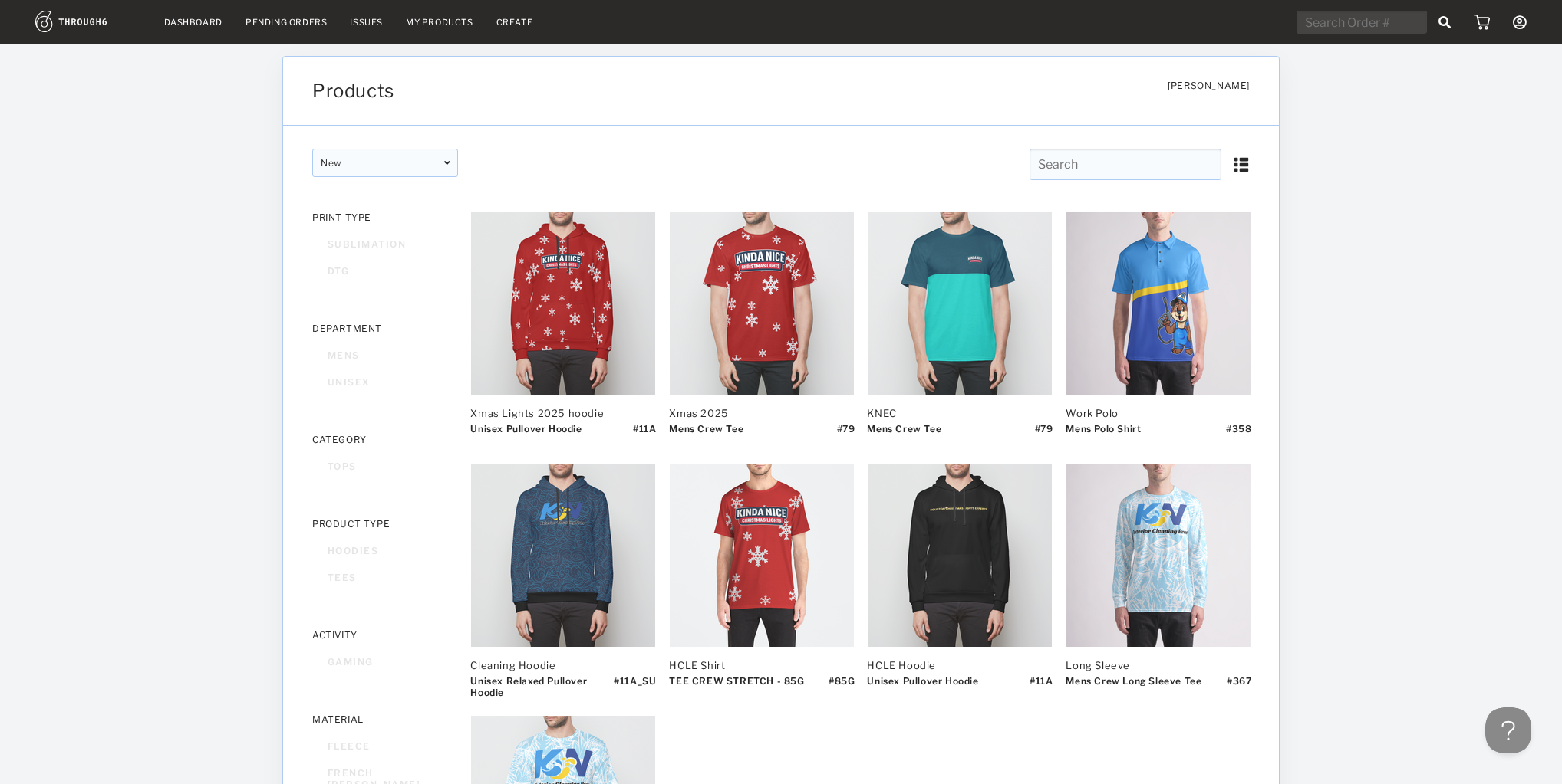
click at [510, 21] on link "Create" at bounding box center [515, 21] width 37 height 11
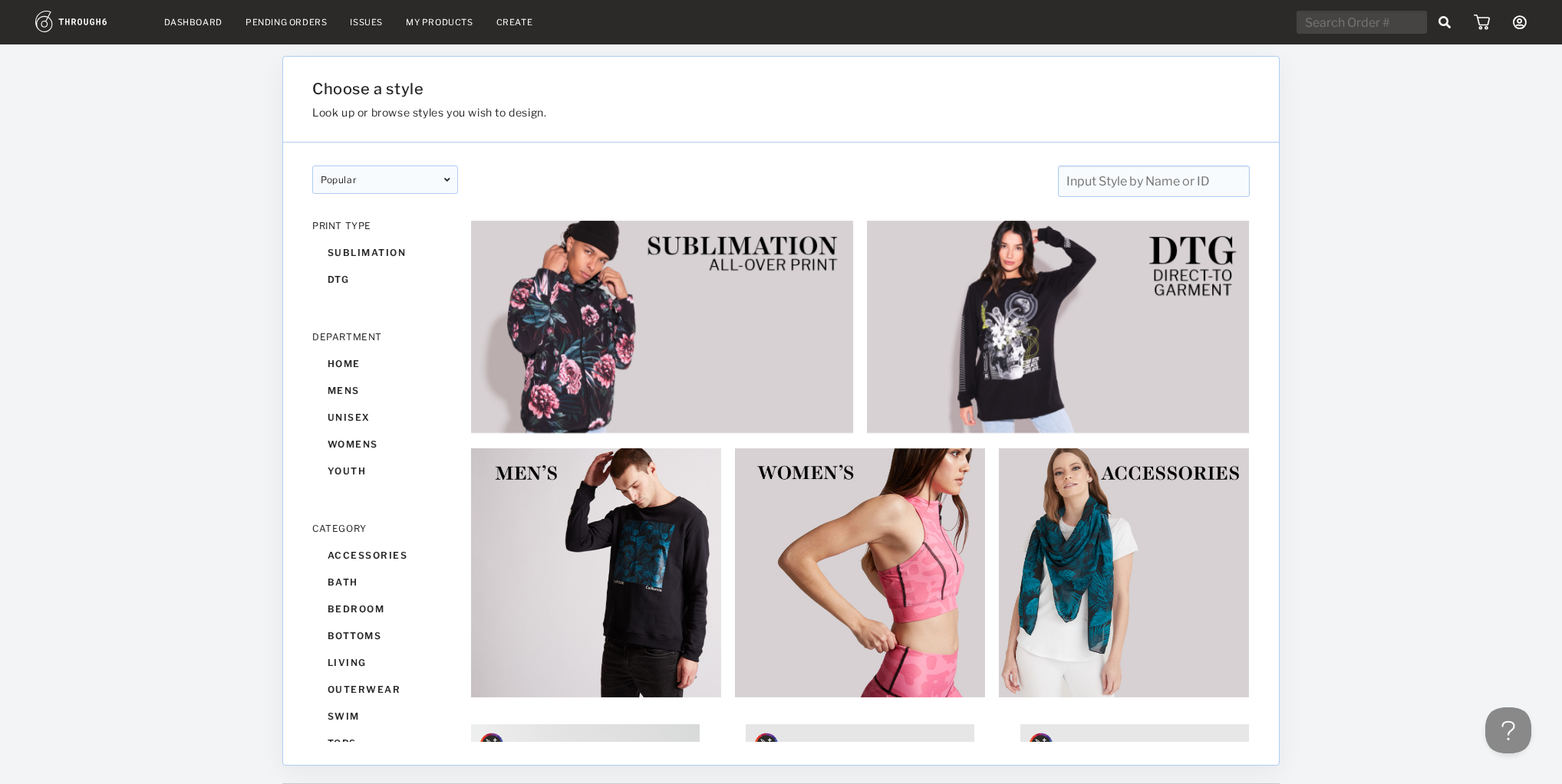
click at [429, 31] on nav "Dashboard Pending Orders Issues My Products Create My Account Create New Brand …" at bounding box center [781, 22] width 1492 height 23
click at [431, 22] on link "My Products" at bounding box center [439, 21] width 67 height 11
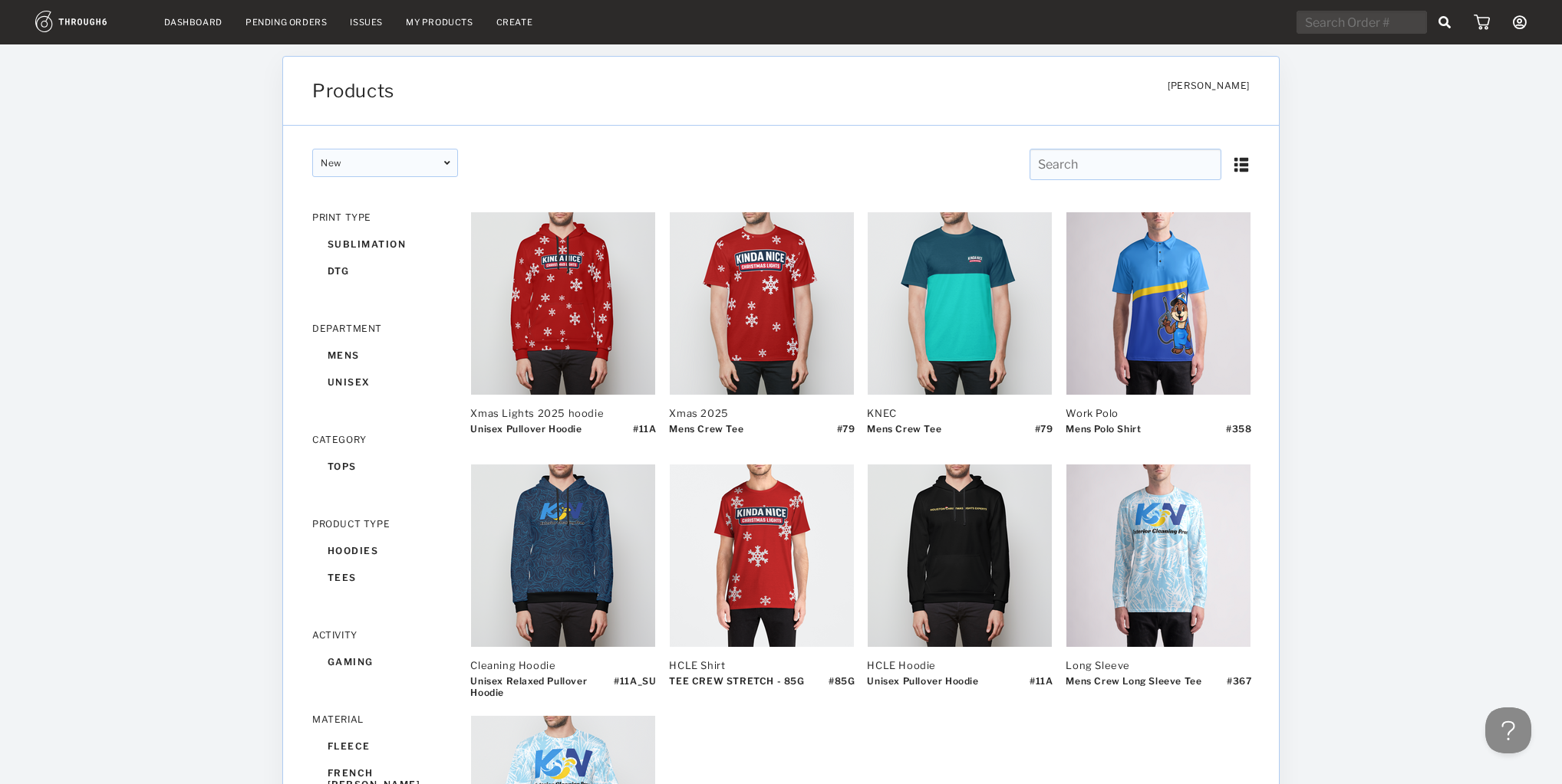
click at [357, 23] on div "Issues" at bounding box center [367, 21] width 33 height 11
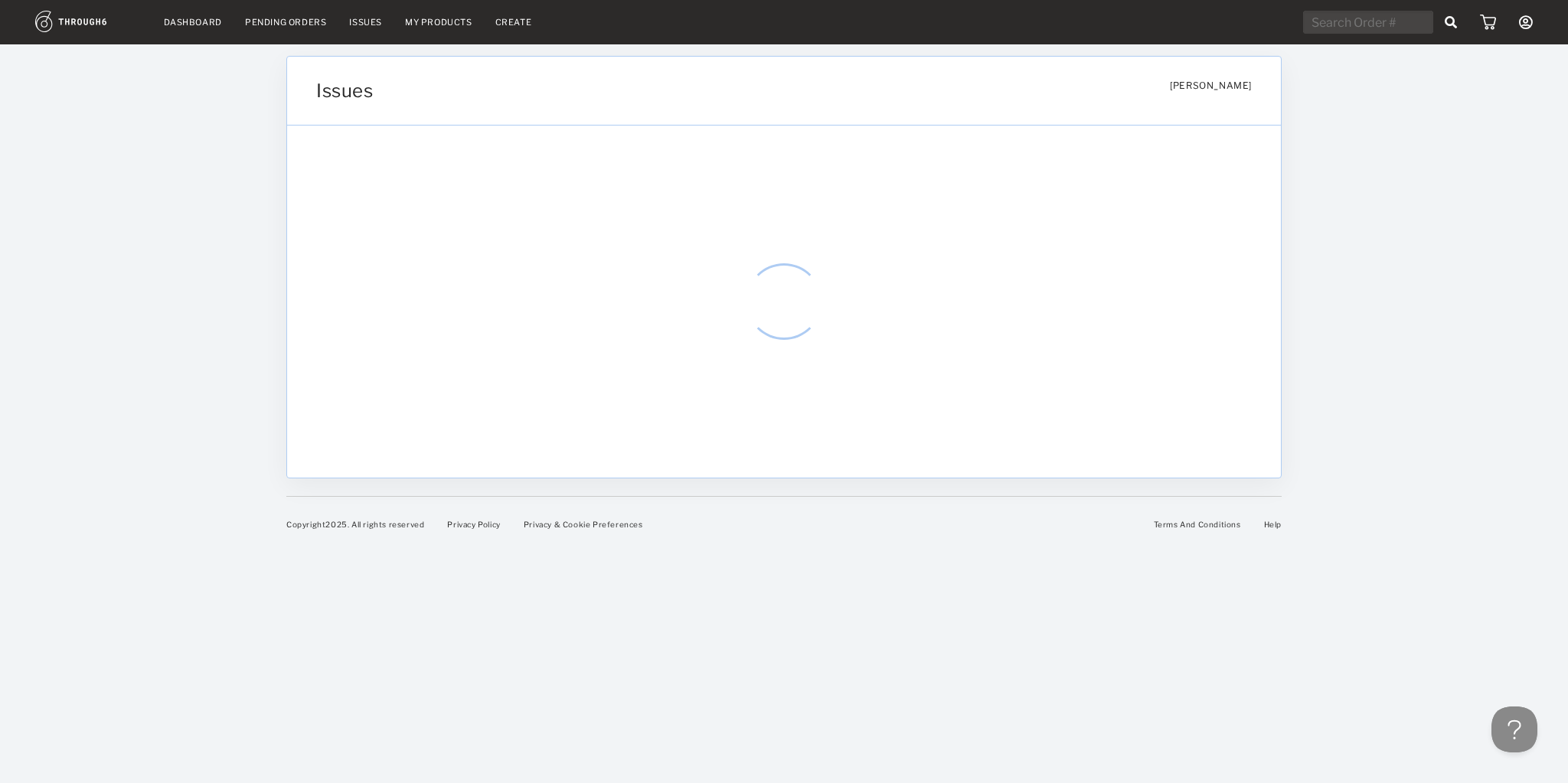
click at [297, 21] on div "Pending Orders" at bounding box center [285, 21] width 81 height 11
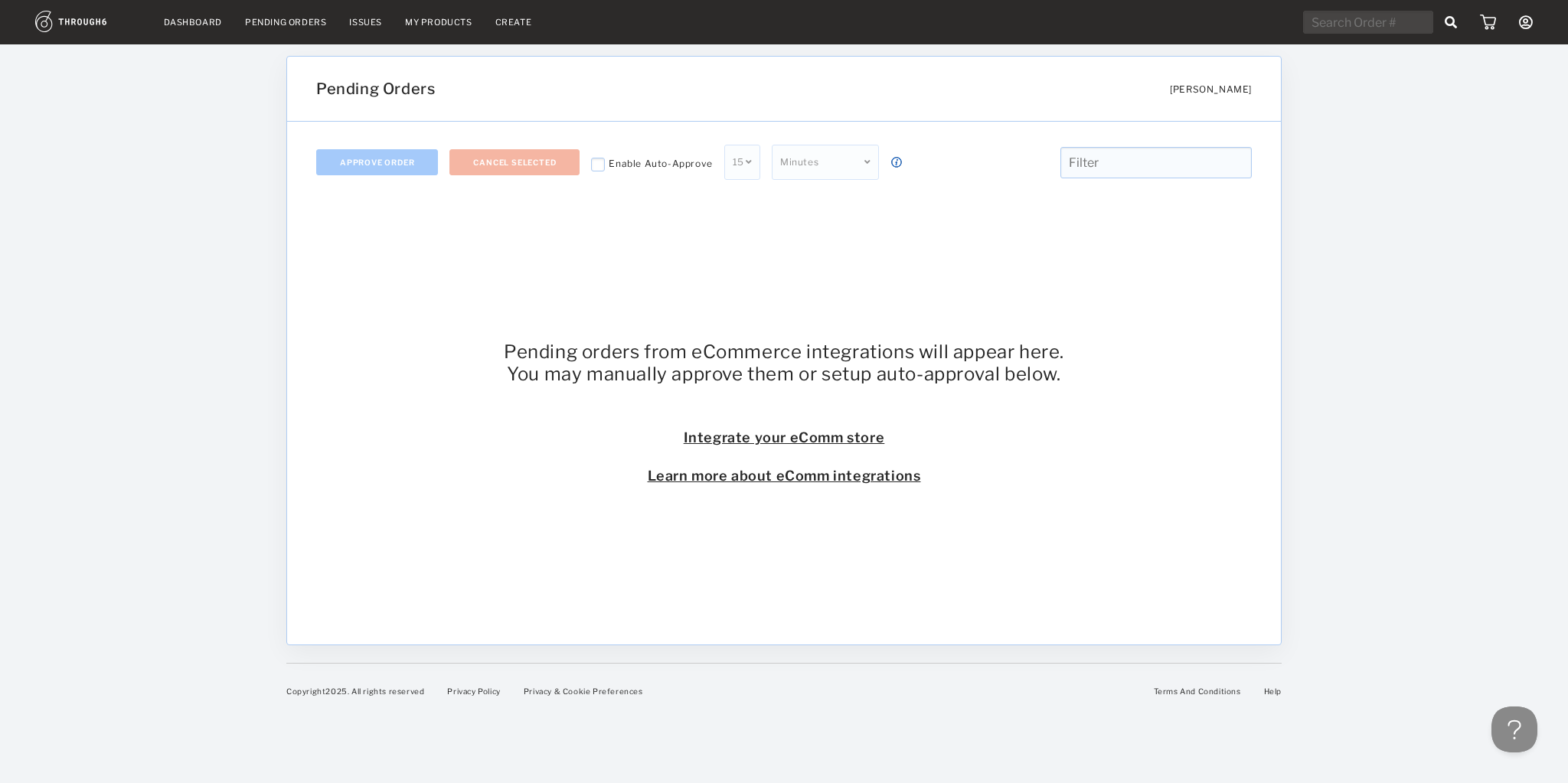
click at [214, 19] on link "Dashboard" at bounding box center [193, 21] width 58 height 11
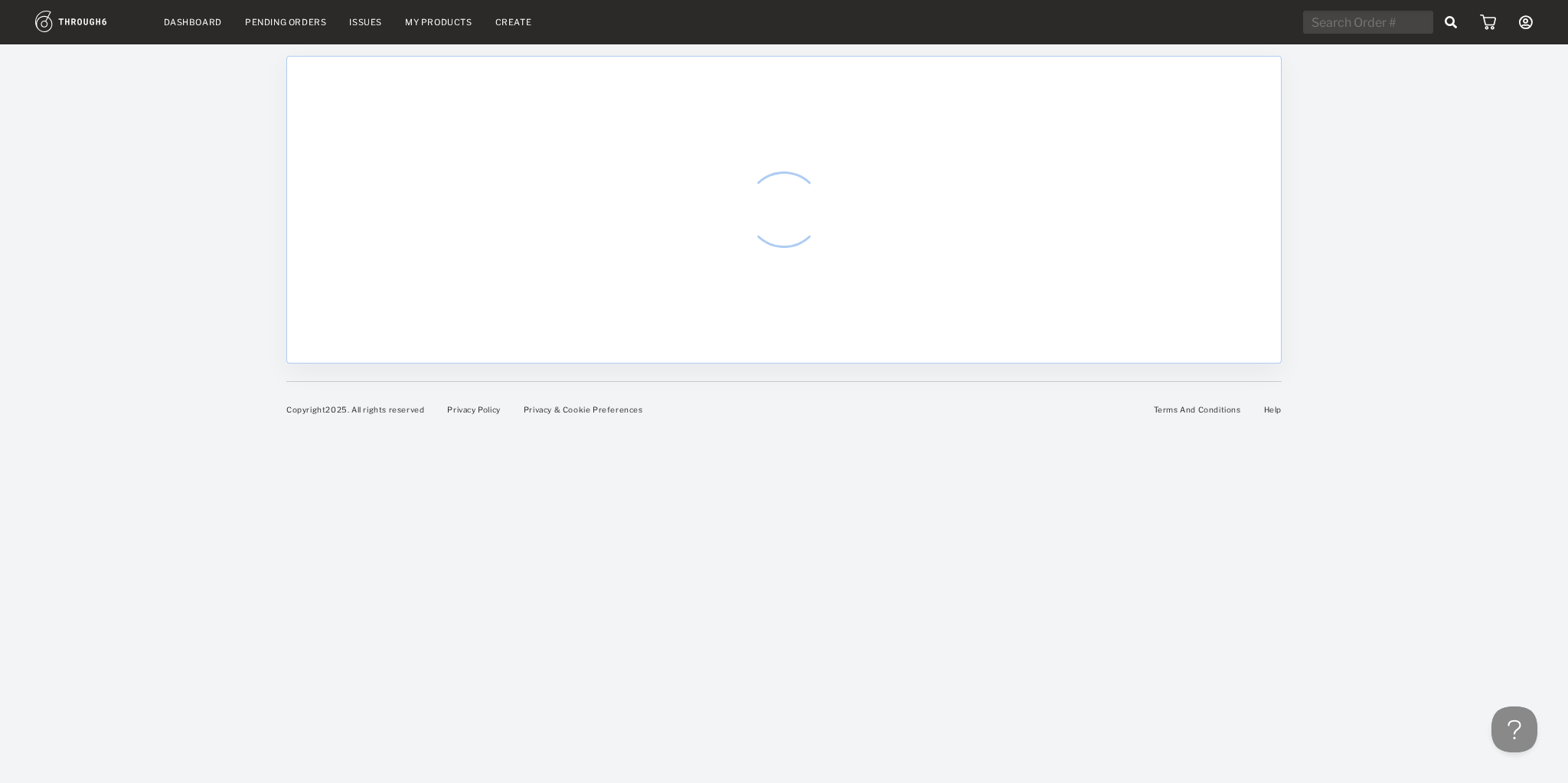
select select "9"
select select "2025"
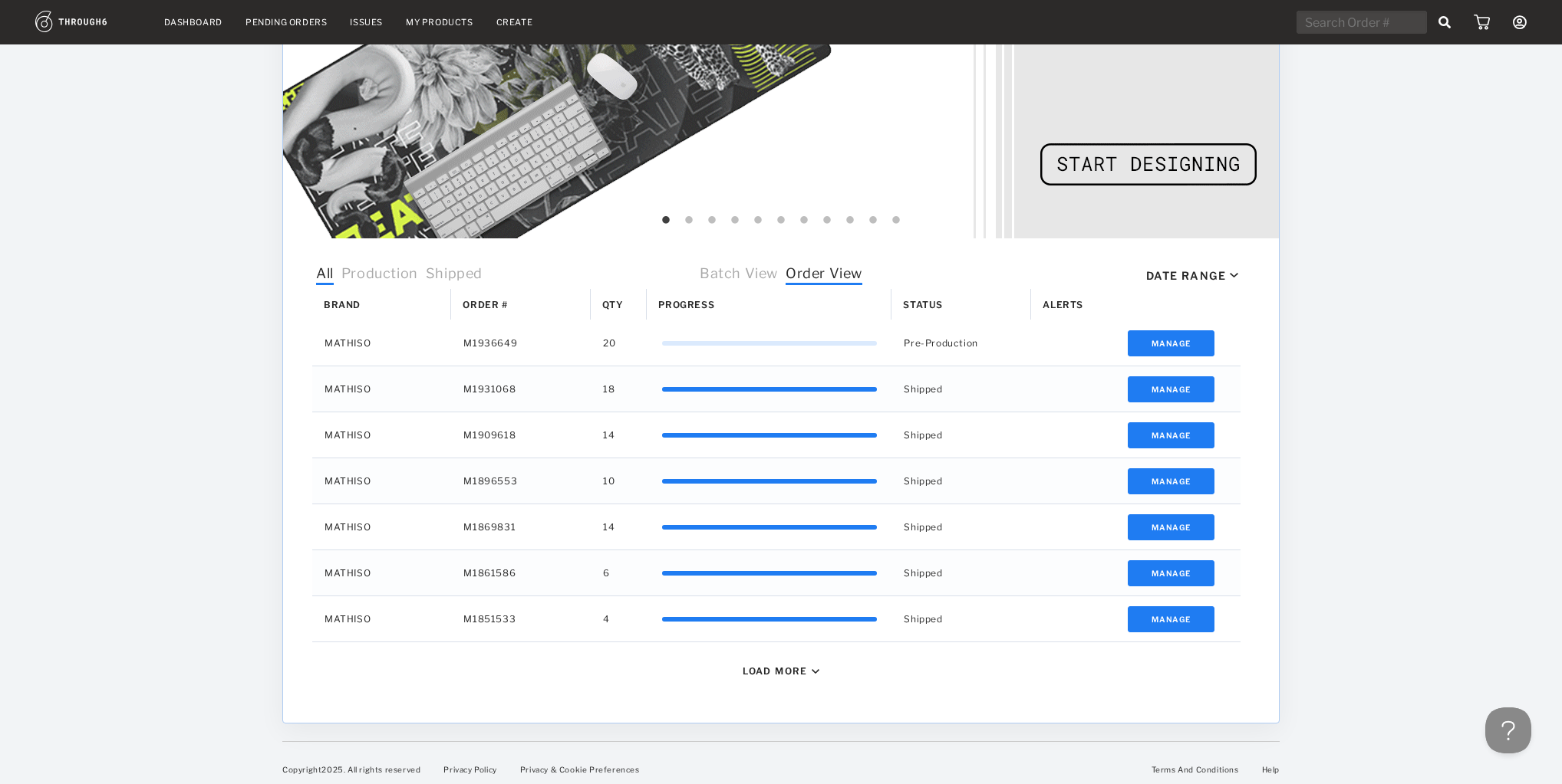
scroll to position [293, 0]
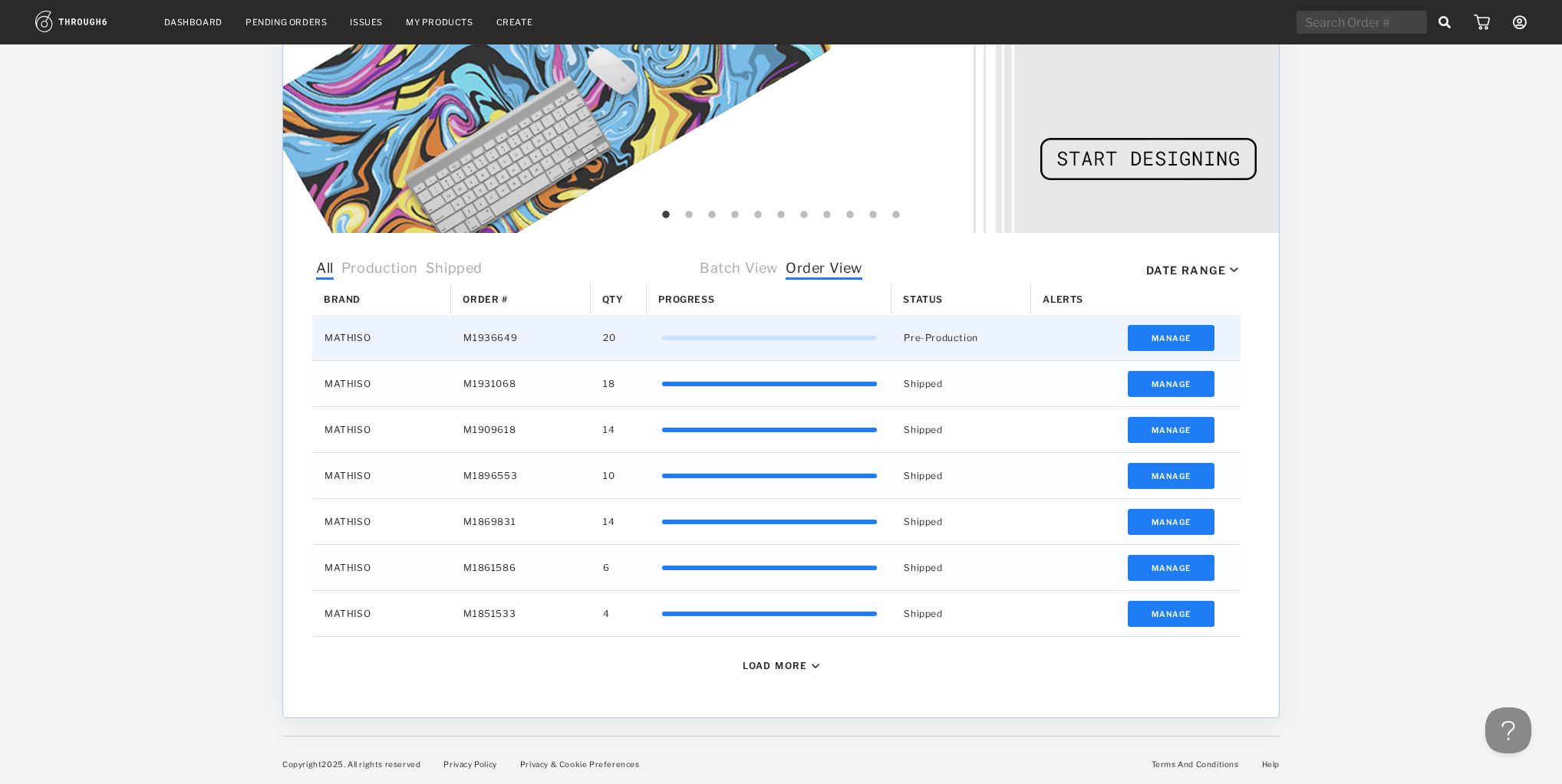
click at [1024, 332] on div "Pre-Production" at bounding box center [961, 337] width 140 height 45
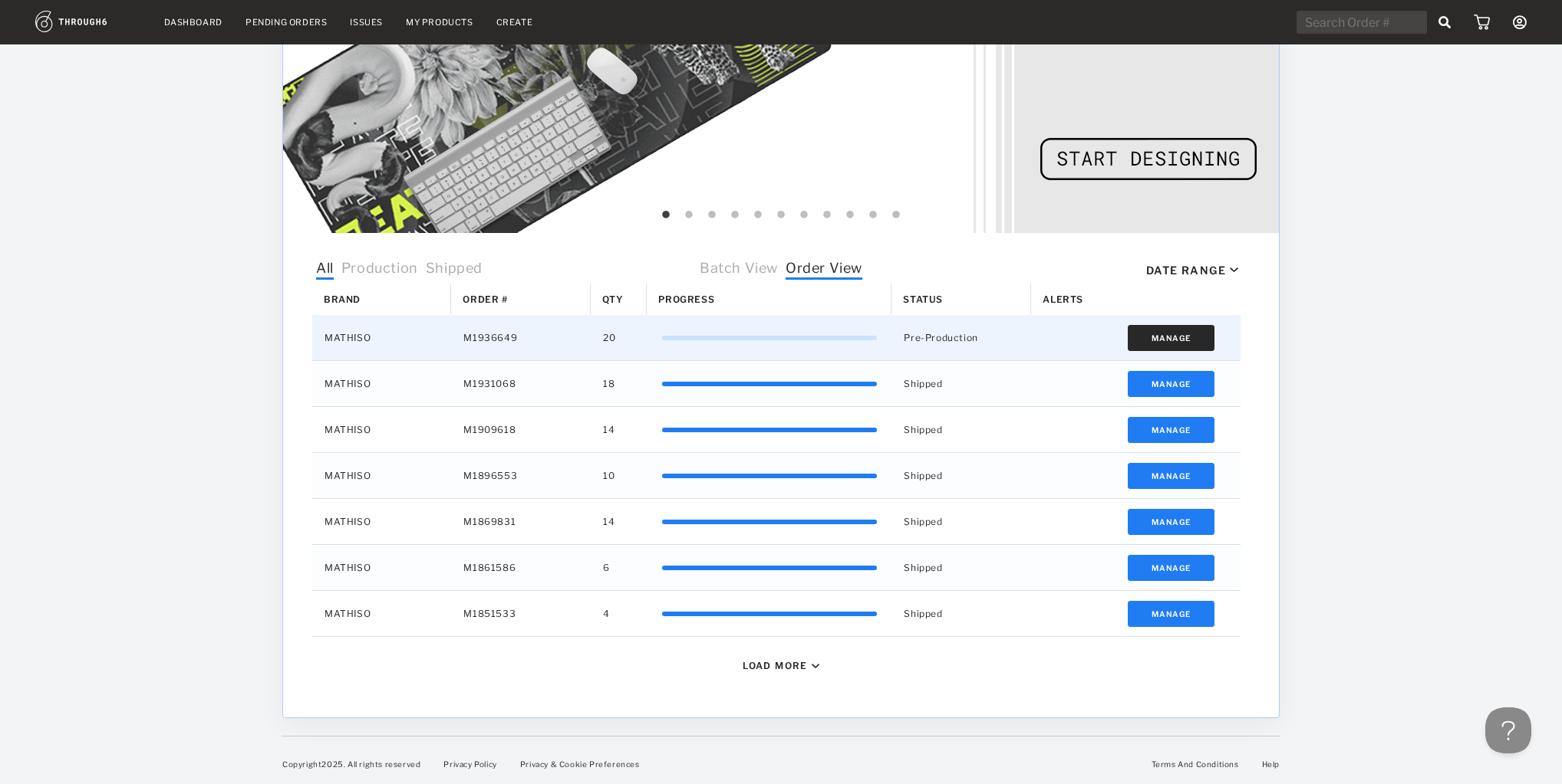
click at [1157, 329] on button "Manage" at bounding box center [1171, 337] width 87 height 26
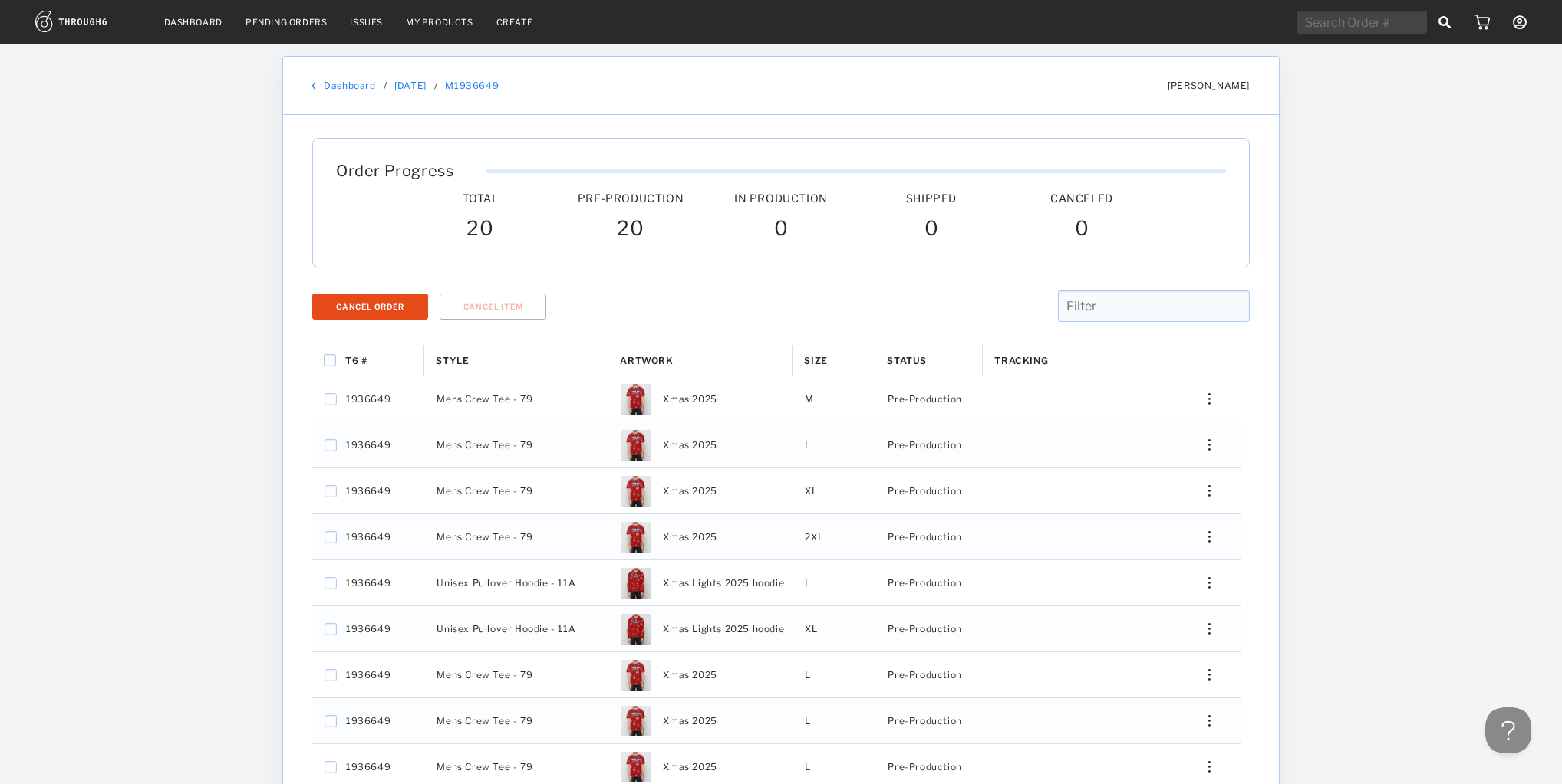
click at [477, 86] on link "M1936649" at bounding box center [471, 86] width 54 height 12
